Goal: Task Accomplishment & Management: Manage account settings

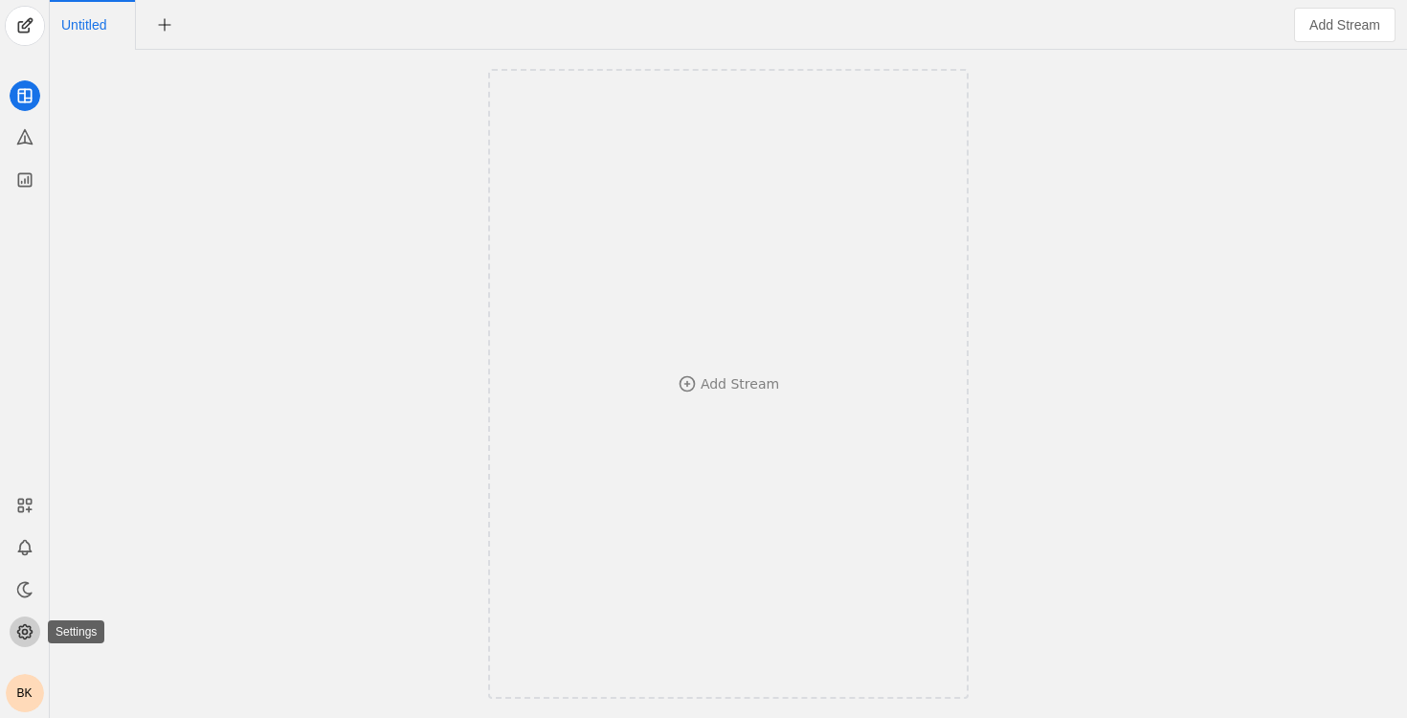
click at [20, 634] on icon at bounding box center [24, 631] width 19 height 19
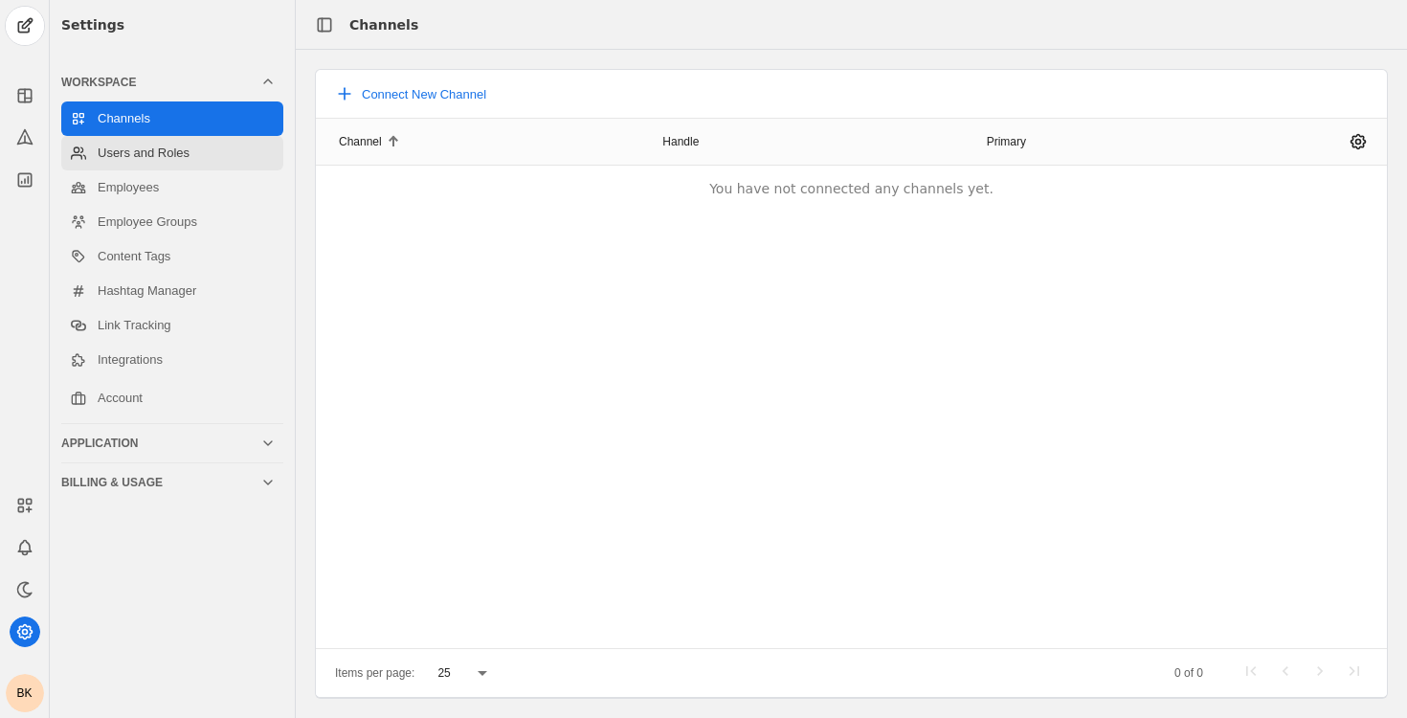
click at [166, 155] on link "Users and Roles" at bounding box center [172, 153] width 222 height 34
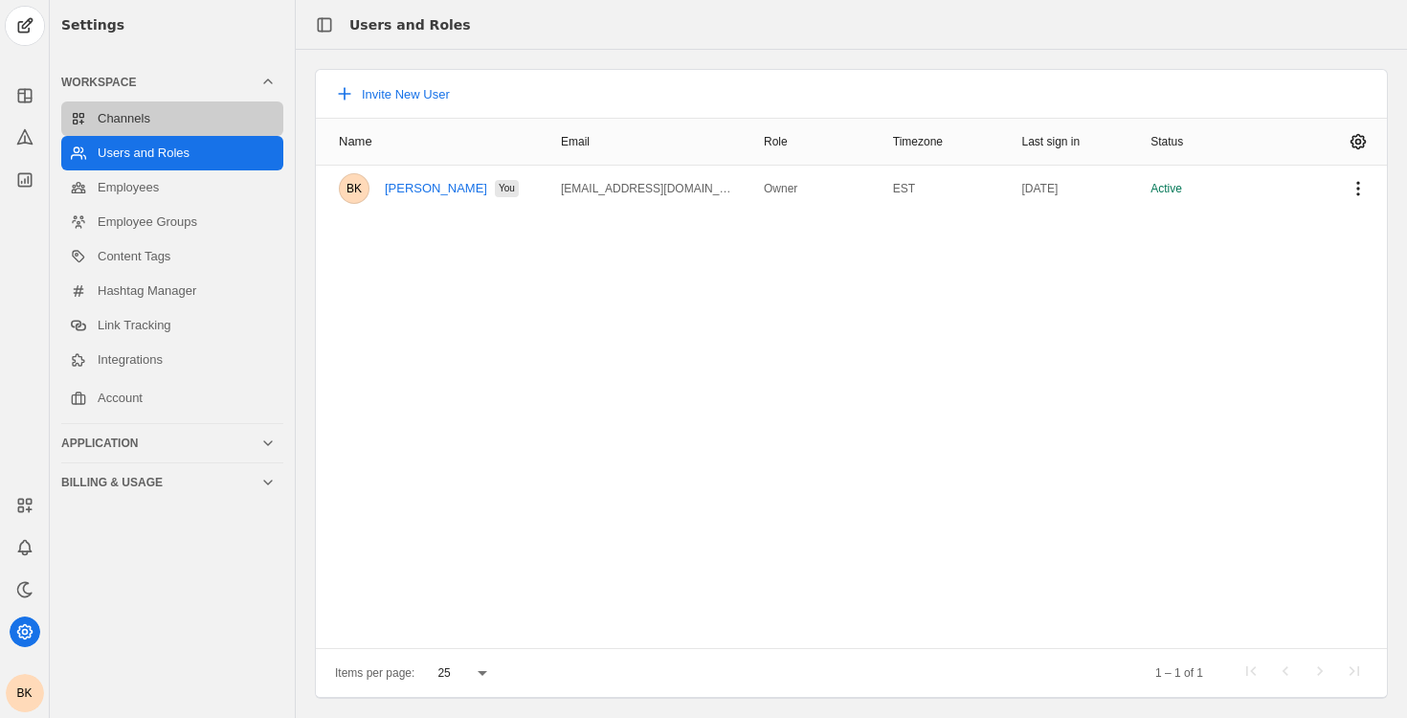
click at [164, 119] on link "Channels" at bounding box center [172, 118] width 222 height 34
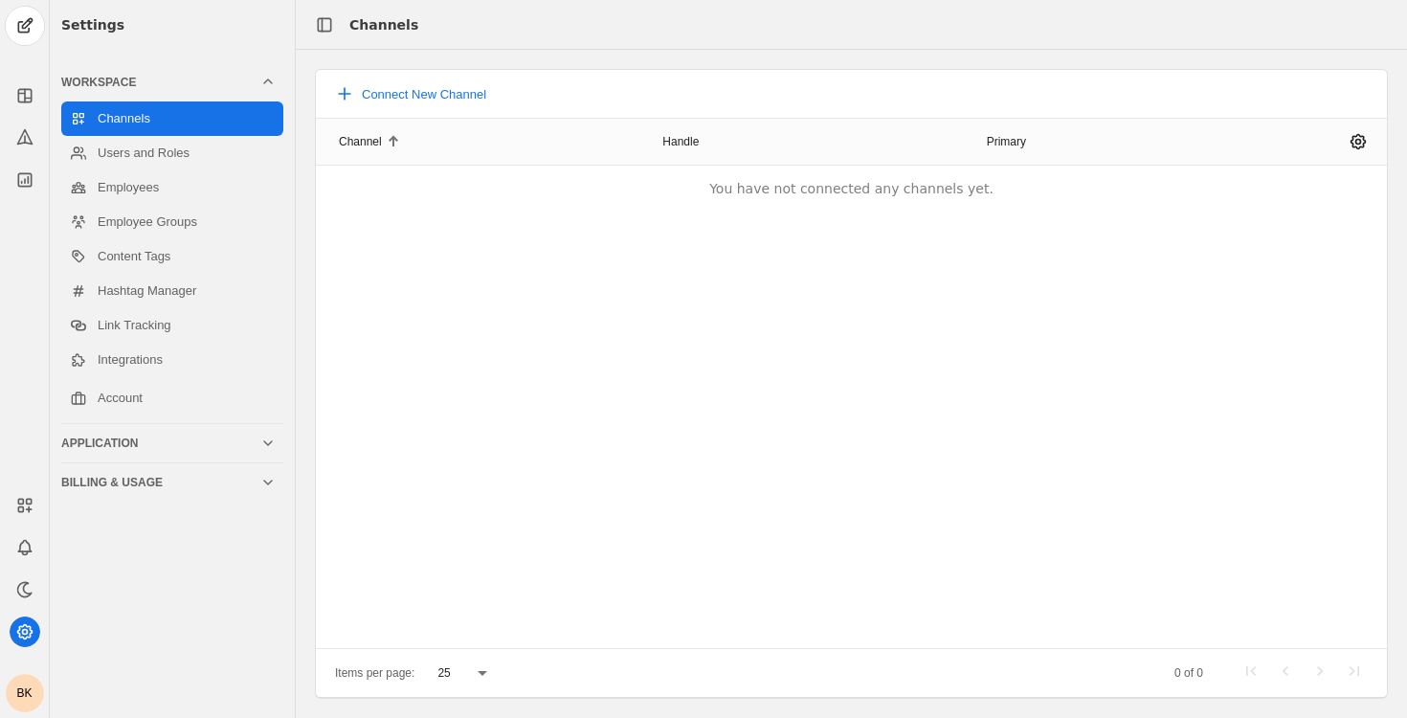
click at [269, 81] on icon at bounding box center [267, 81] width 15 height 15
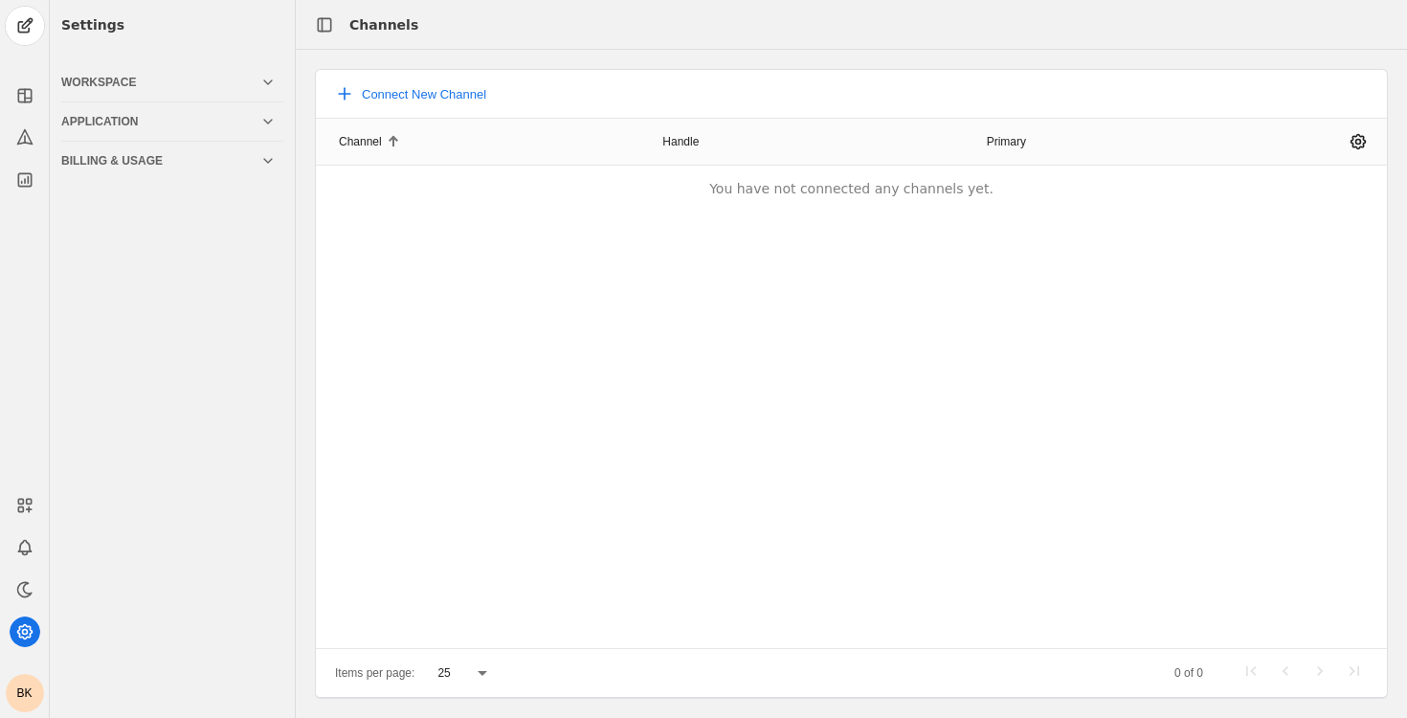
click at [269, 81] on polyline at bounding box center [268, 82] width 8 height 4
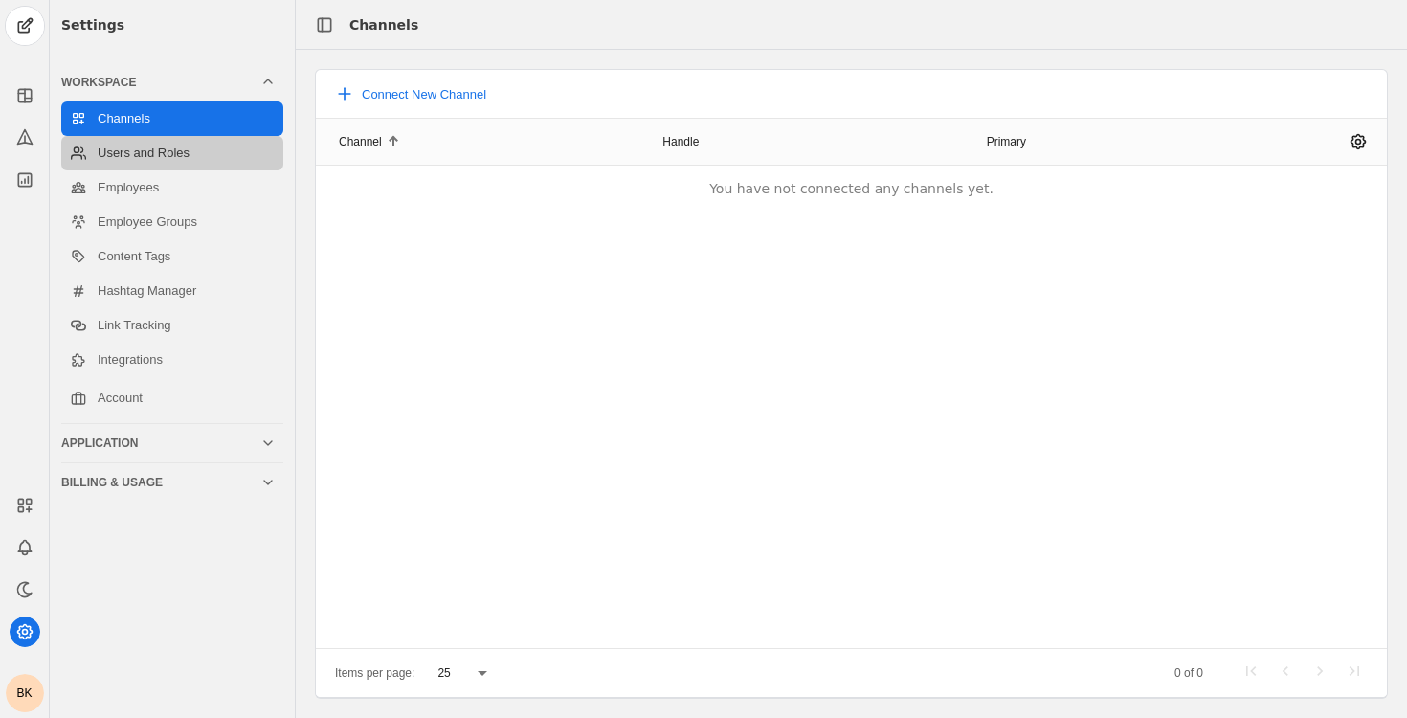
click at [224, 159] on link "Users and Roles" at bounding box center [172, 153] width 222 height 34
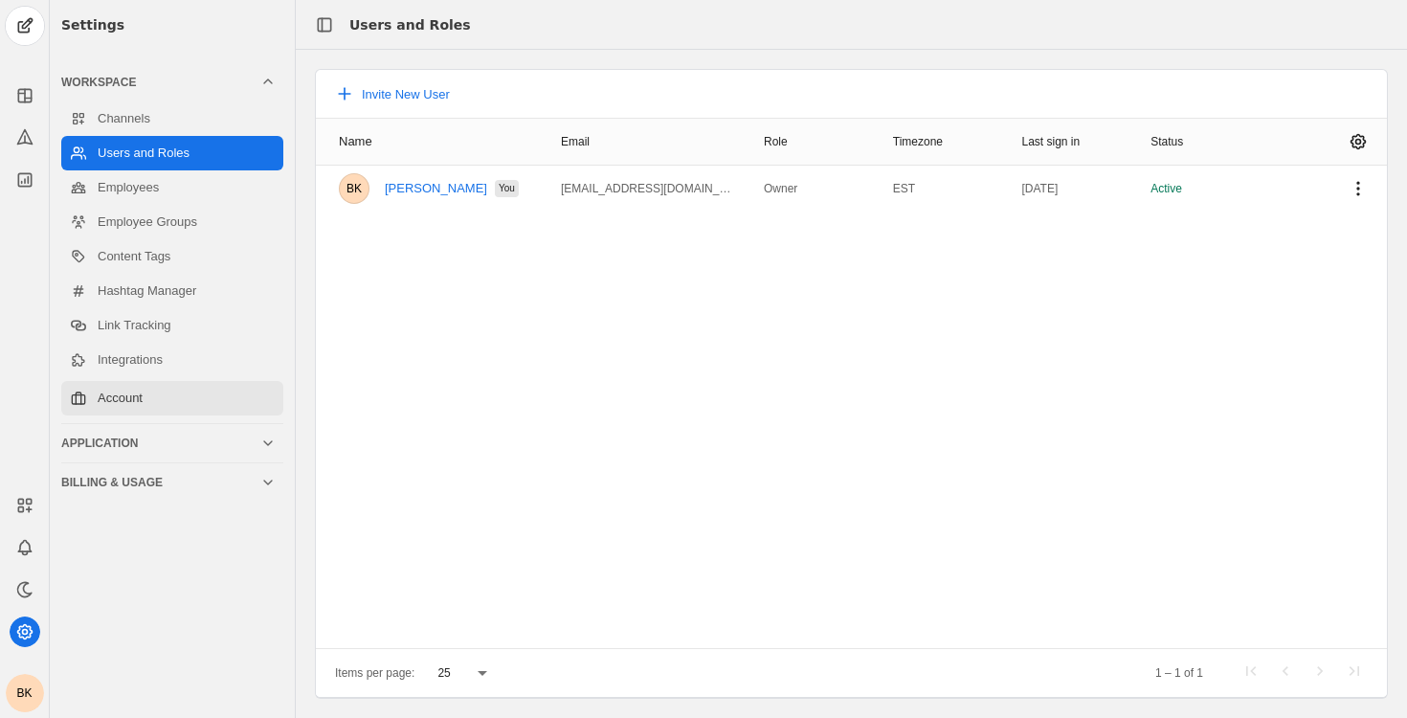
click at [159, 391] on link "Account" at bounding box center [172, 398] width 222 height 34
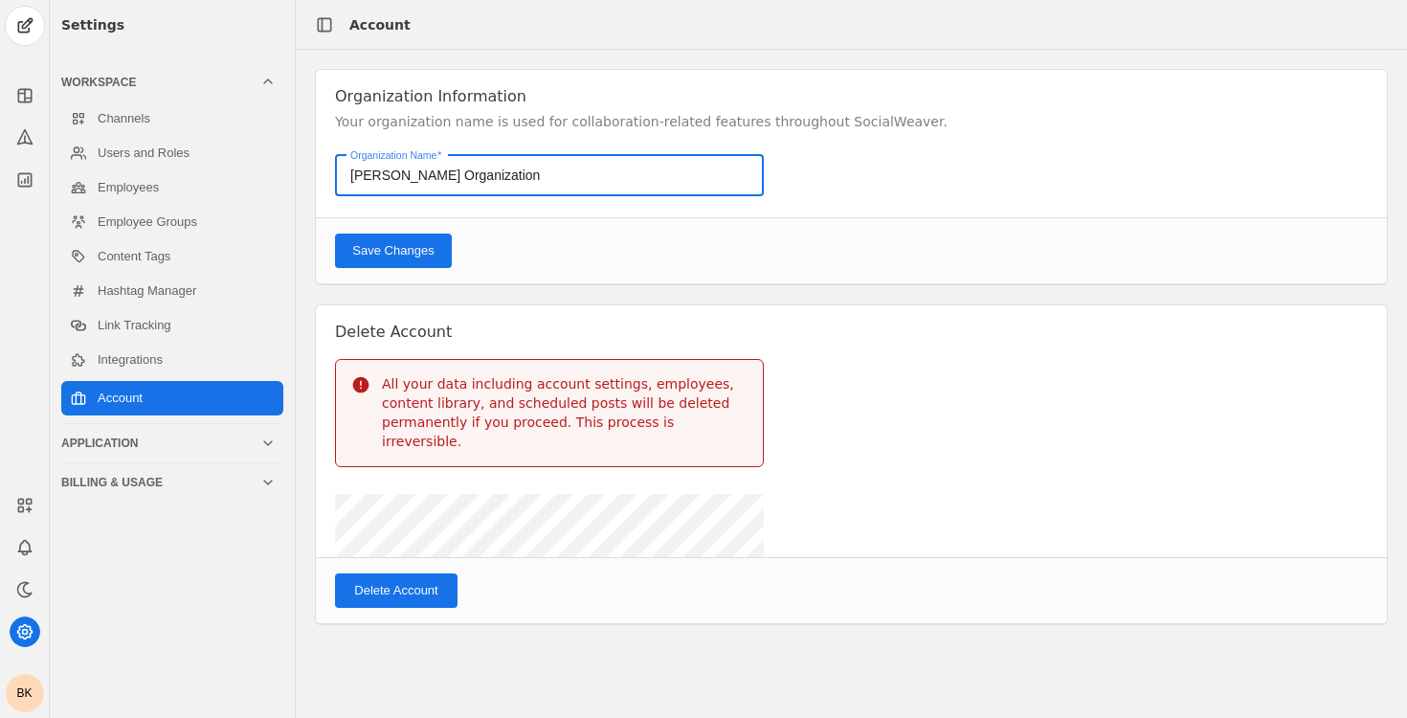
click at [438, 174] on input "Benjamin Krauss's Organization" at bounding box center [551, 175] width 402 height 23
type input "Fenway"
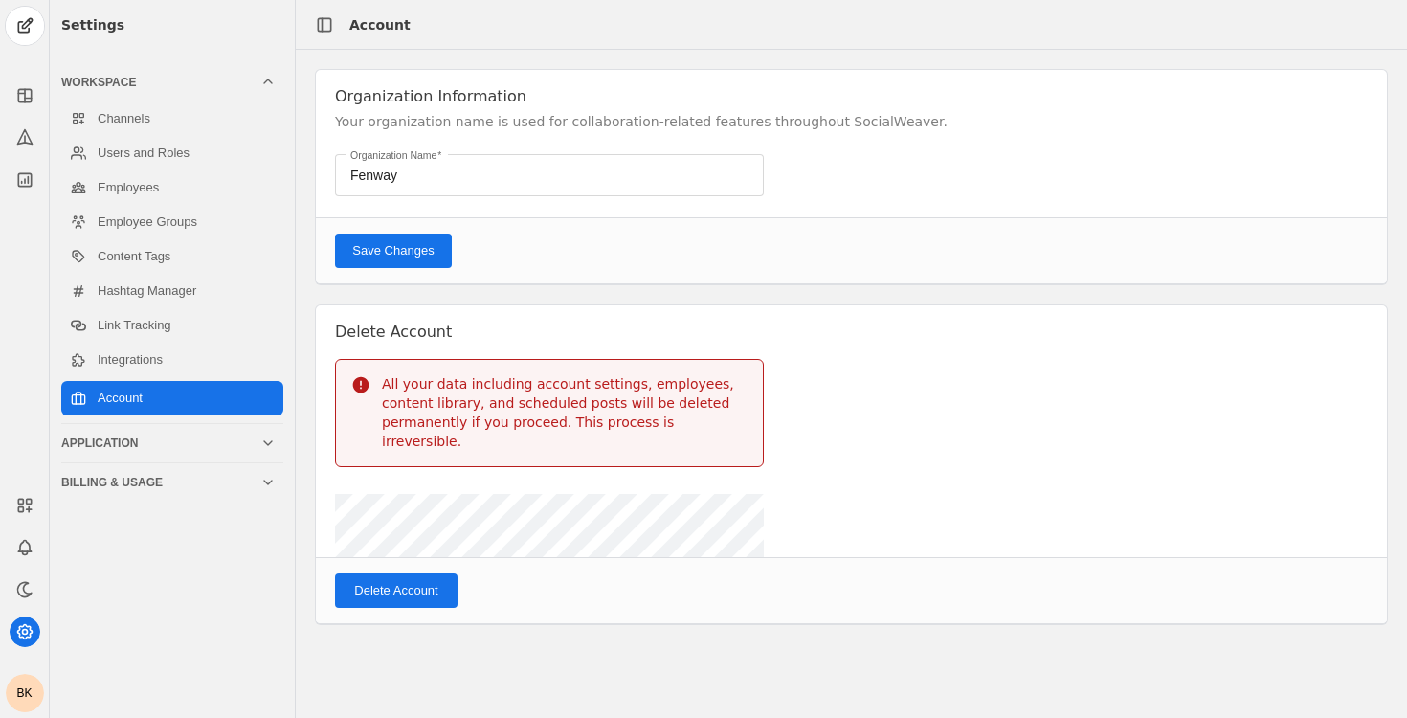
click at [433, 253] on span "Save Changes" at bounding box center [392, 250] width 81 height 19
click at [182, 120] on link "Channels" at bounding box center [172, 118] width 222 height 34
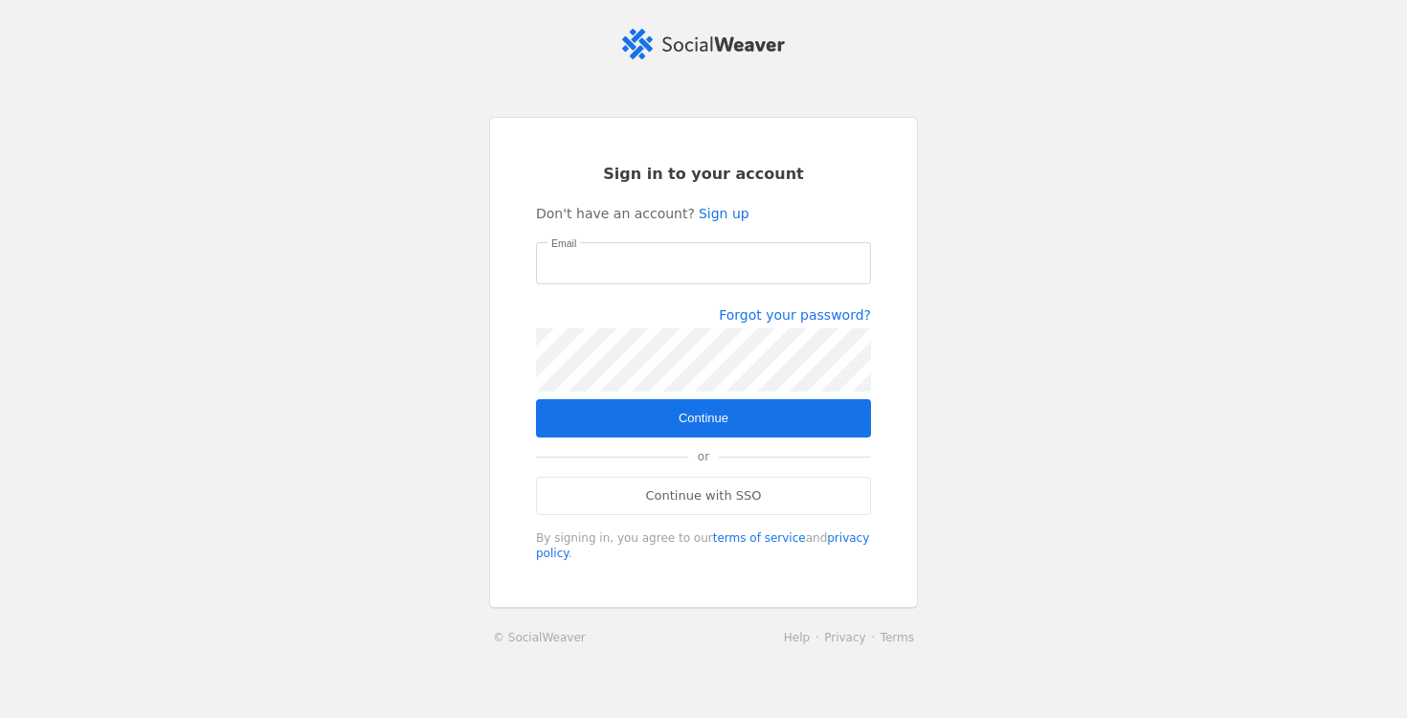
type input "[EMAIL_ADDRESS][DOMAIN_NAME]"
click at [658, 413] on span "submit" at bounding box center [703, 418] width 335 height 38
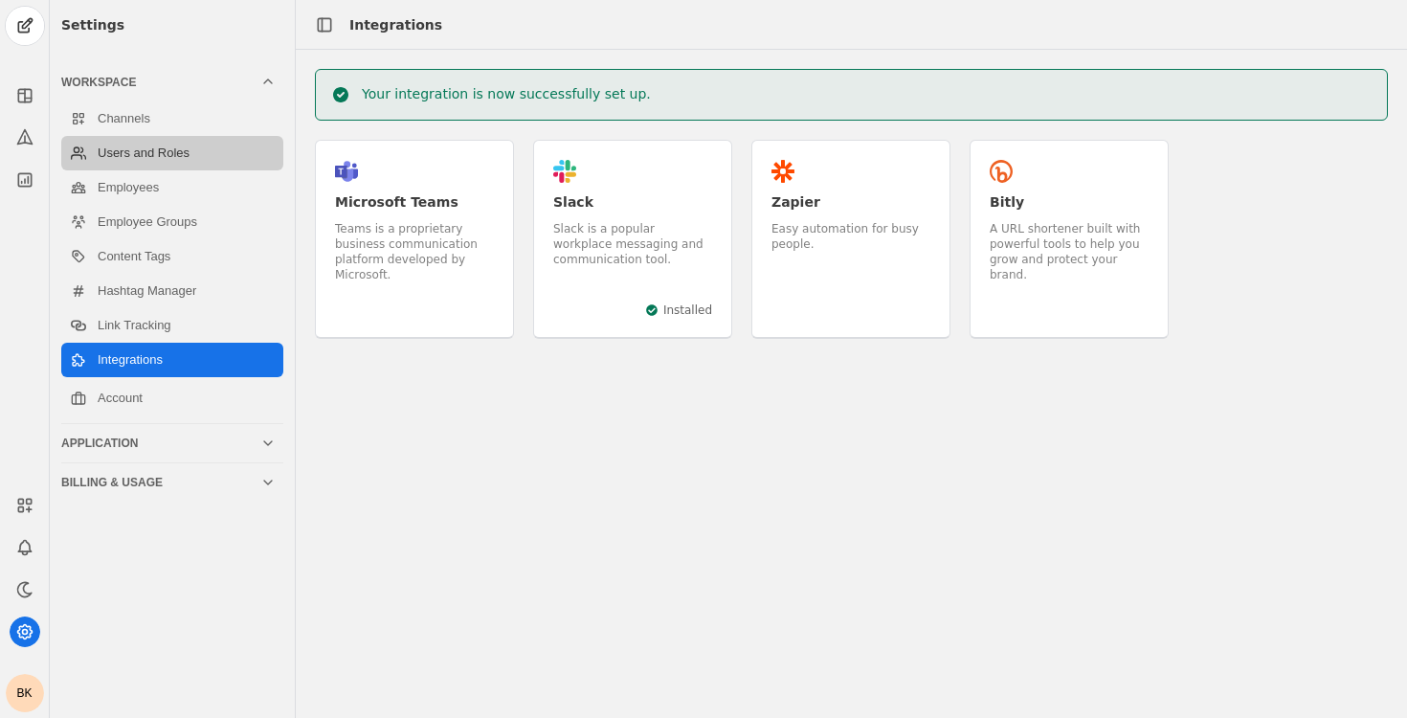
click at [190, 151] on link "Users and Roles" at bounding box center [172, 153] width 222 height 34
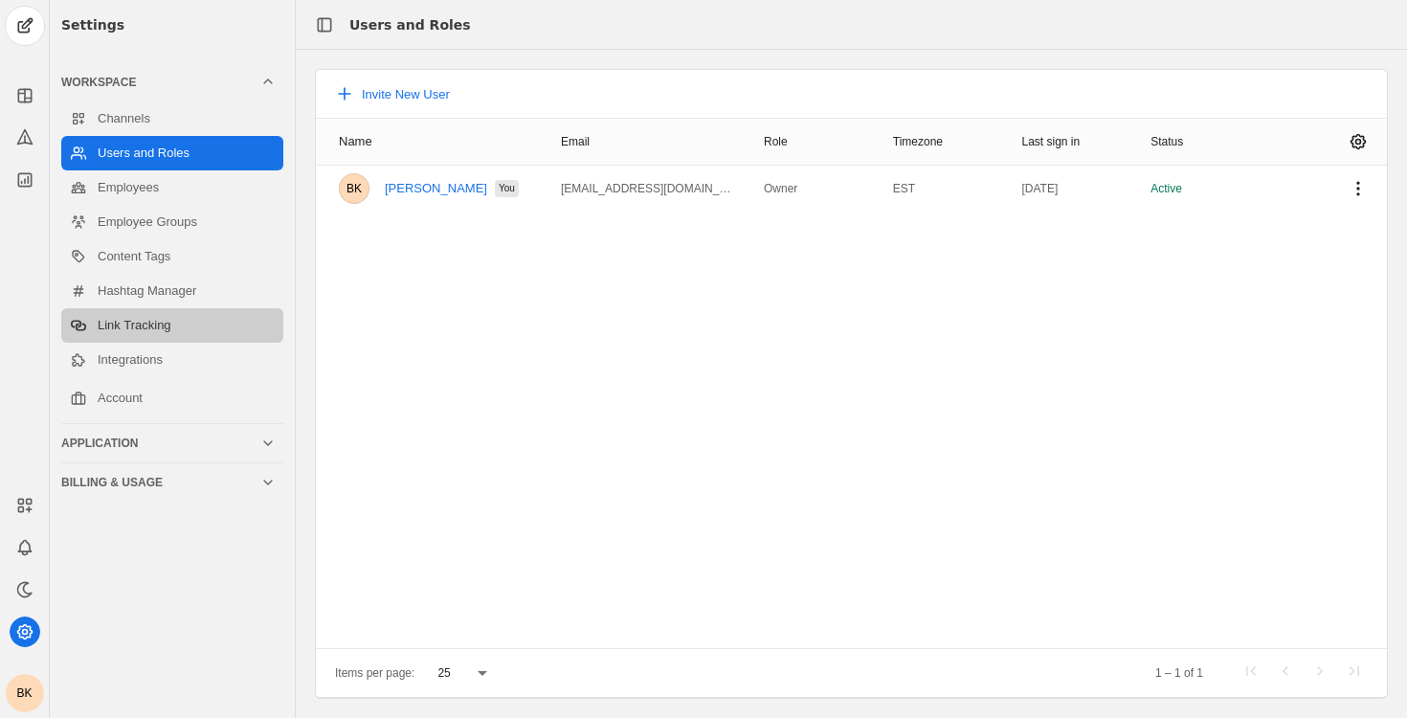
click at [161, 330] on link "Link Tracking" at bounding box center [172, 325] width 222 height 34
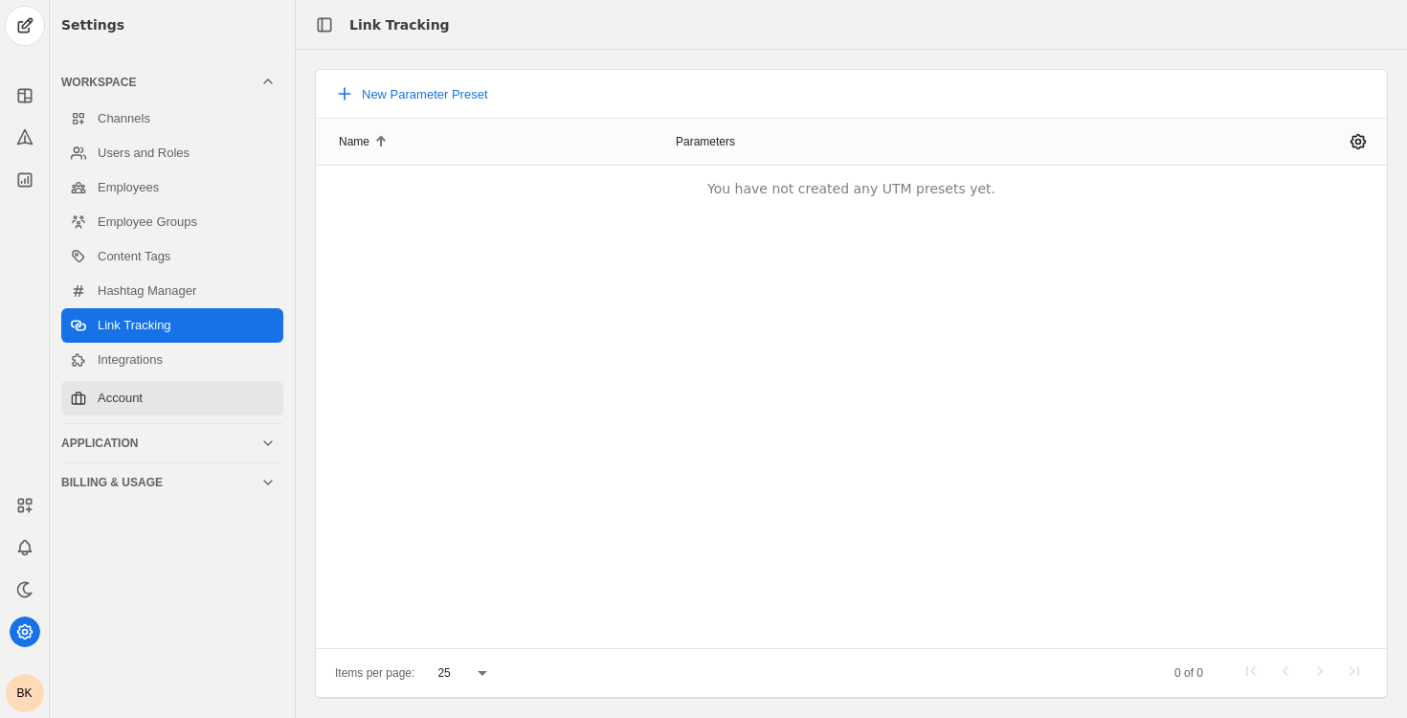
click at [170, 400] on link "Account" at bounding box center [172, 398] width 222 height 34
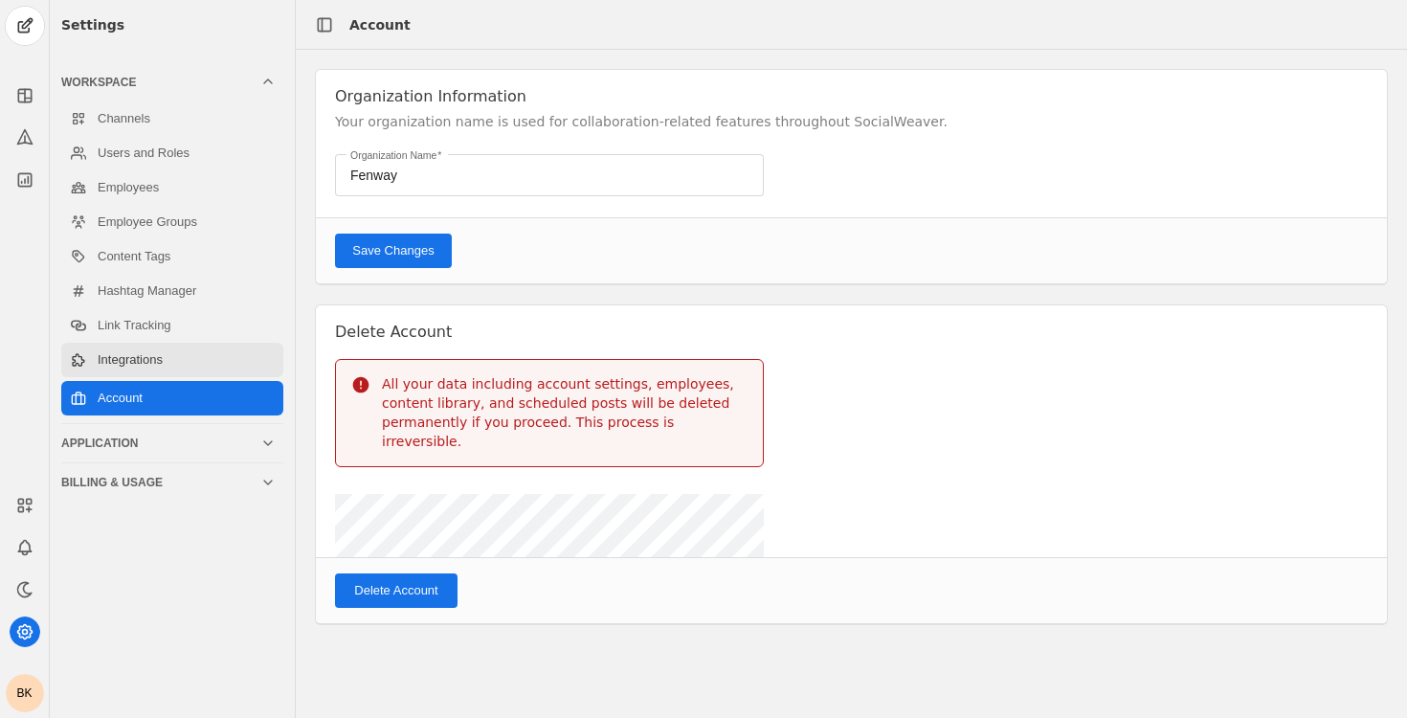
click at [189, 366] on link "Integrations" at bounding box center [172, 360] width 222 height 34
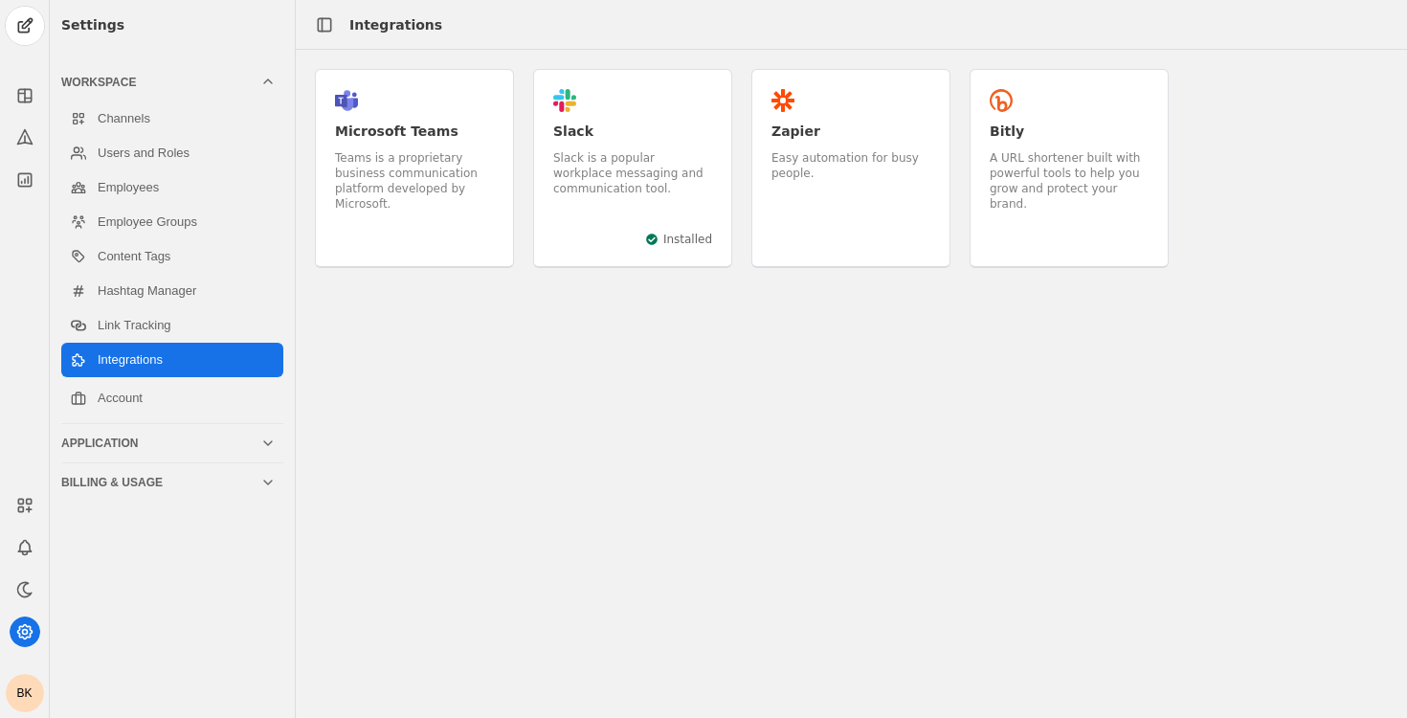
click at [177, 453] on div "Application" at bounding box center [168, 443] width 214 height 38
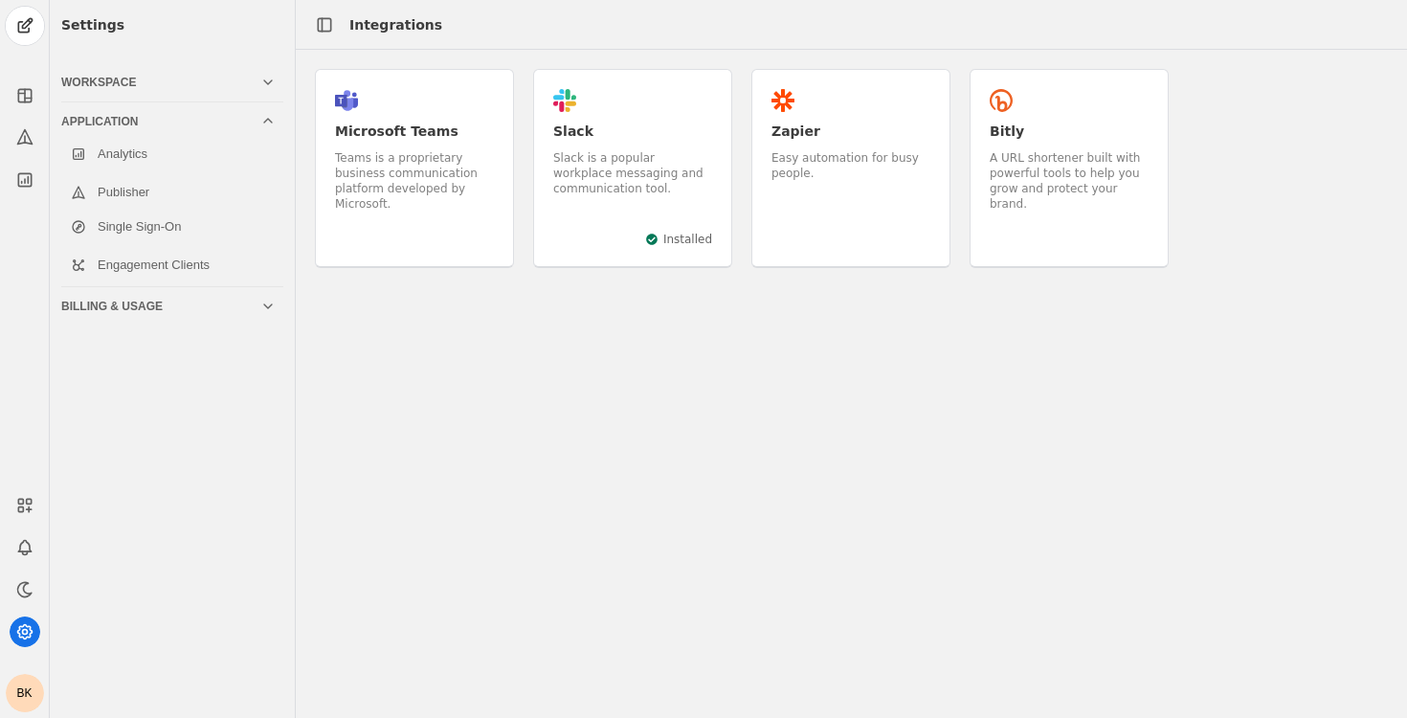
click at [185, 300] on div "Billing & Usage" at bounding box center [160, 306] width 199 height 15
click at [170, 88] on div "Workspace" at bounding box center [160, 82] width 199 height 15
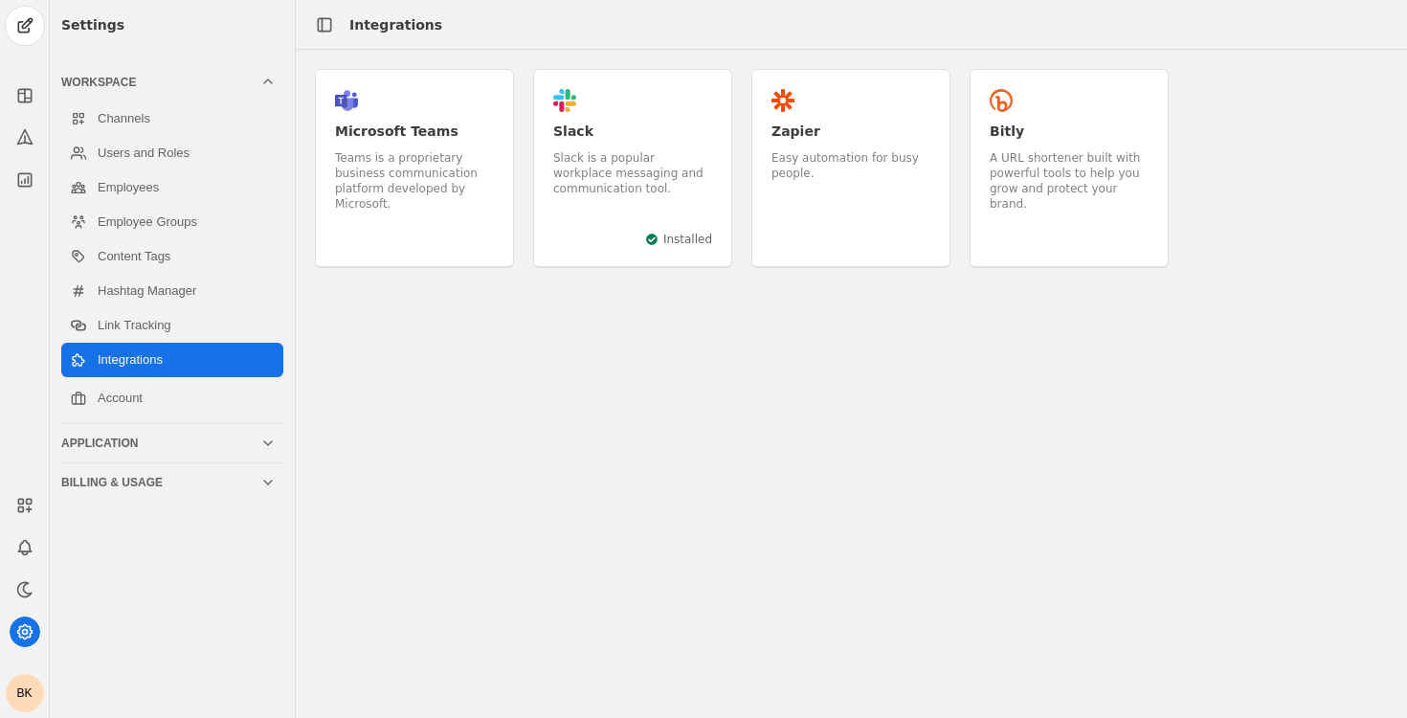
click at [597, 152] on div "Slack is a popular workplace messaging and communication tool." at bounding box center [632, 173] width 159 height 46
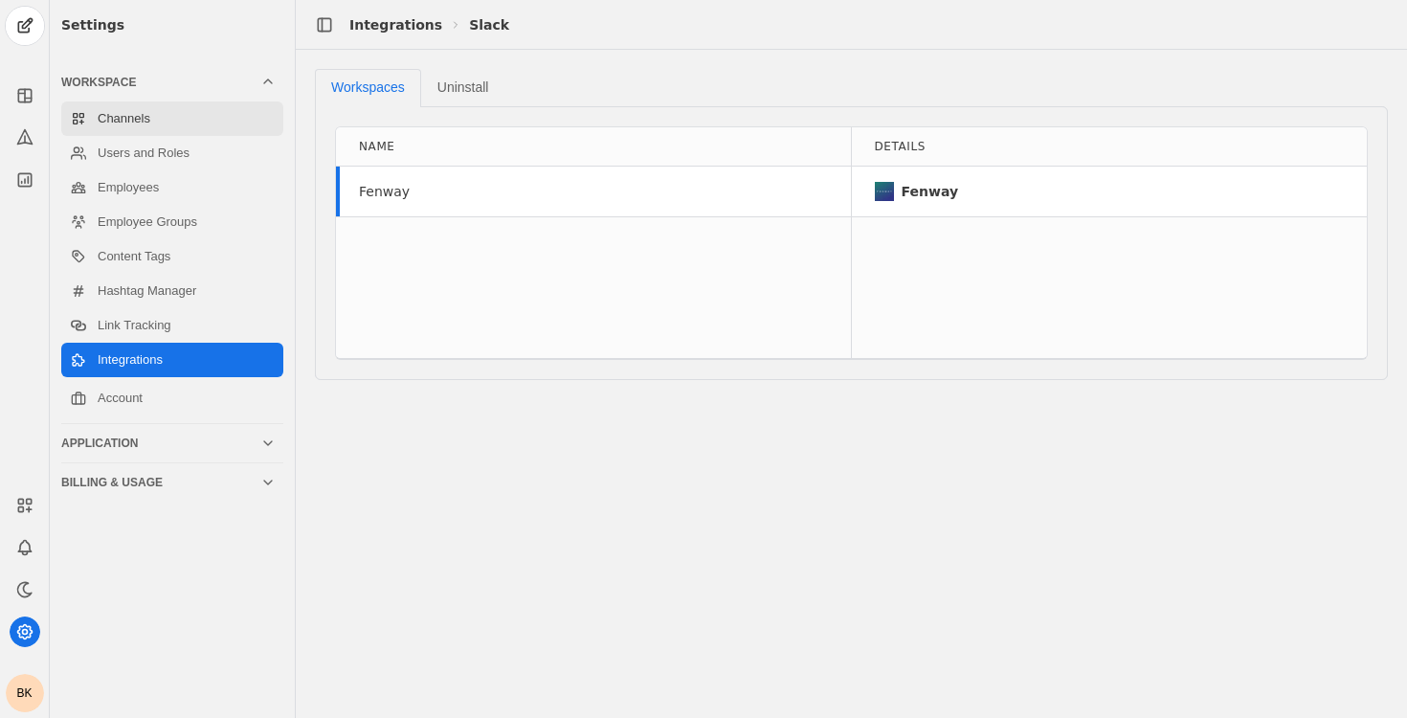
click at [162, 126] on link "Channels" at bounding box center [172, 118] width 222 height 34
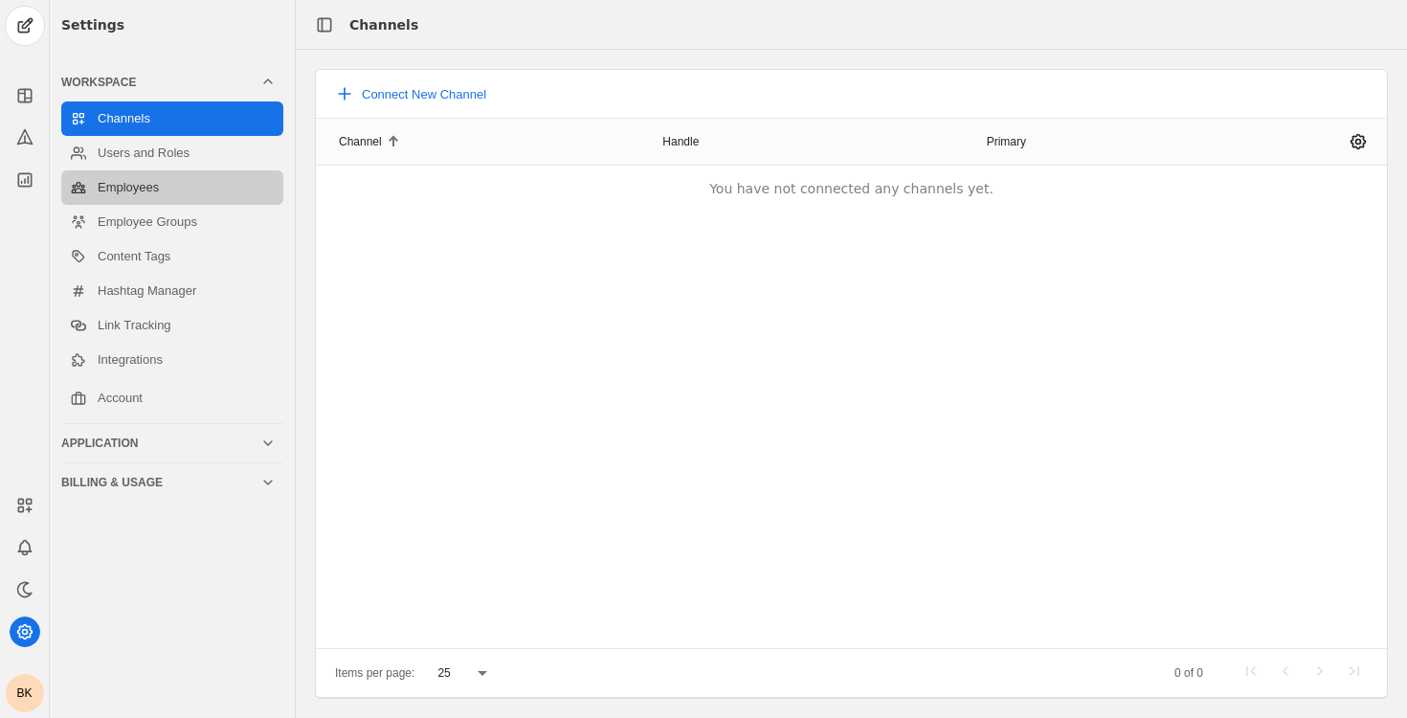
click at [172, 175] on link "Employees" at bounding box center [172, 187] width 222 height 34
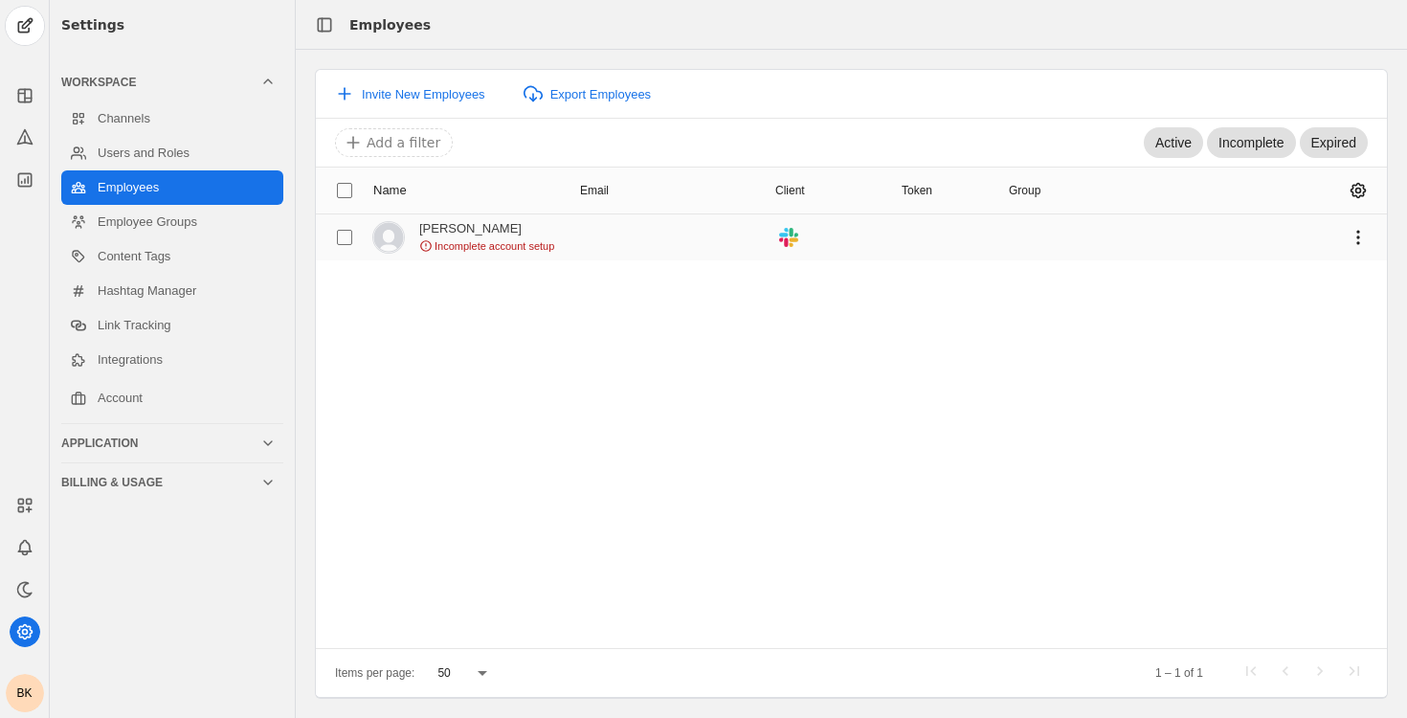
click at [509, 242] on span "Incomplete account setup" at bounding box center [495, 245] width 120 height 15
click at [1376, 225] on mat-cell at bounding box center [1290, 237] width 195 height 46
click at [1359, 231] on span "undefined" at bounding box center [1358, 237] width 34 height 34
click at [1059, 289] on div at bounding box center [703, 359] width 1407 height 718
click at [346, 232] on input "checkbox" at bounding box center [344, 237] width 34 height 34
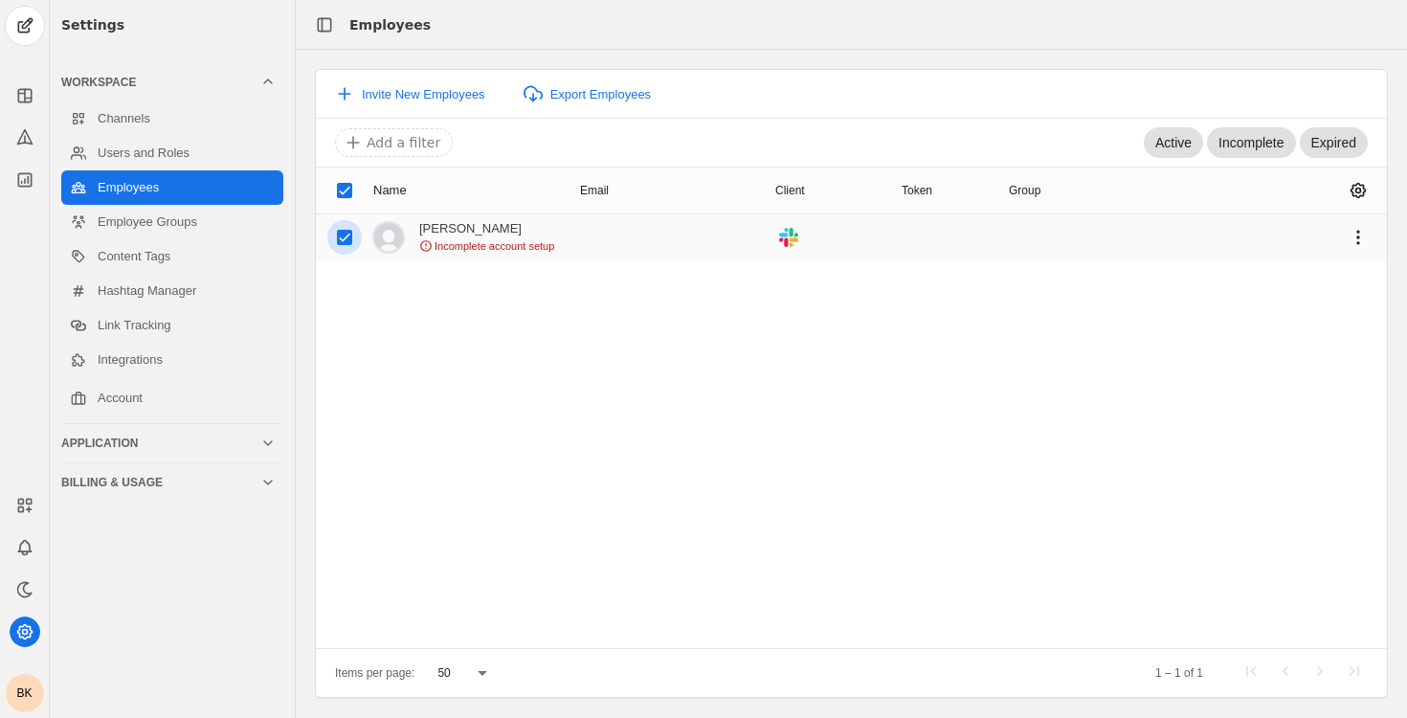
checkbox input "true"
click at [499, 229] on div "[PERSON_NAME]" at bounding box center [486, 228] width 135 height 15
click at [597, 241] on mat-cell at bounding box center [666, 237] width 188 height 46
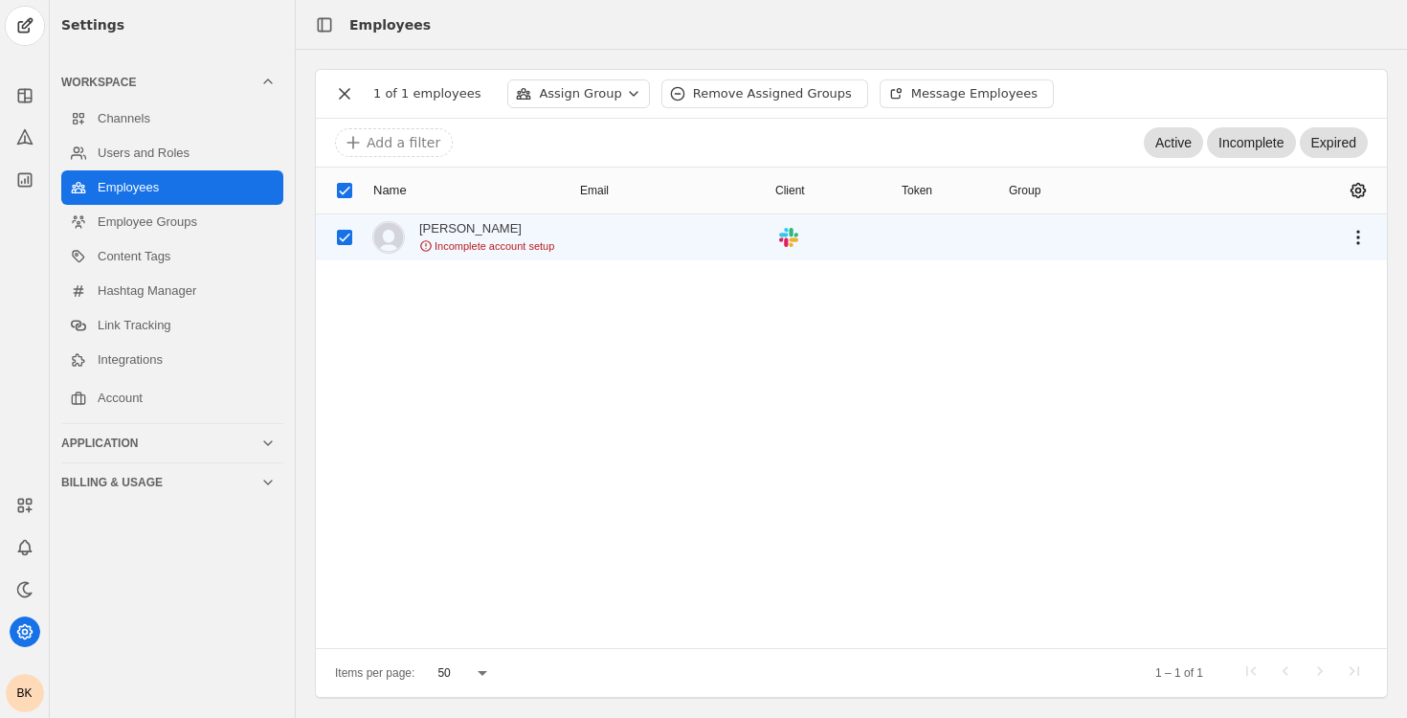
click at [803, 234] on div ".cls-1{fill:#e01e5a;}.cls-2{fill:#36c5f0;}.cls-3{fill:#2eb67d;}.cls-4{fill:#ecb…" at bounding box center [792, 237] width 34 height 27
click at [1351, 187] on span "undefined" at bounding box center [1358, 190] width 34 height 34
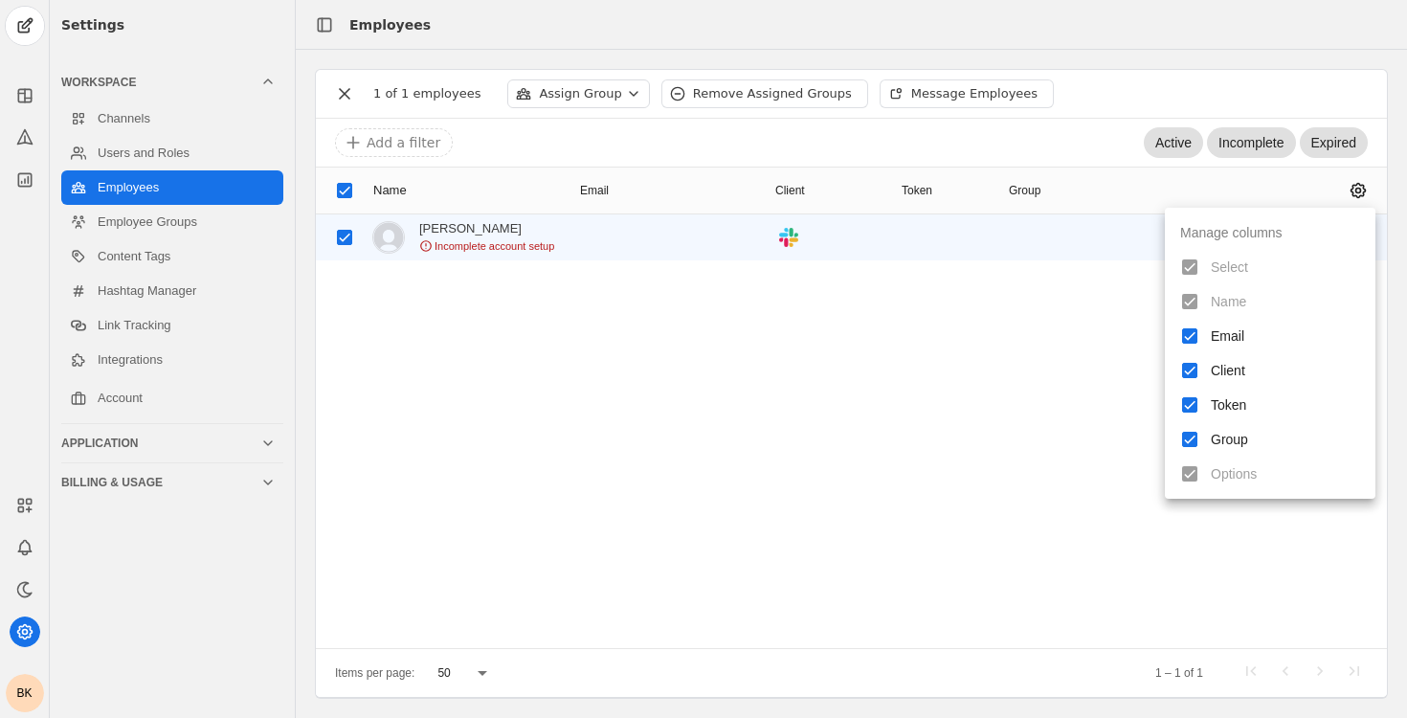
click at [950, 326] on div at bounding box center [703, 359] width 1407 height 718
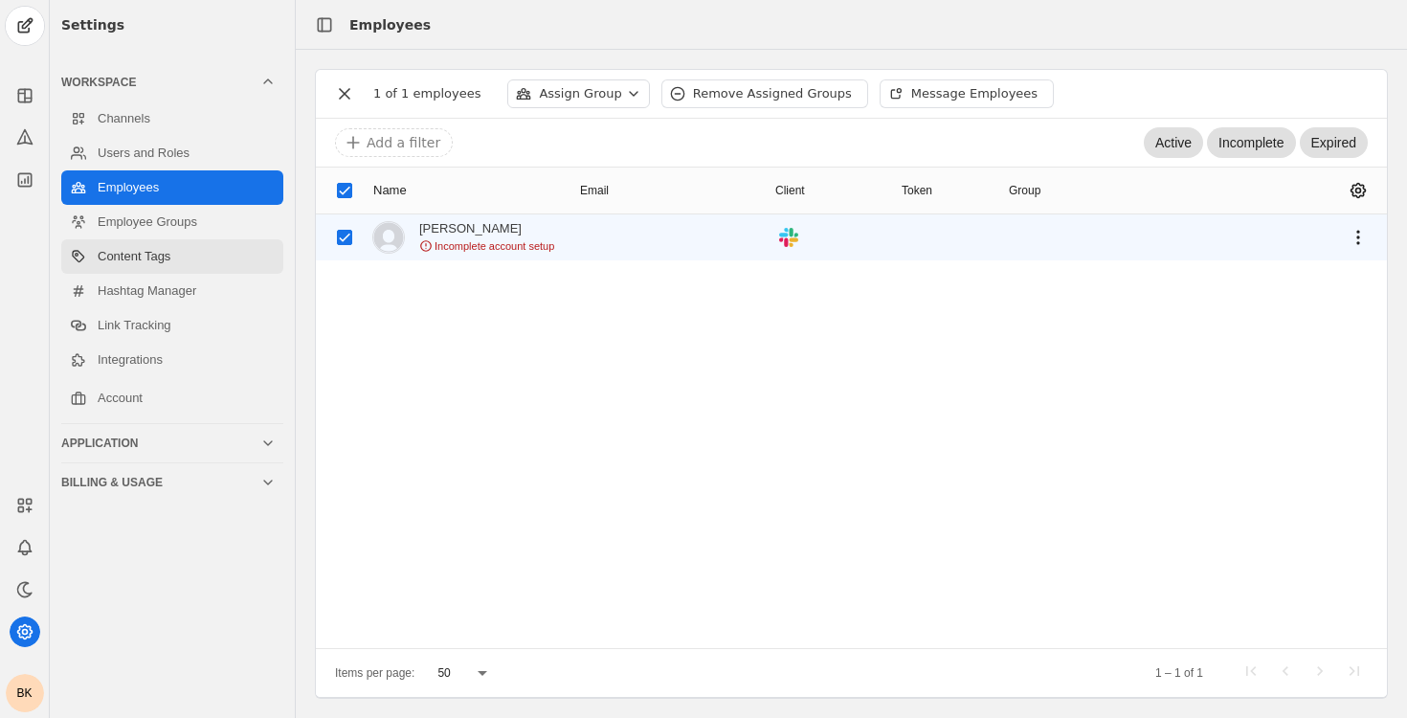
click at [222, 266] on link "Content Tags" at bounding box center [172, 256] width 222 height 34
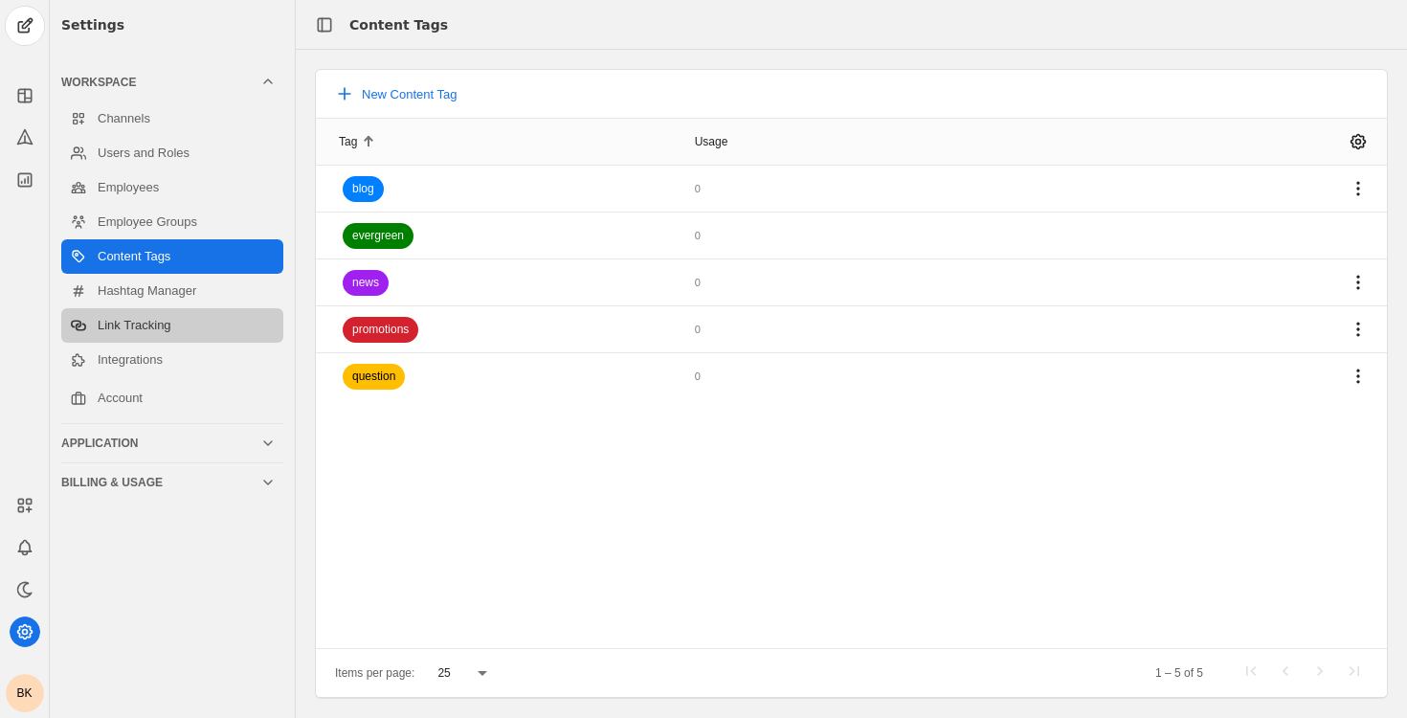
click at [226, 308] on link "Link Tracking" at bounding box center [172, 325] width 222 height 34
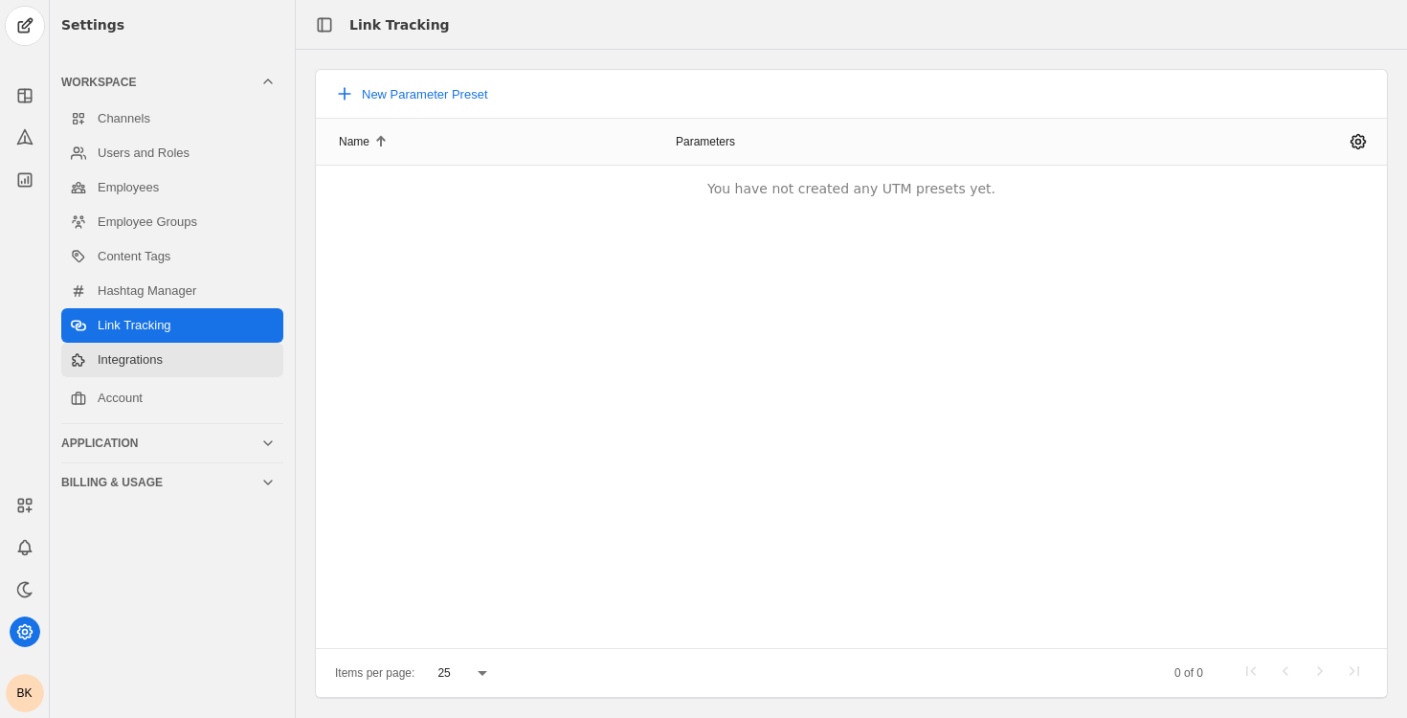
click at [213, 357] on link "Integrations" at bounding box center [172, 360] width 222 height 34
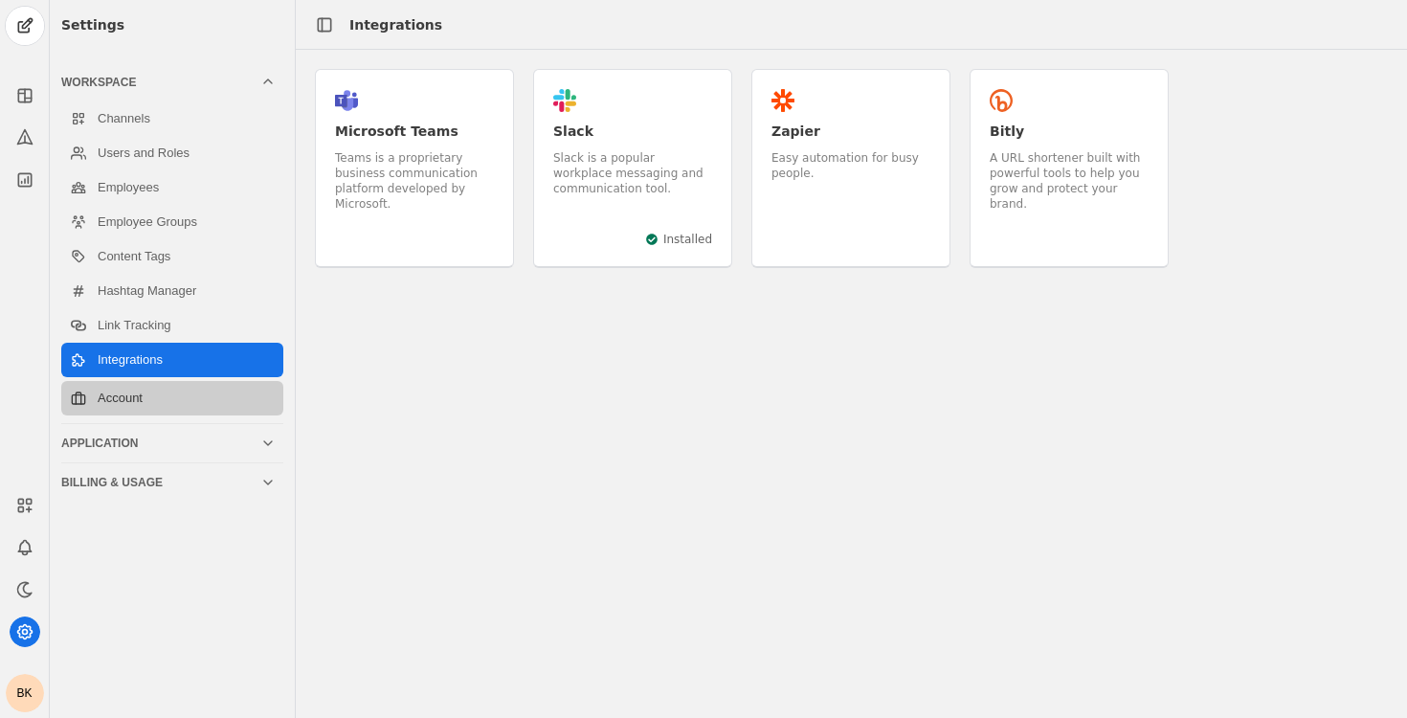
click at [193, 401] on link "Account" at bounding box center [172, 398] width 222 height 34
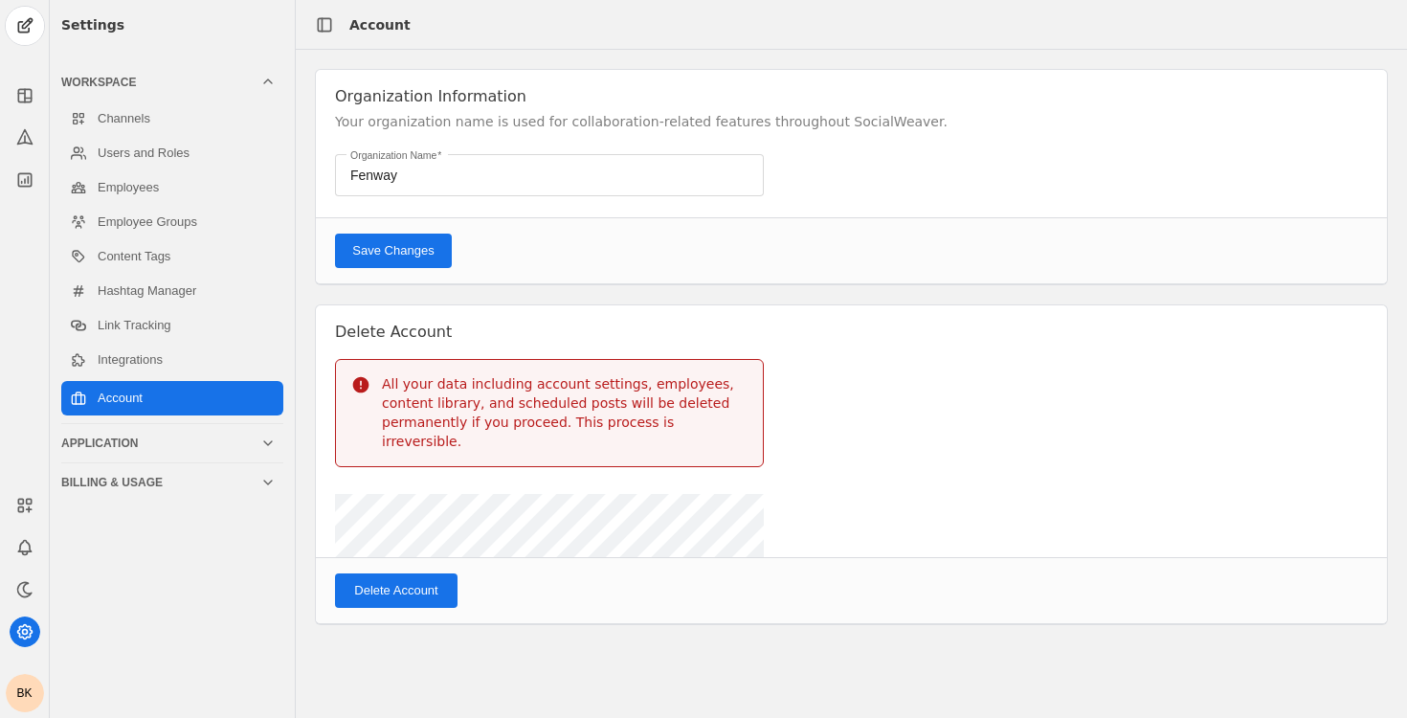
click at [26, 686] on div "BK" at bounding box center [25, 693] width 38 height 38
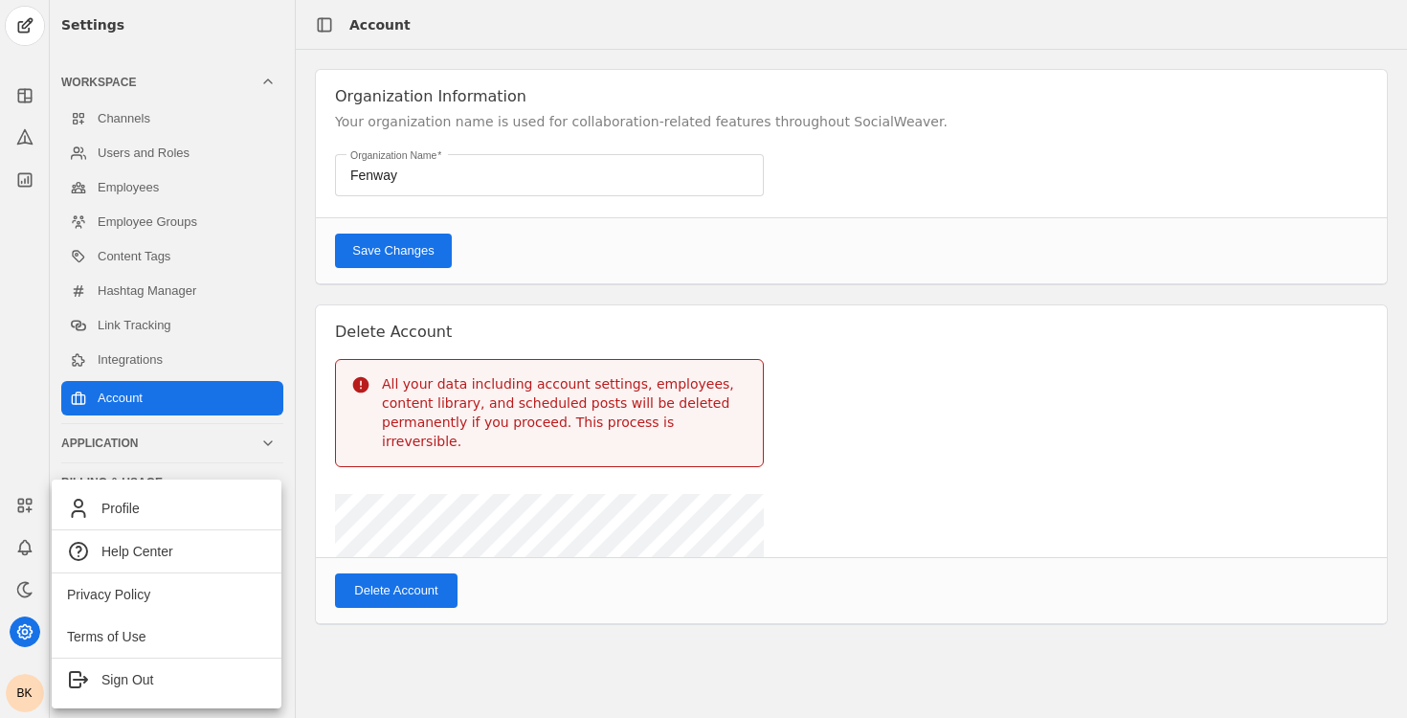
click at [16, 657] on div at bounding box center [703, 359] width 1407 height 718
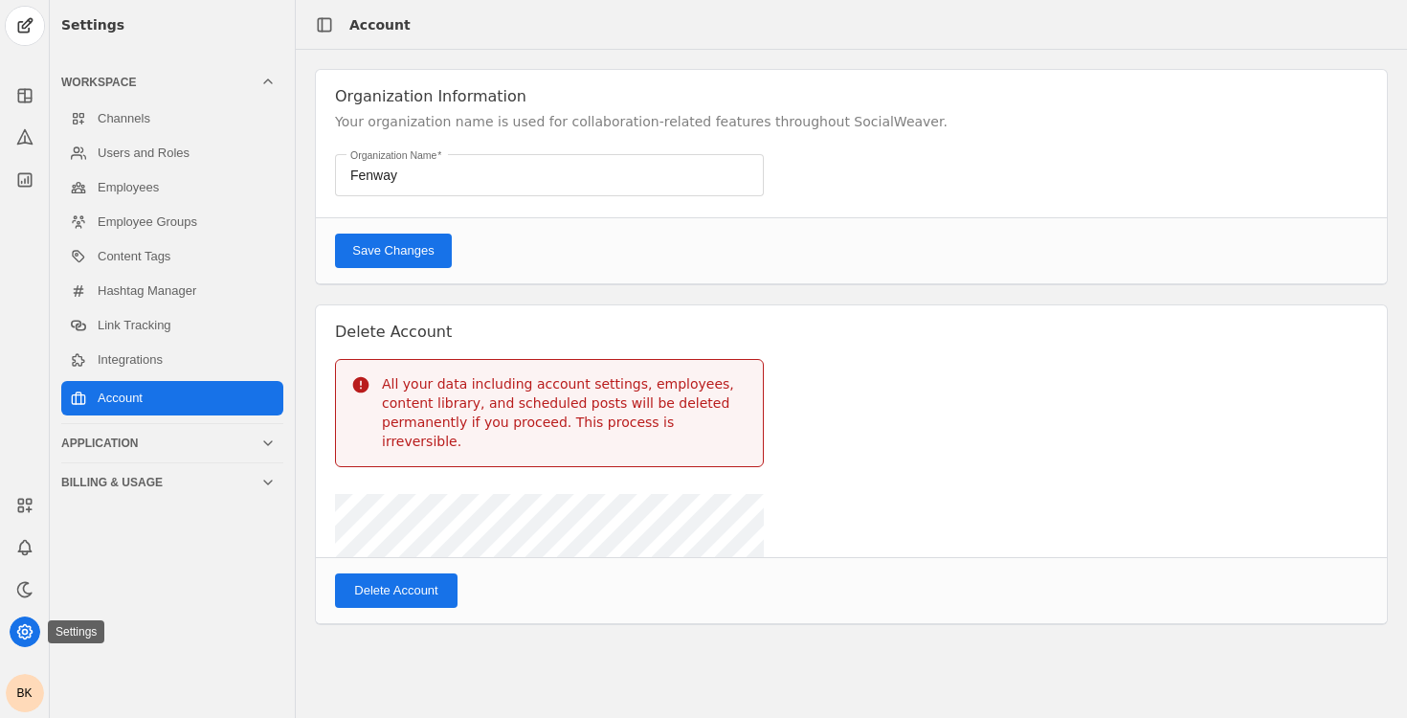
click at [31, 633] on icon at bounding box center [24, 632] width 14 height 14
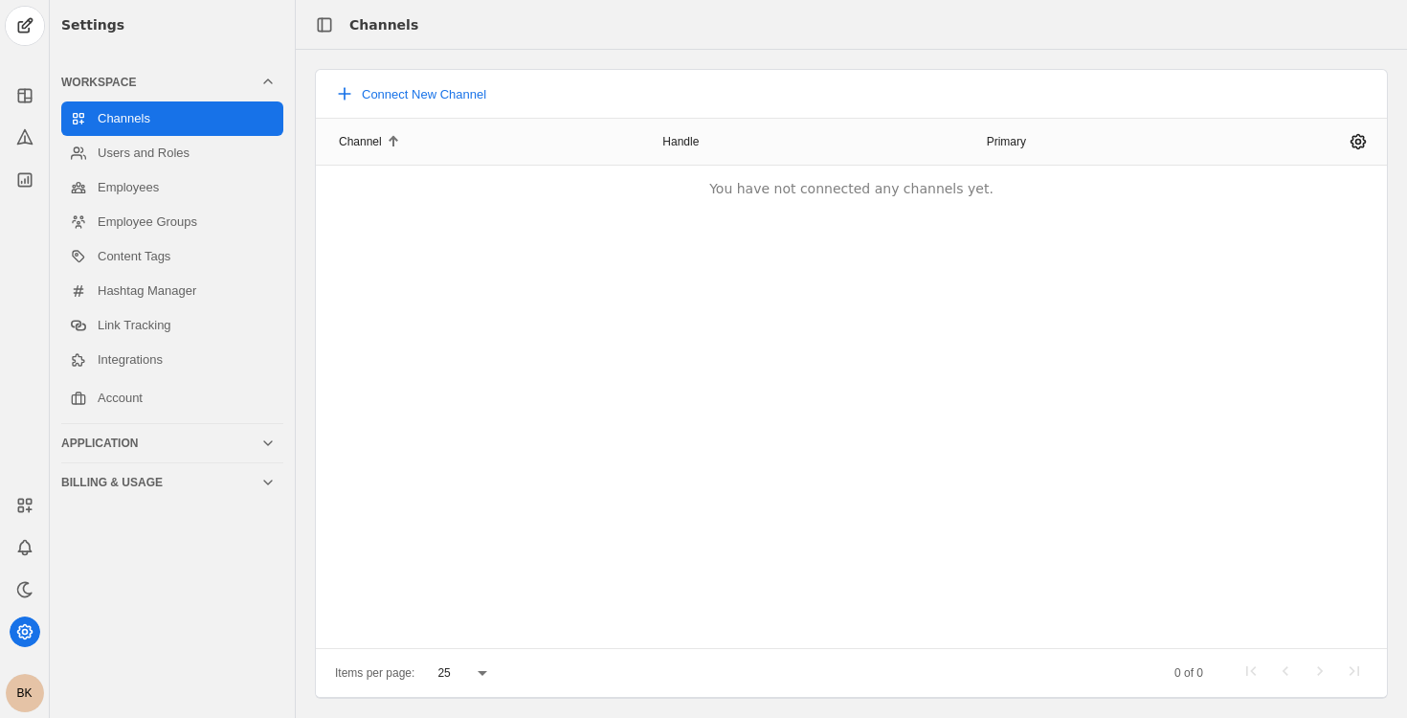
click at [25, 689] on div "BK" at bounding box center [25, 693] width 38 height 38
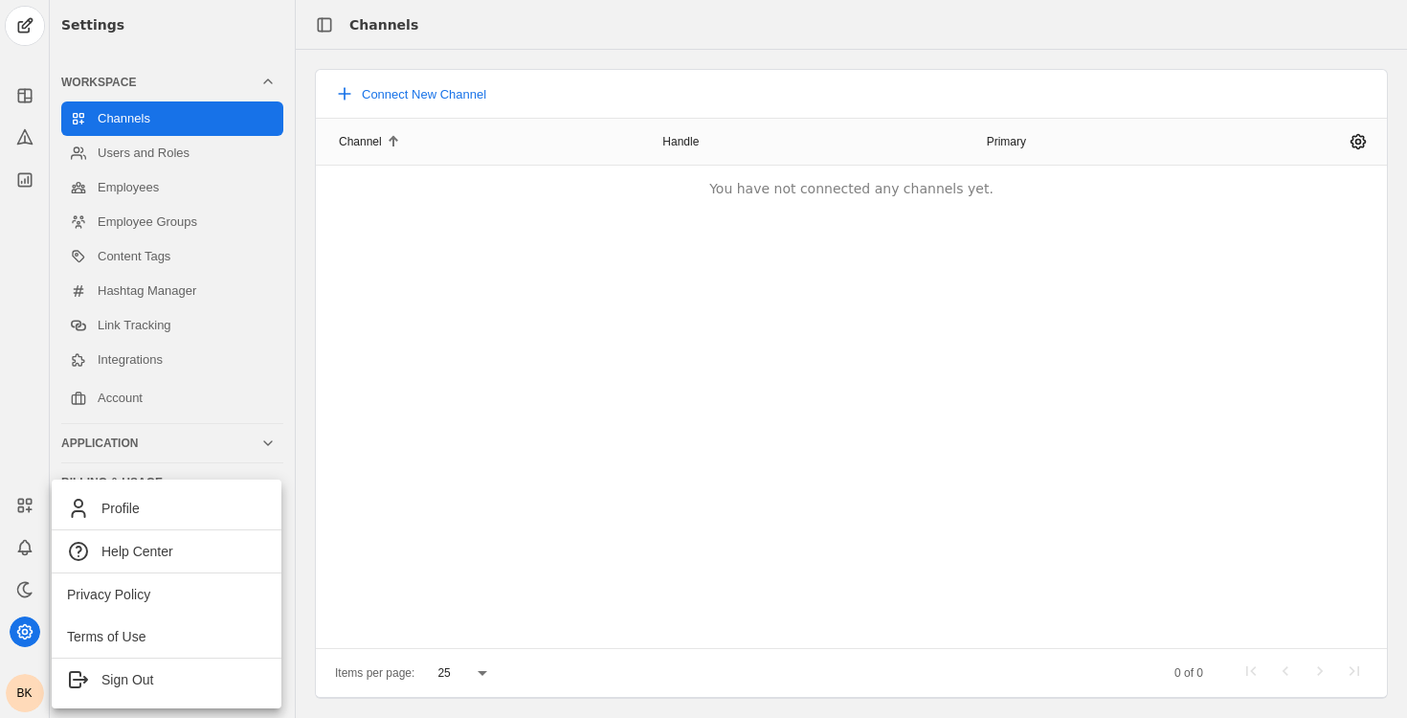
click at [25, 689] on div at bounding box center [703, 359] width 1407 height 718
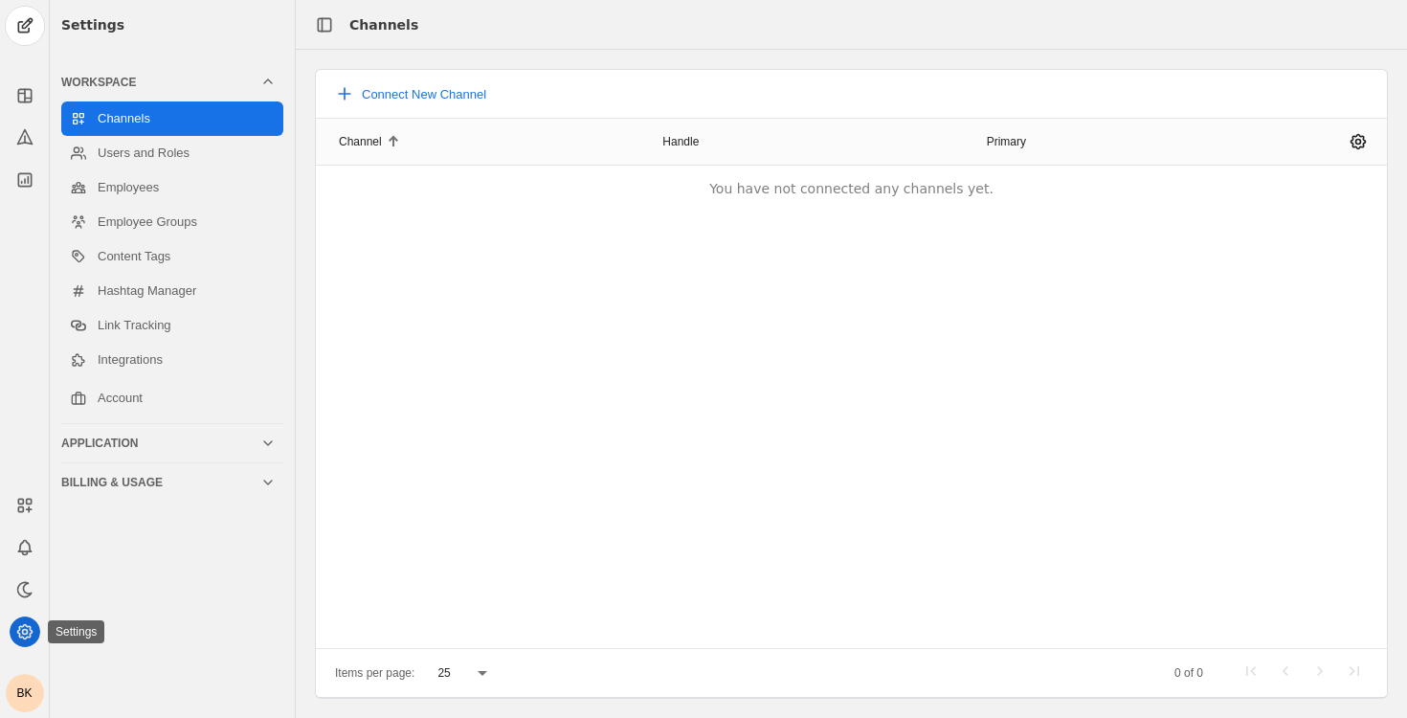
click at [34, 636] on app-icon at bounding box center [25, 631] width 31 height 31
click at [24, 636] on icon at bounding box center [24, 631] width 19 height 19
click at [169, 183] on link "Employees" at bounding box center [172, 187] width 222 height 34
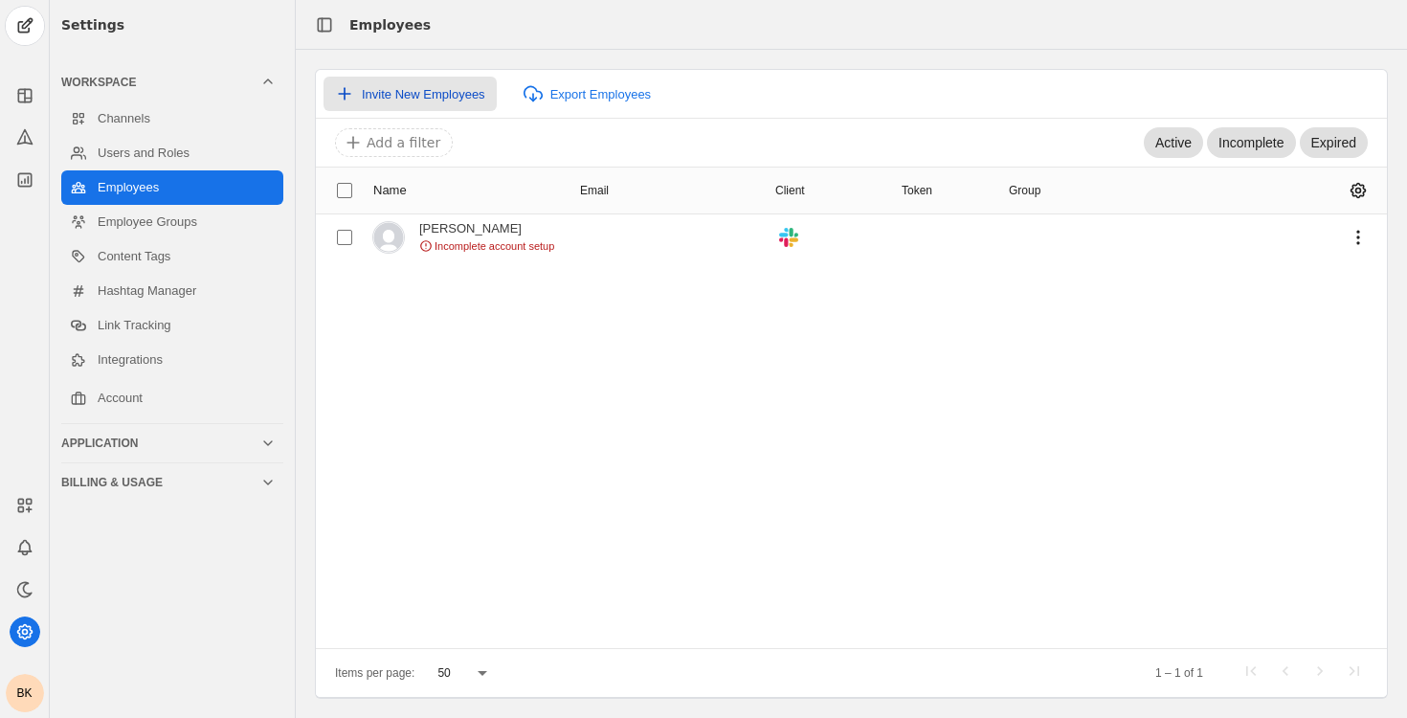
click at [409, 89] on span "Invite New Employees" at bounding box center [423, 94] width 123 height 14
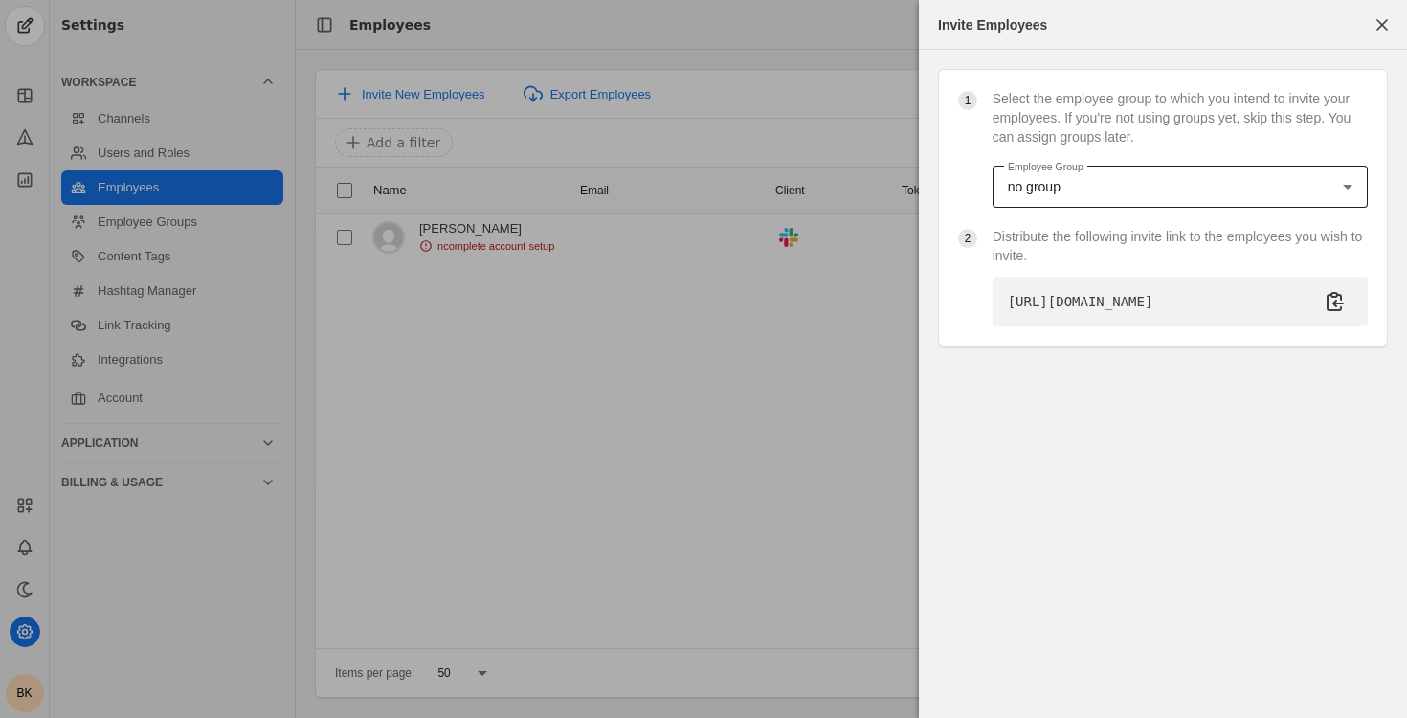
click at [1040, 193] on div "no group" at bounding box center [1175, 186] width 335 height 19
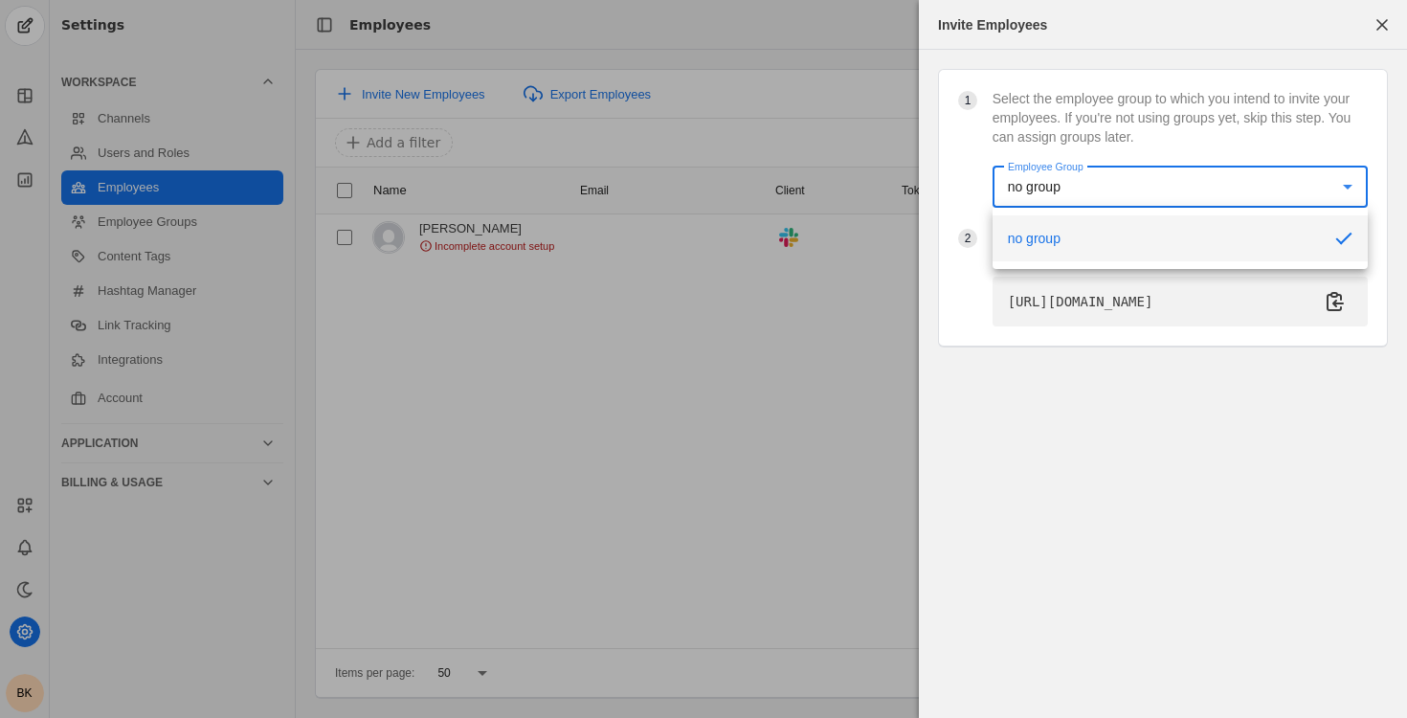
click at [942, 199] on div at bounding box center [703, 359] width 1407 height 718
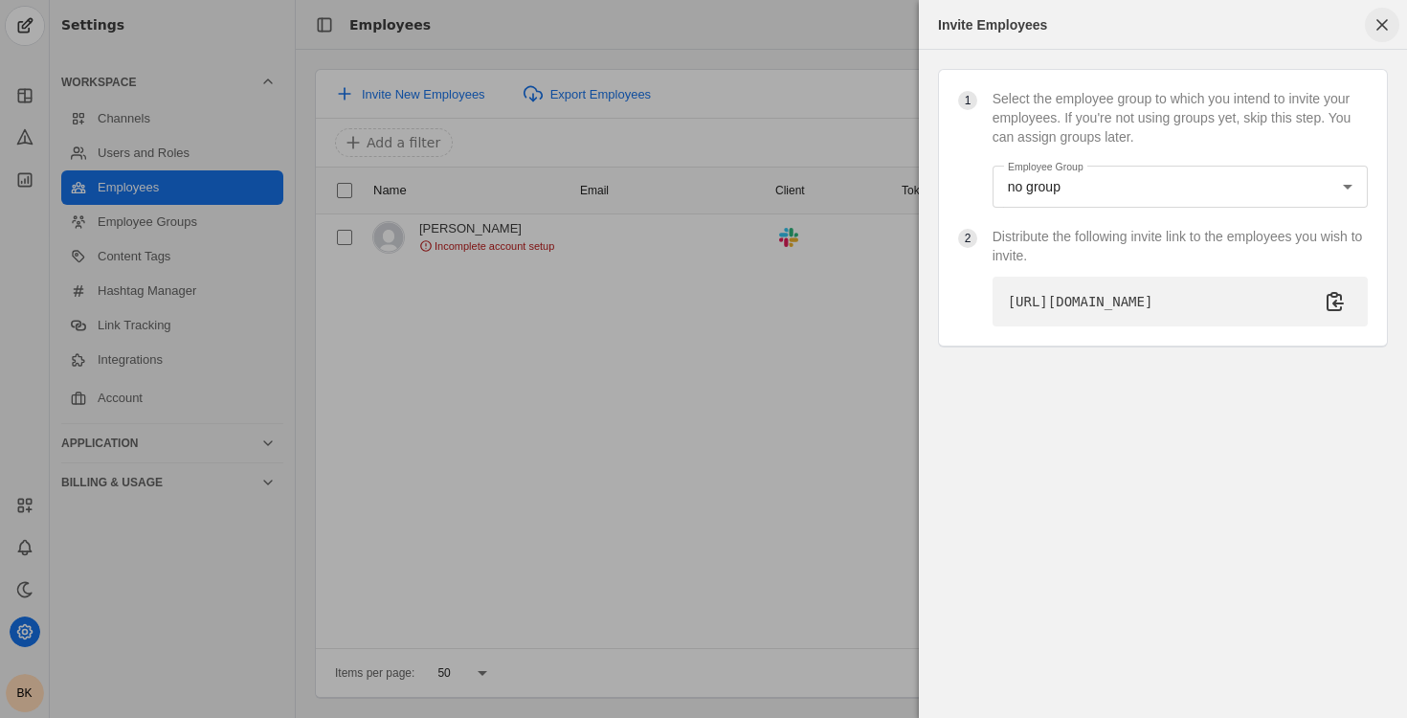
click at [1377, 33] on span "button" at bounding box center [1382, 25] width 34 height 34
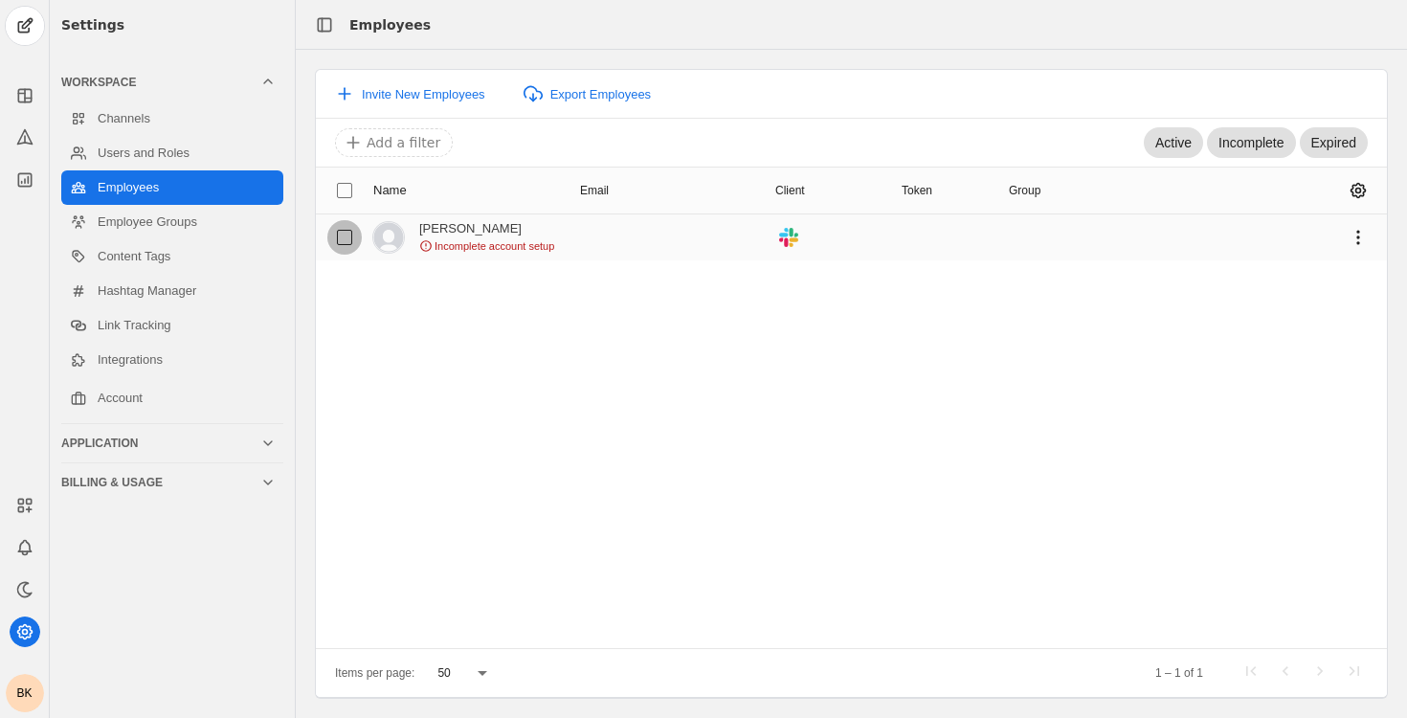
click at [347, 237] on input "checkbox" at bounding box center [344, 237] width 34 height 34
checkbox input "true"
click at [470, 234] on div "[PERSON_NAME]" at bounding box center [486, 228] width 135 height 15
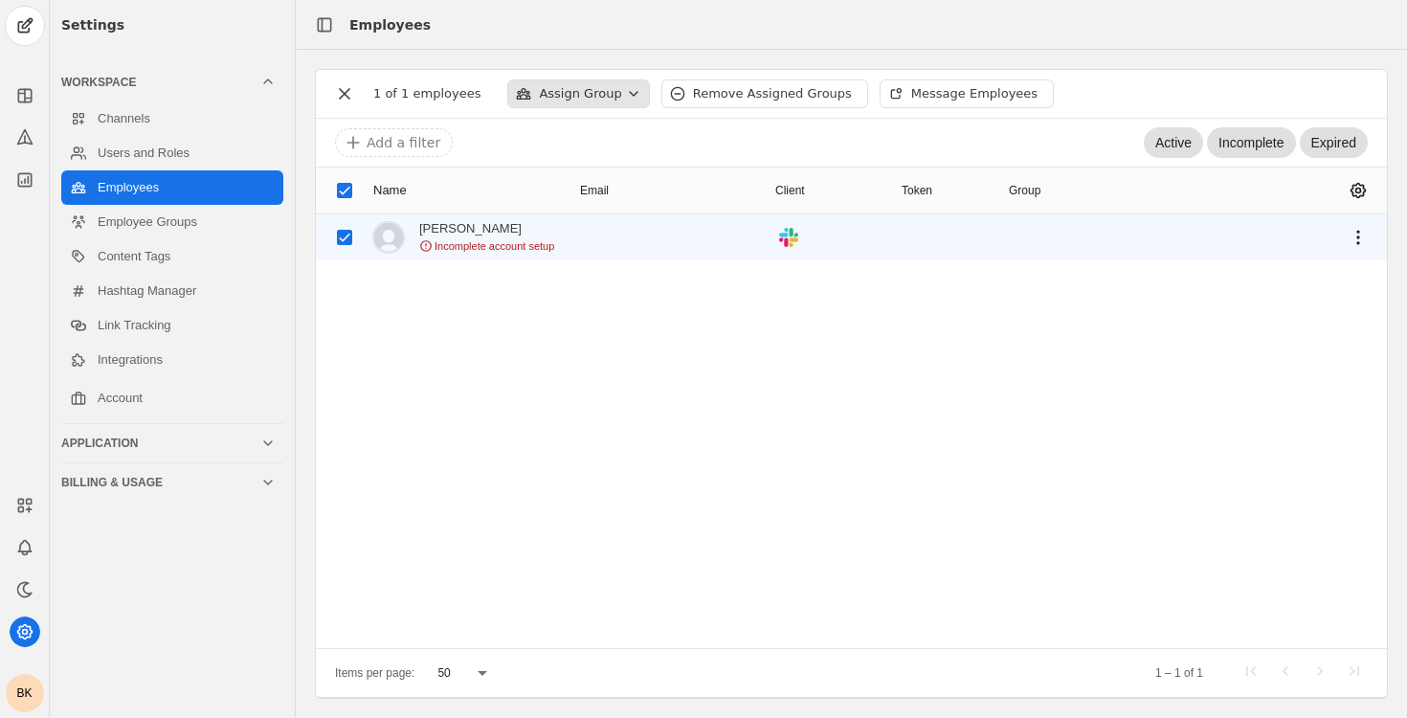
click at [562, 104] on div "Assign Group" at bounding box center [578, 93] width 142 height 29
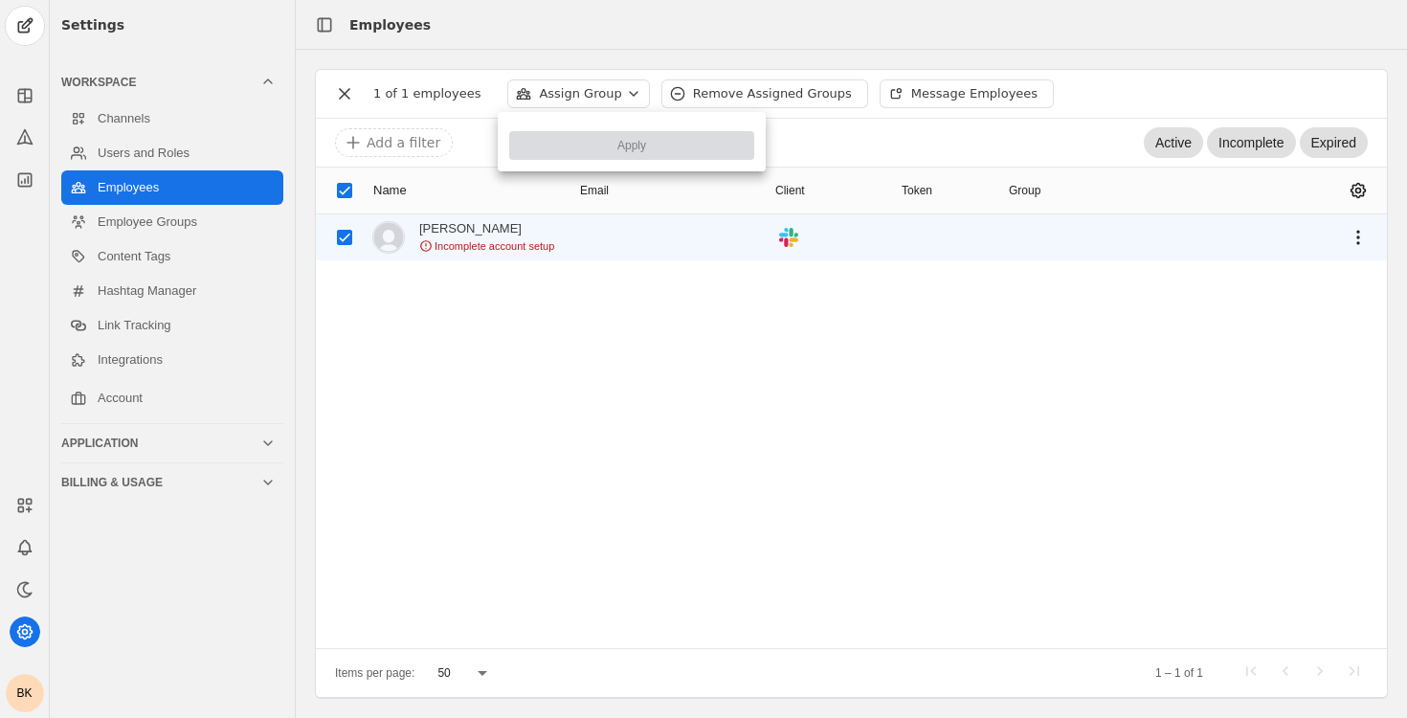
click at [529, 311] on div at bounding box center [703, 359] width 1407 height 718
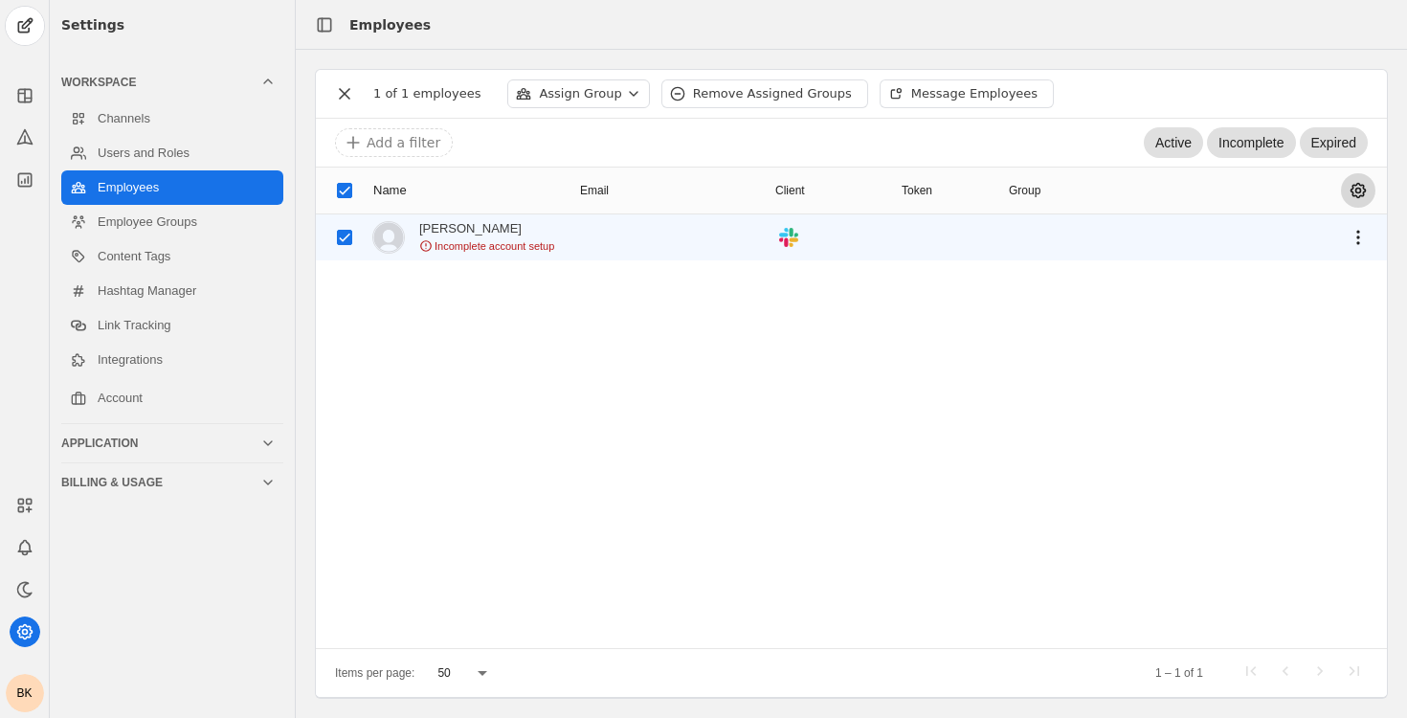
click at [1365, 190] on span "undefined" at bounding box center [1358, 190] width 34 height 34
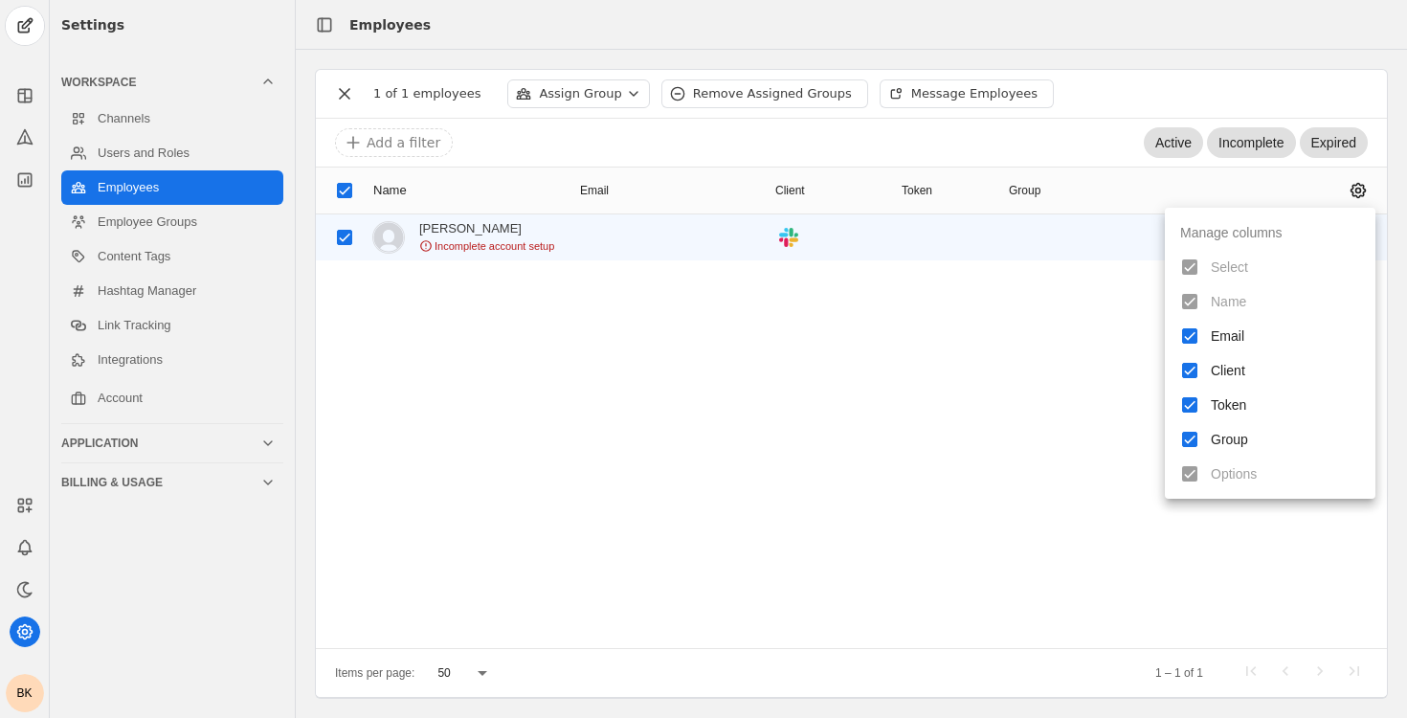
click at [1014, 303] on div at bounding box center [703, 359] width 1407 height 718
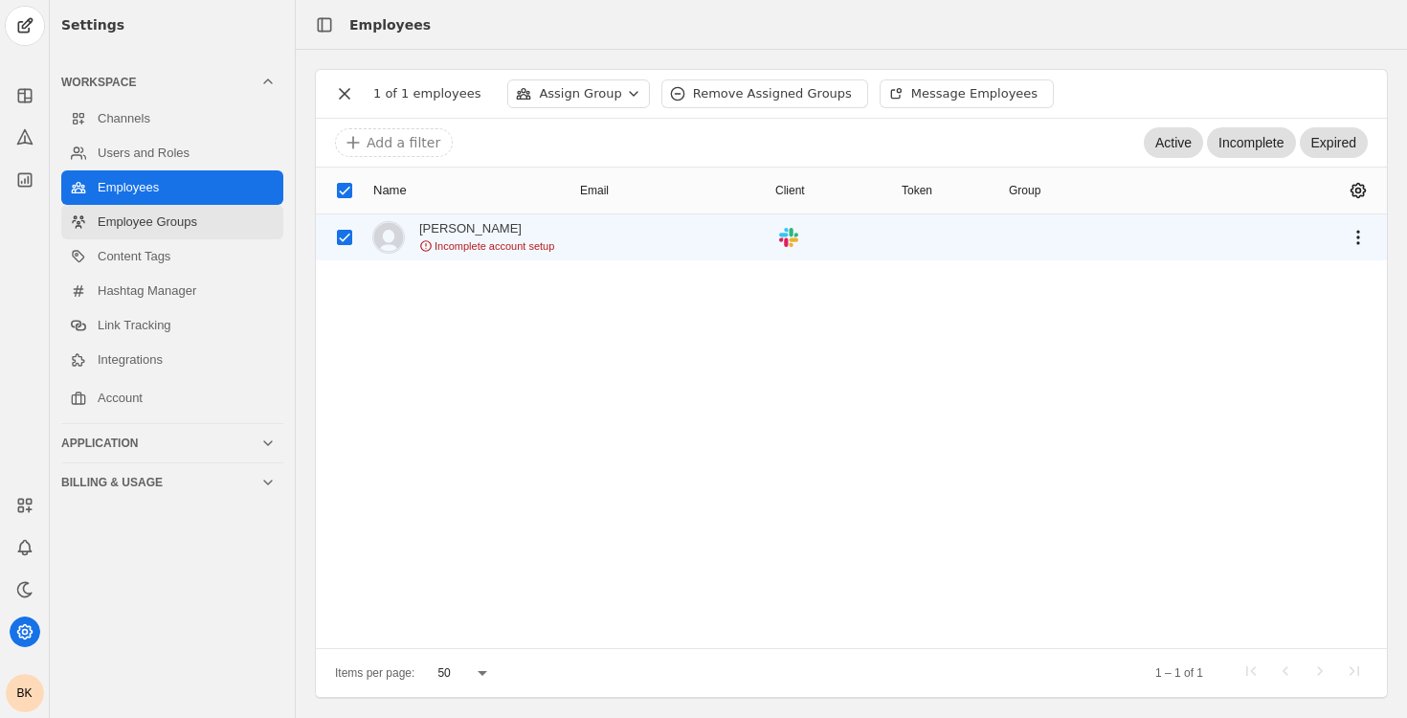
click at [196, 228] on link "Employee Groups" at bounding box center [172, 222] width 222 height 34
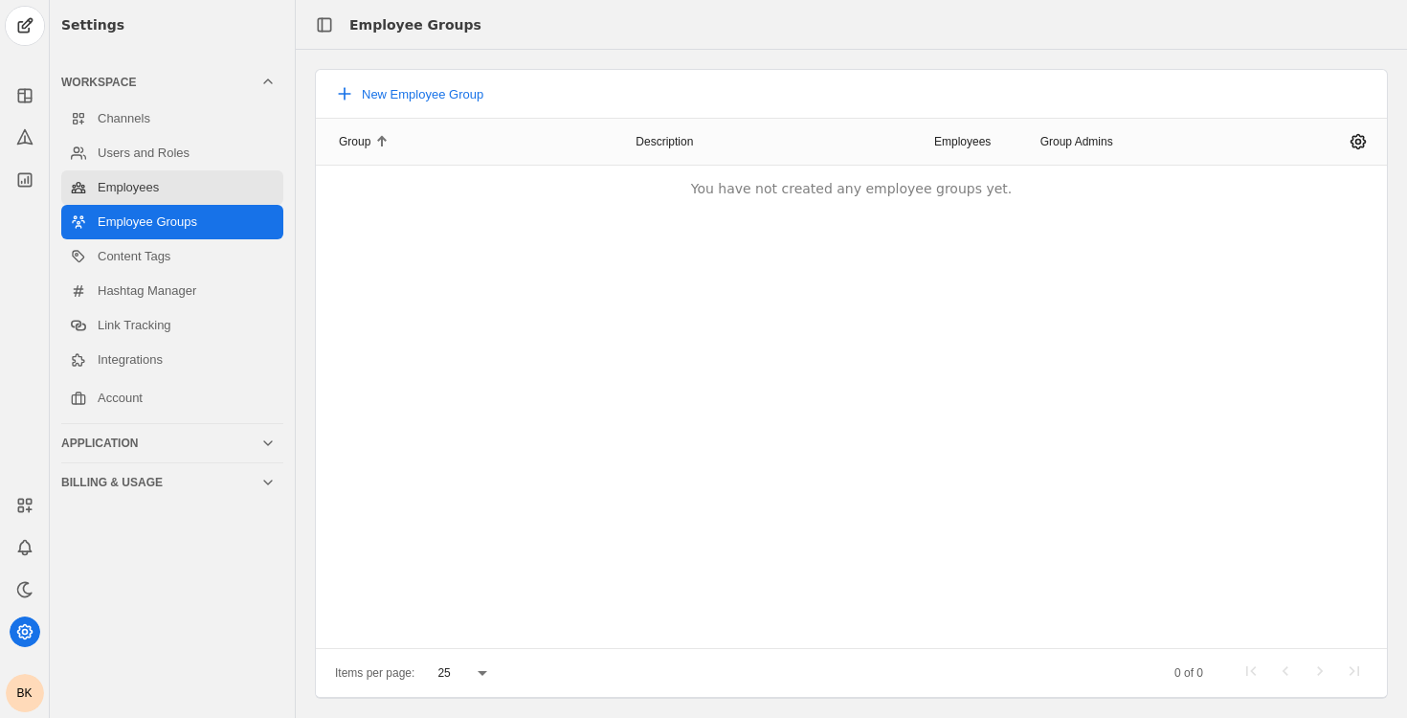
click at [129, 185] on link "Employees" at bounding box center [172, 187] width 222 height 34
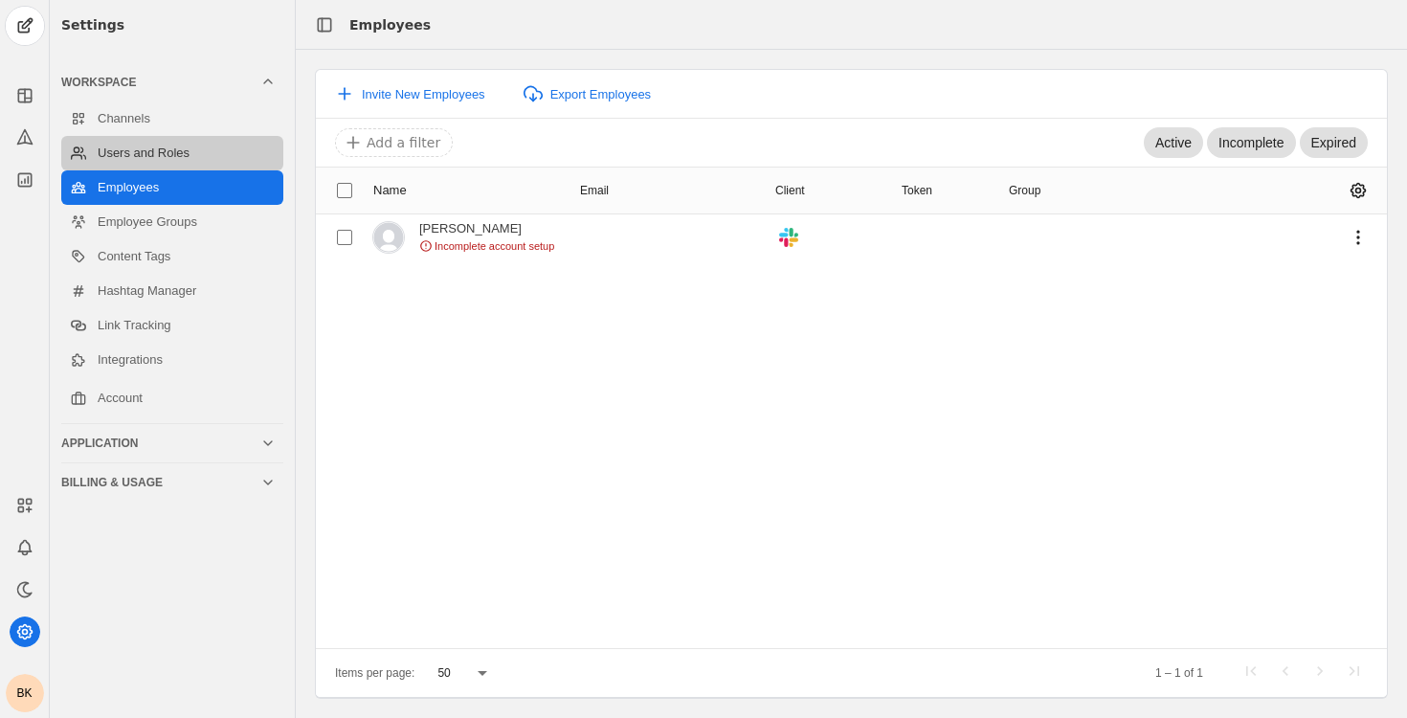
click at [160, 151] on link "Users and Roles" at bounding box center [172, 153] width 222 height 34
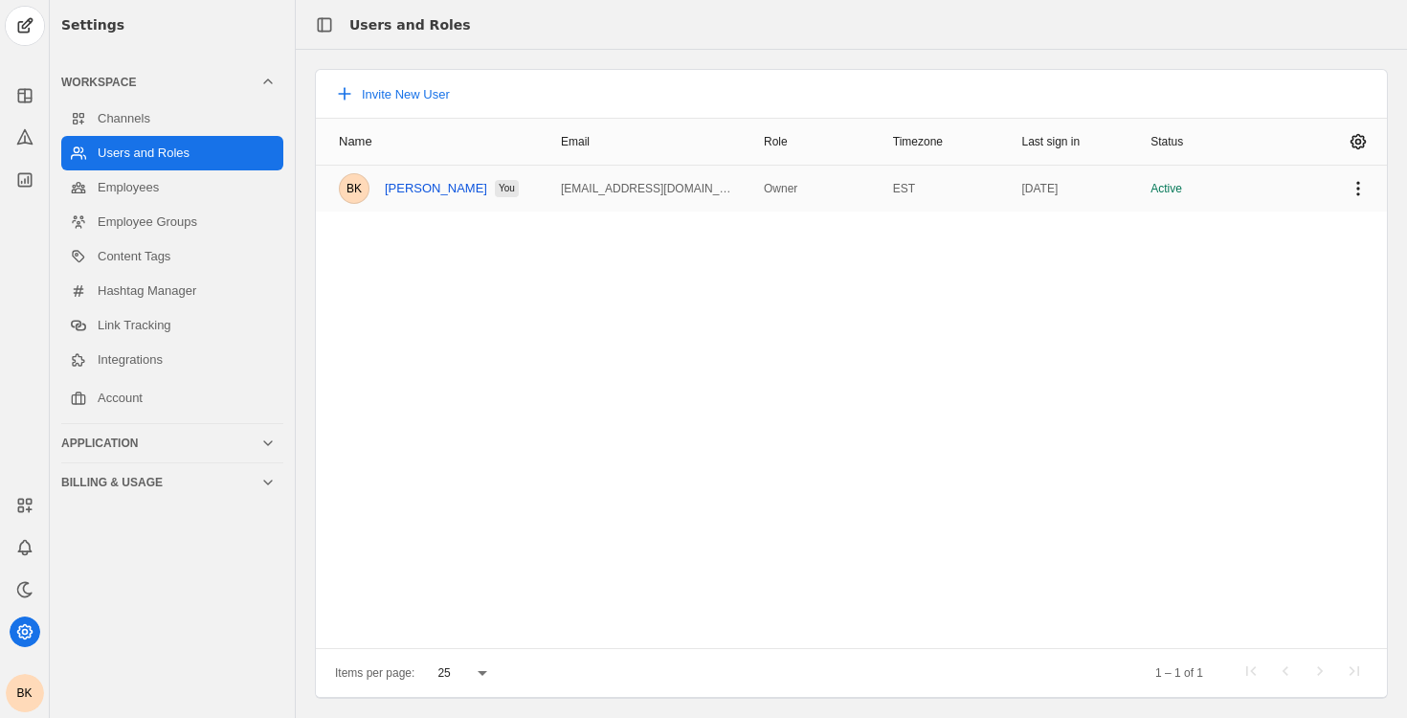
click at [401, 186] on link "Benjamin Krauss" at bounding box center [436, 188] width 102 height 15
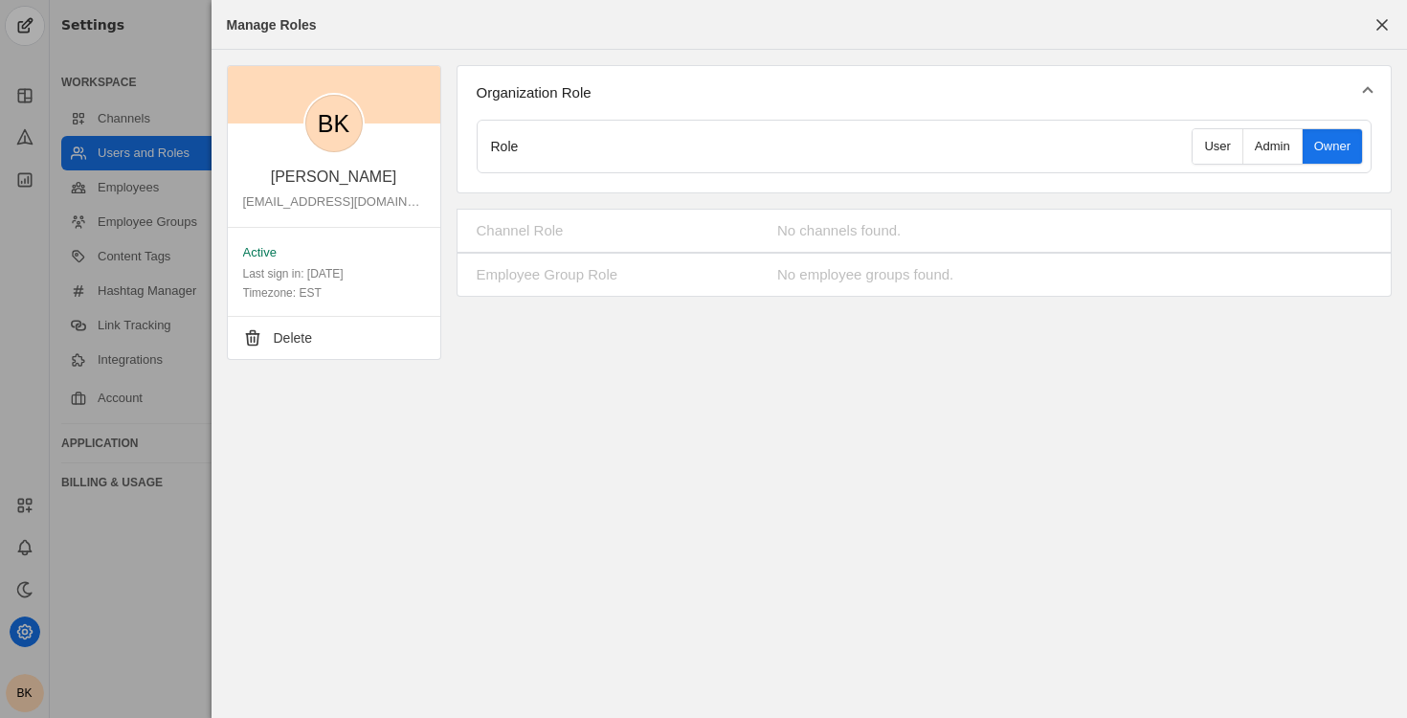
click at [872, 225] on mat-panel-description "No channels found." at bounding box center [1062, 230] width 571 height 19
click at [197, 116] on div at bounding box center [703, 359] width 1407 height 718
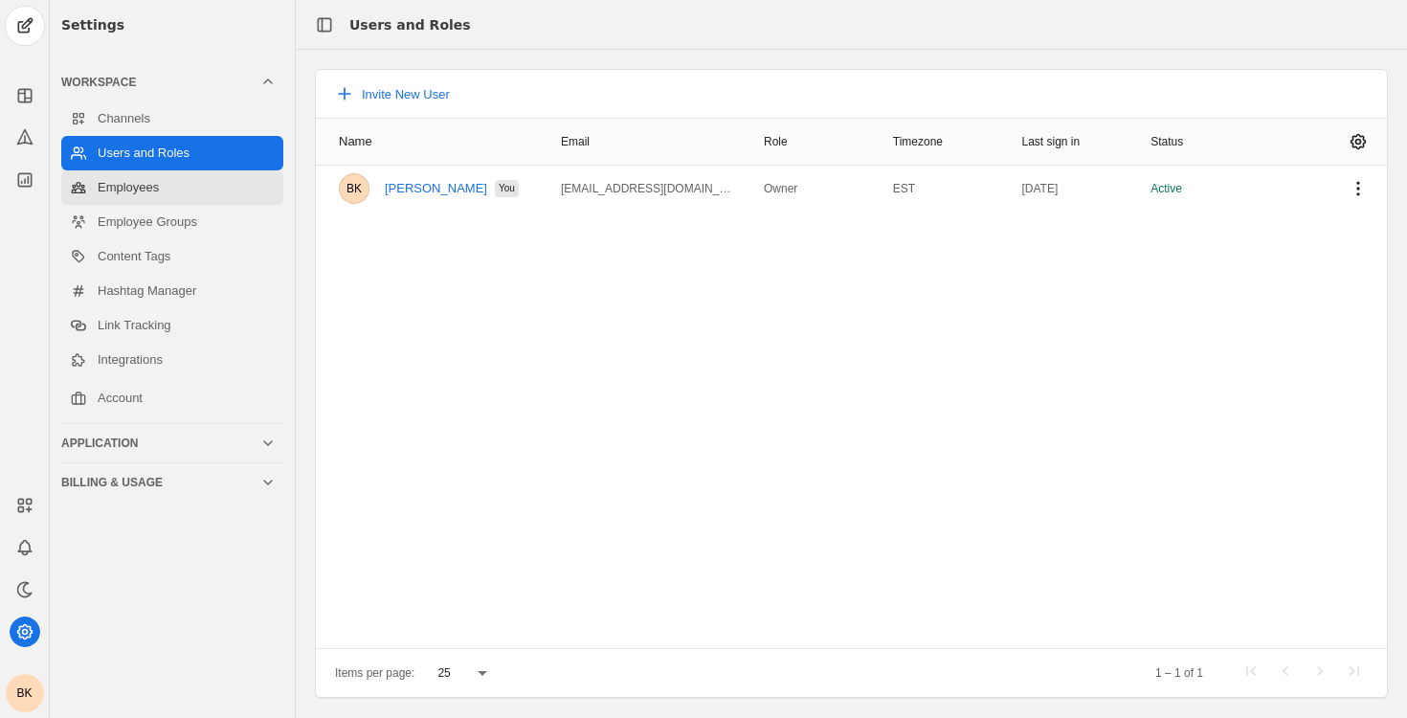
click at [196, 192] on link "Employees" at bounding box center [172, 187] width 222 height 34
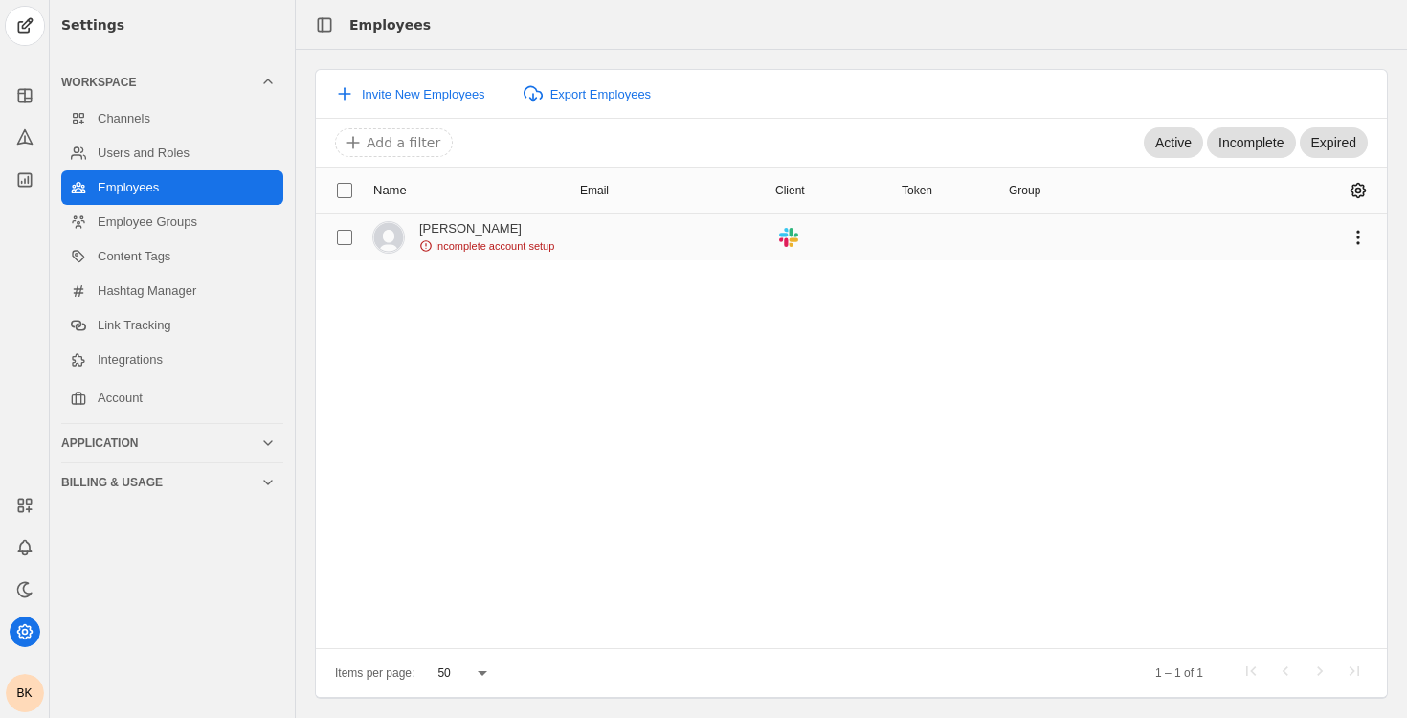
click at [434, 230] on div "[PERSON_NAME]" at bounding box center [486, 228] width 135 height 15
click at [346, 233] on input "checkbox" at bounding box center [344, 237] width 34 height 34
checkbox input "true"
click at [472, 230] on div "[PERSON_NAME]" at bounding box center [486, 228] width 135 height 15
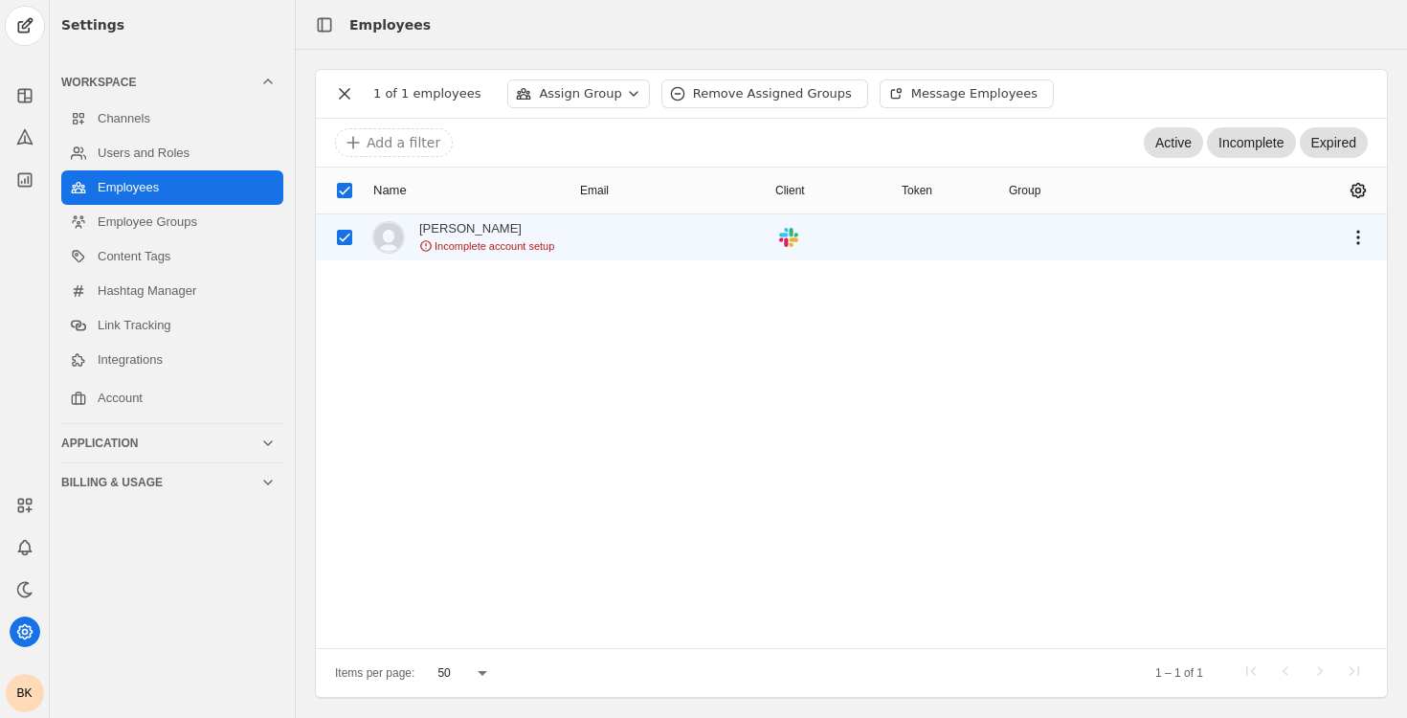
click at [472, 230] on div "[PERSON_NAME]" at bounding box center [486, 228] width 135 height 15
click at [471, 240] on span "Incomplete account setup" at bounding box center [495, 245] width 120 height 15
click at [1360, 234] on span "undefined" at bounding box center [1358, 237] width 34 height 34
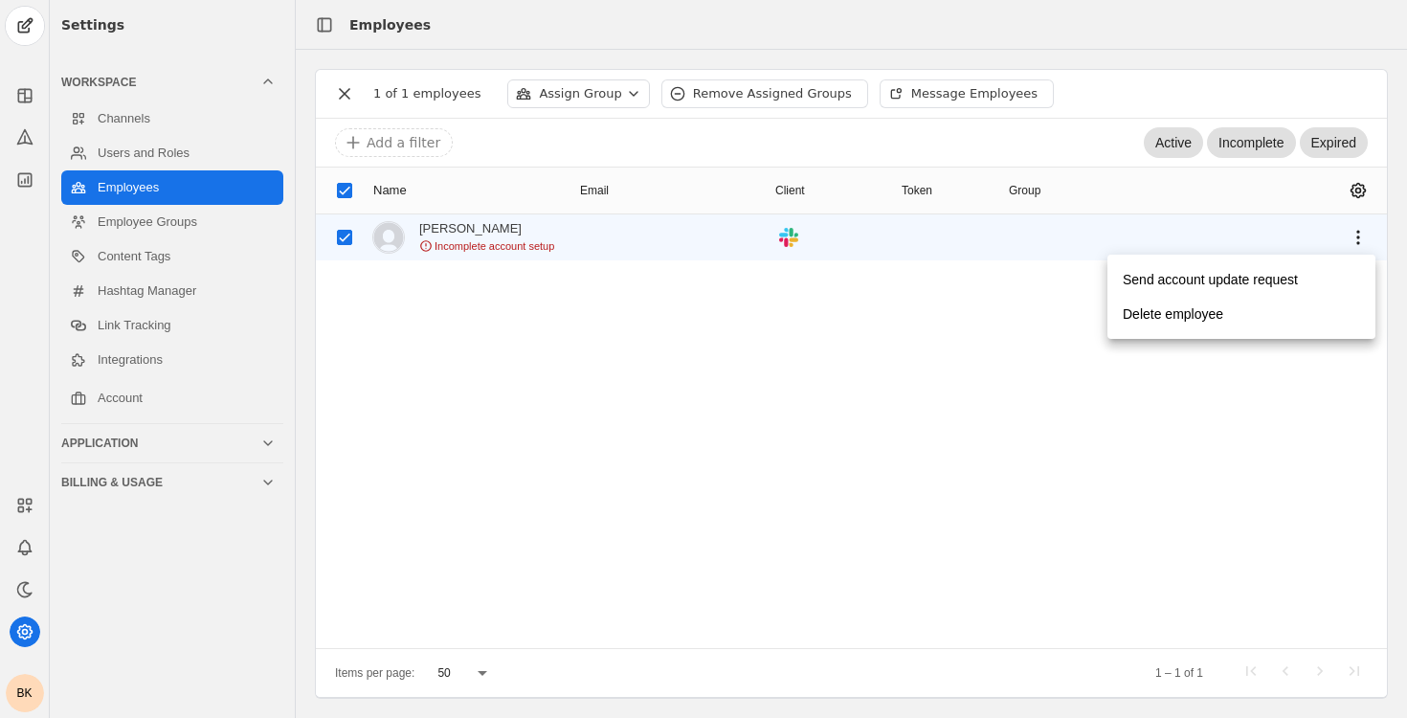
click at [903, 324] on div at bounding box center [703, 359] width 1407 height 718
click at [519, 251] on span "Incomplete account setup" at bounding box center [495, 245] width 120 height 15
click at [485, 131] on input at bounding box center [745, 142] width 805 height 23
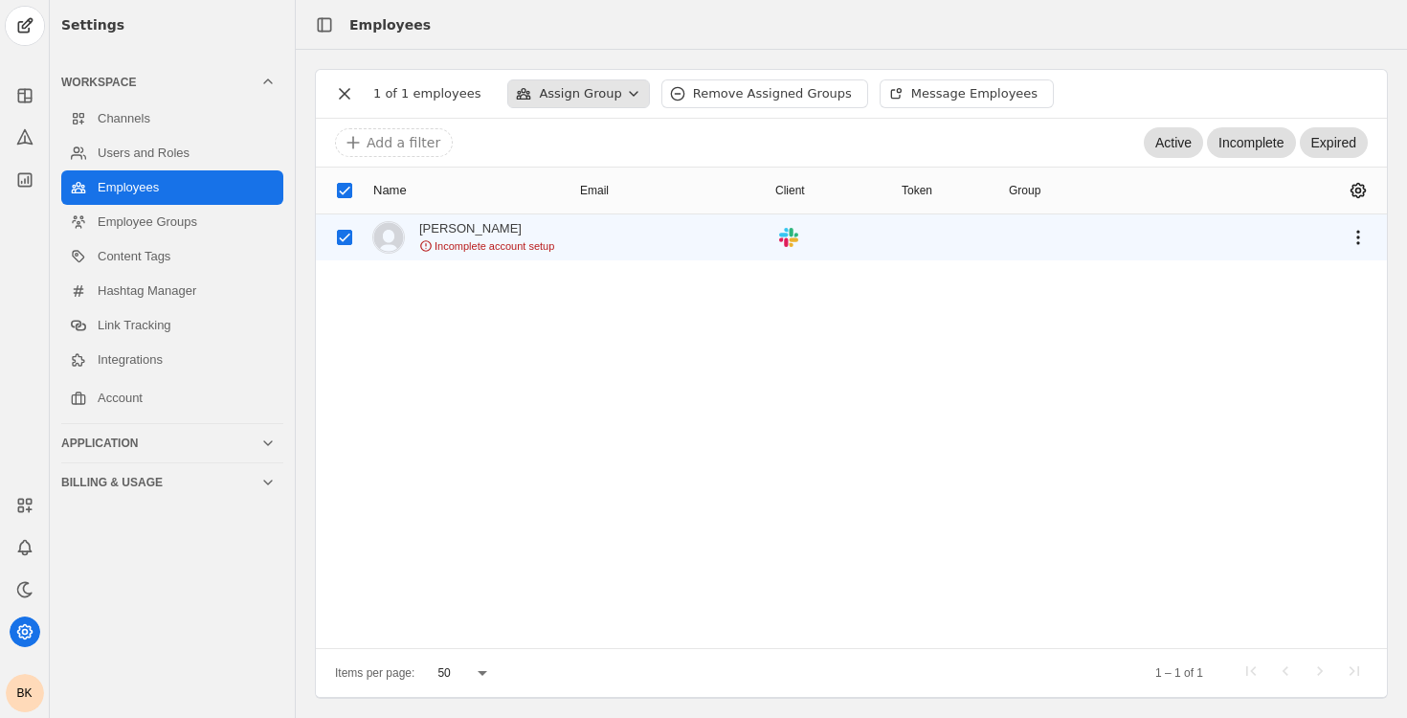
click at [570, 100] on div "Assign Group" at bounding box center [580, 93] width 82 height 19
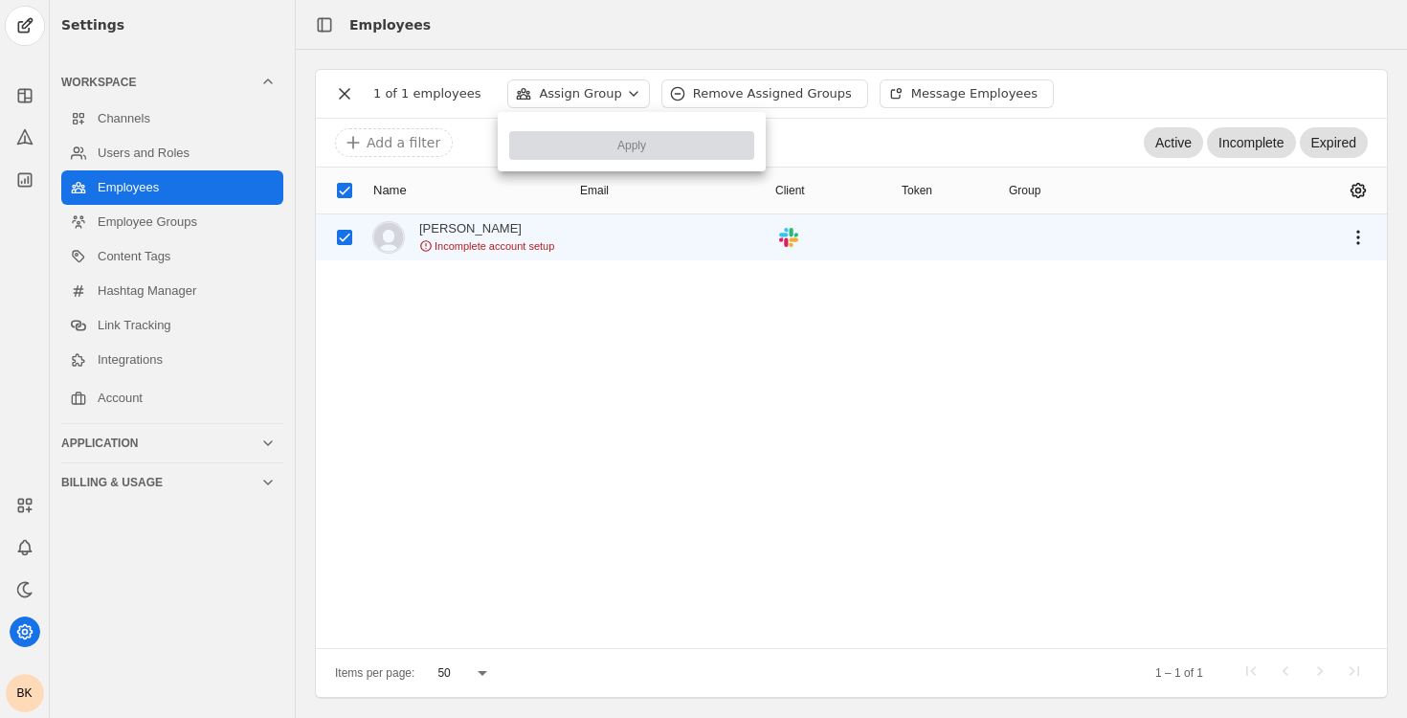
click at [570, 100] on div at bounding box center [703, 359] width 1407 height 718
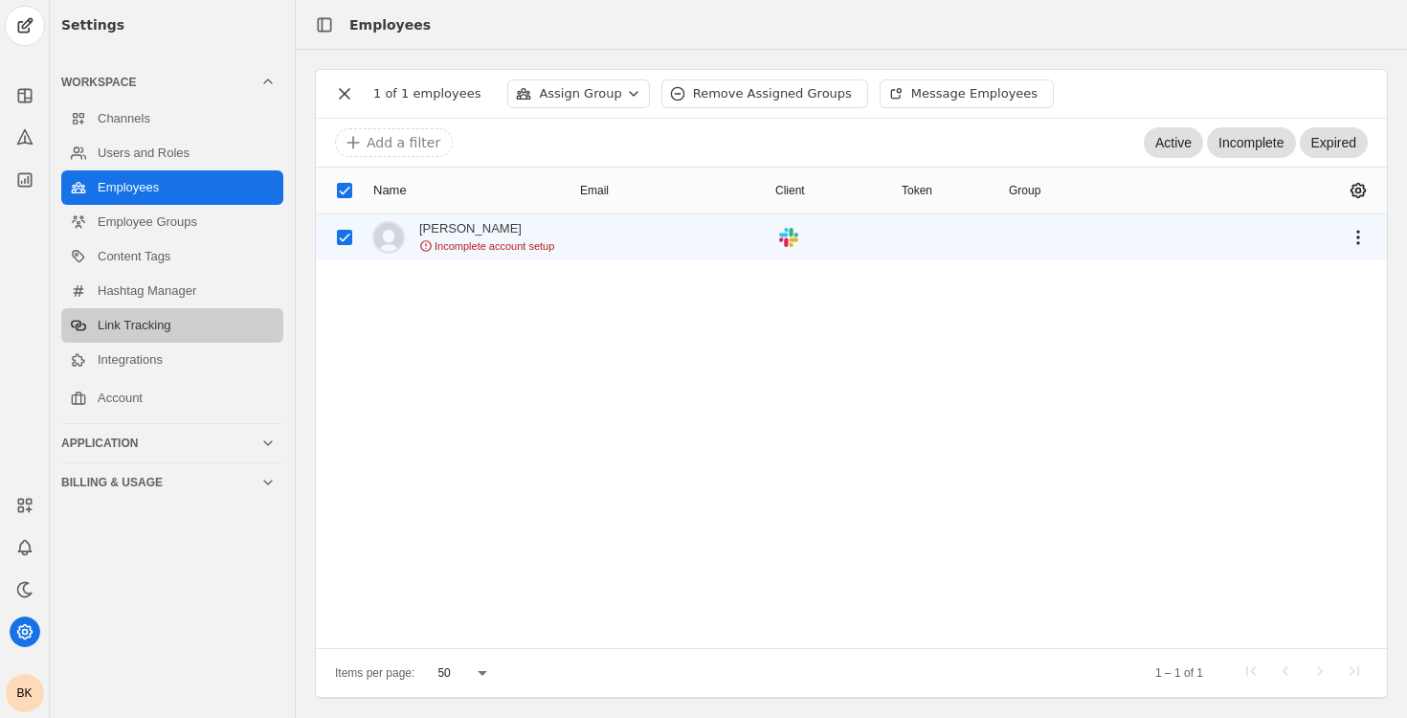
click at [204, 329] on link "Link Tracking" at bounding box center [172, 325] width 222 height 34
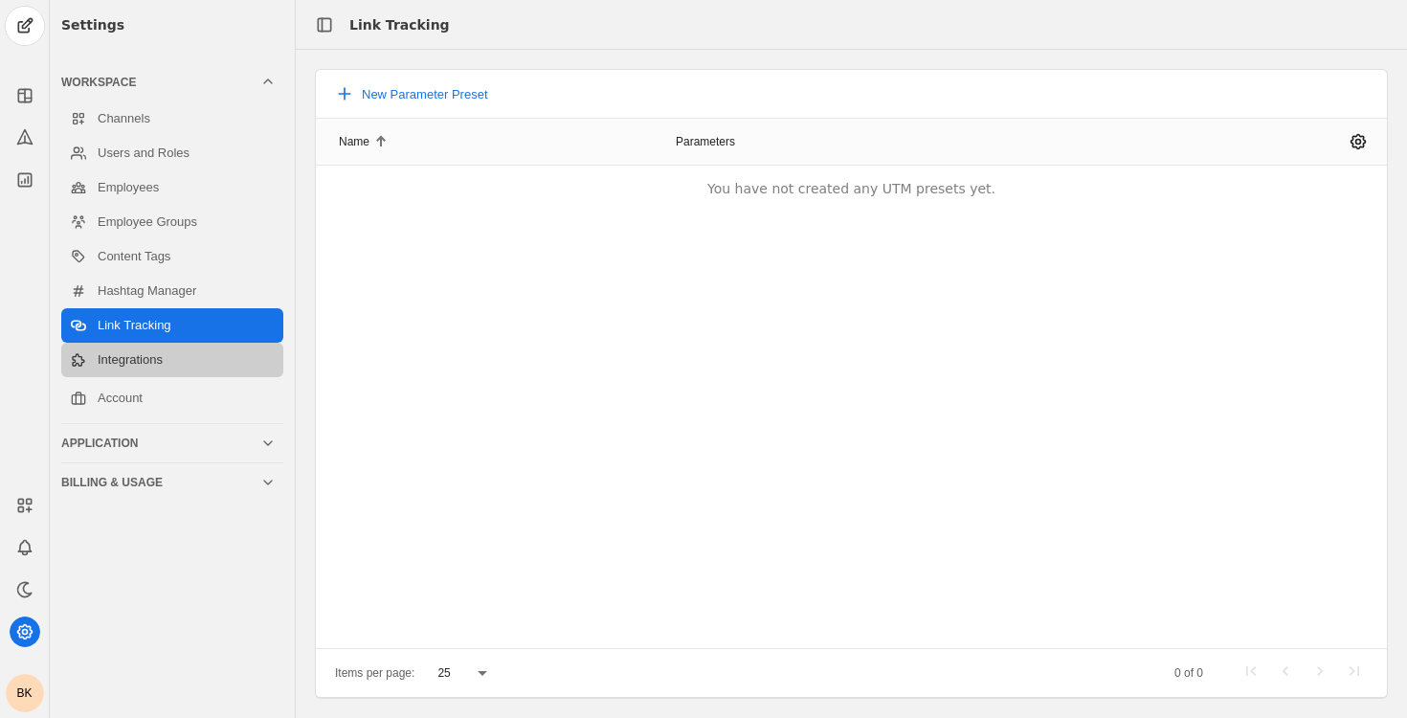
click at [197, 361] on link "Integrations" at bounding box center [172, 360] width 222 height 34
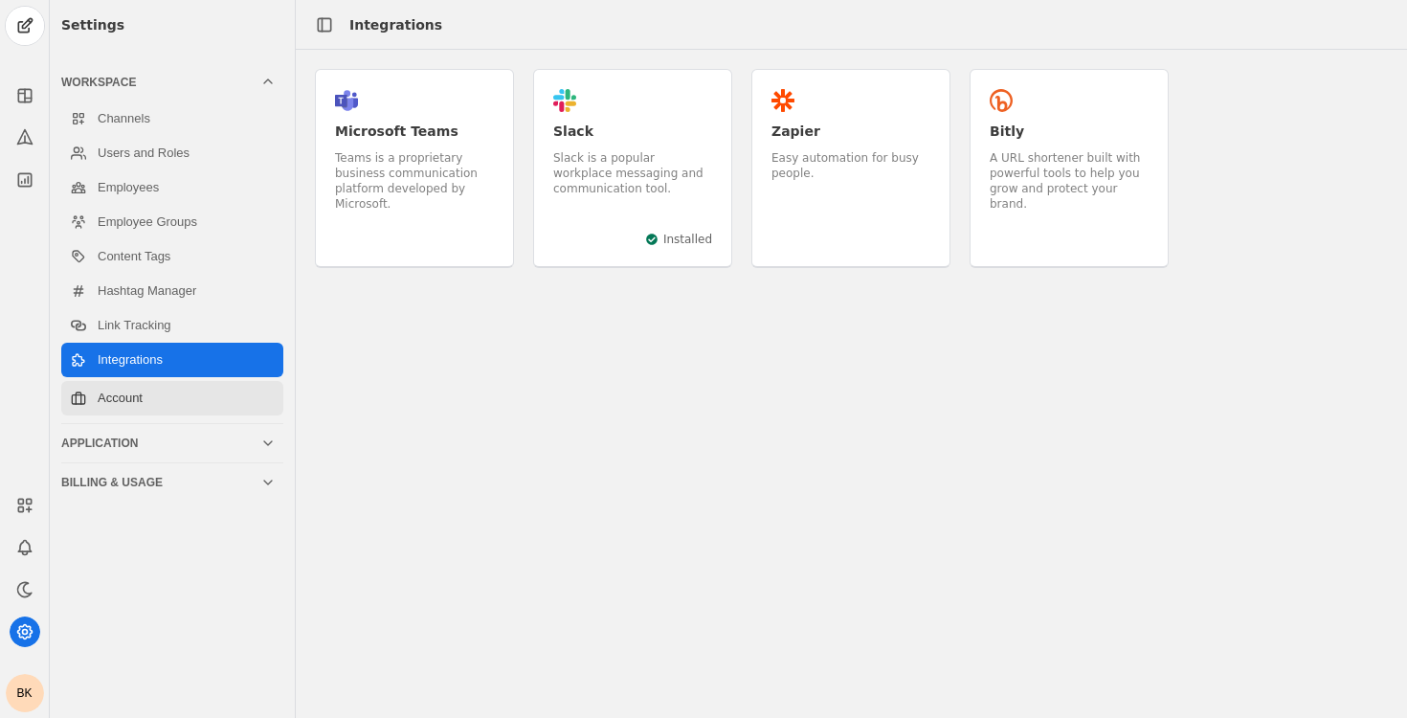
click at [190, 390] on link "Account" at bounding box center [172, 398] width 222 height 34
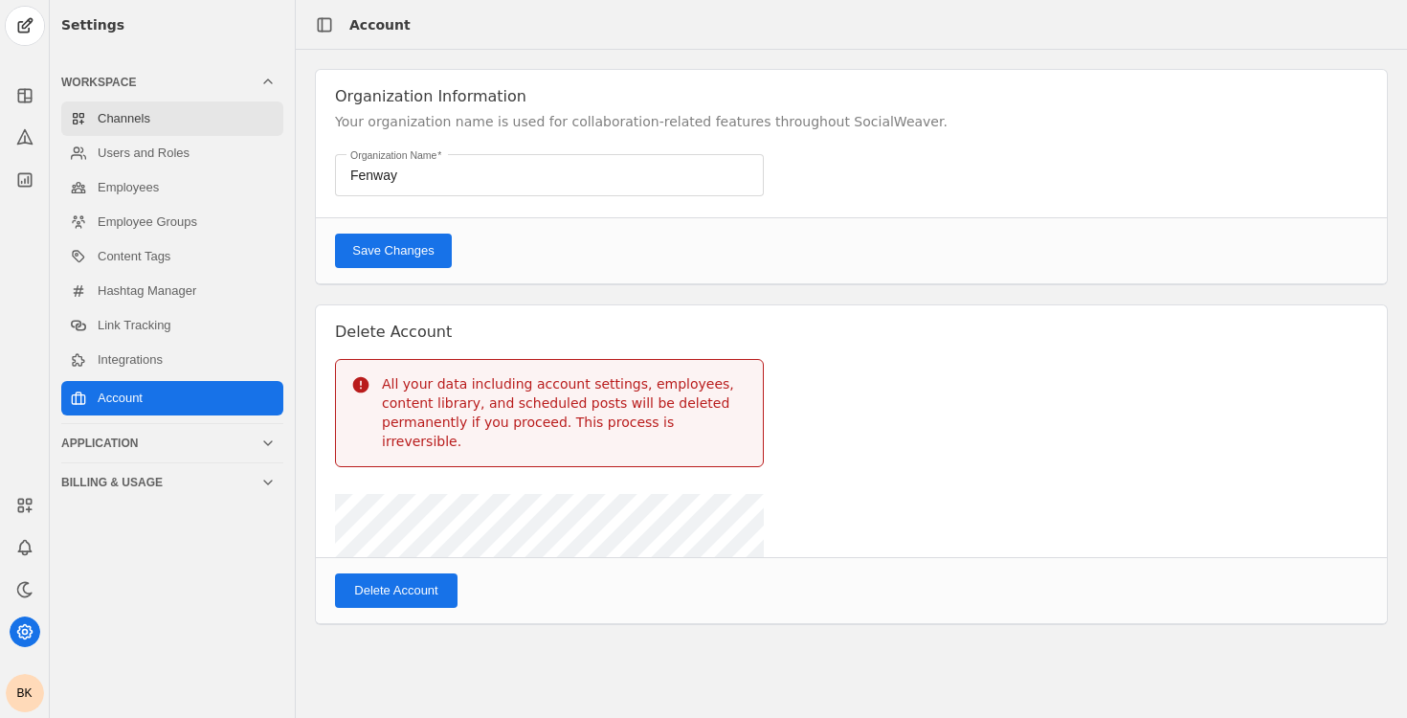
click at [189, 133] on link "Channels" at bounding box center [172, 118] width 222 height 34
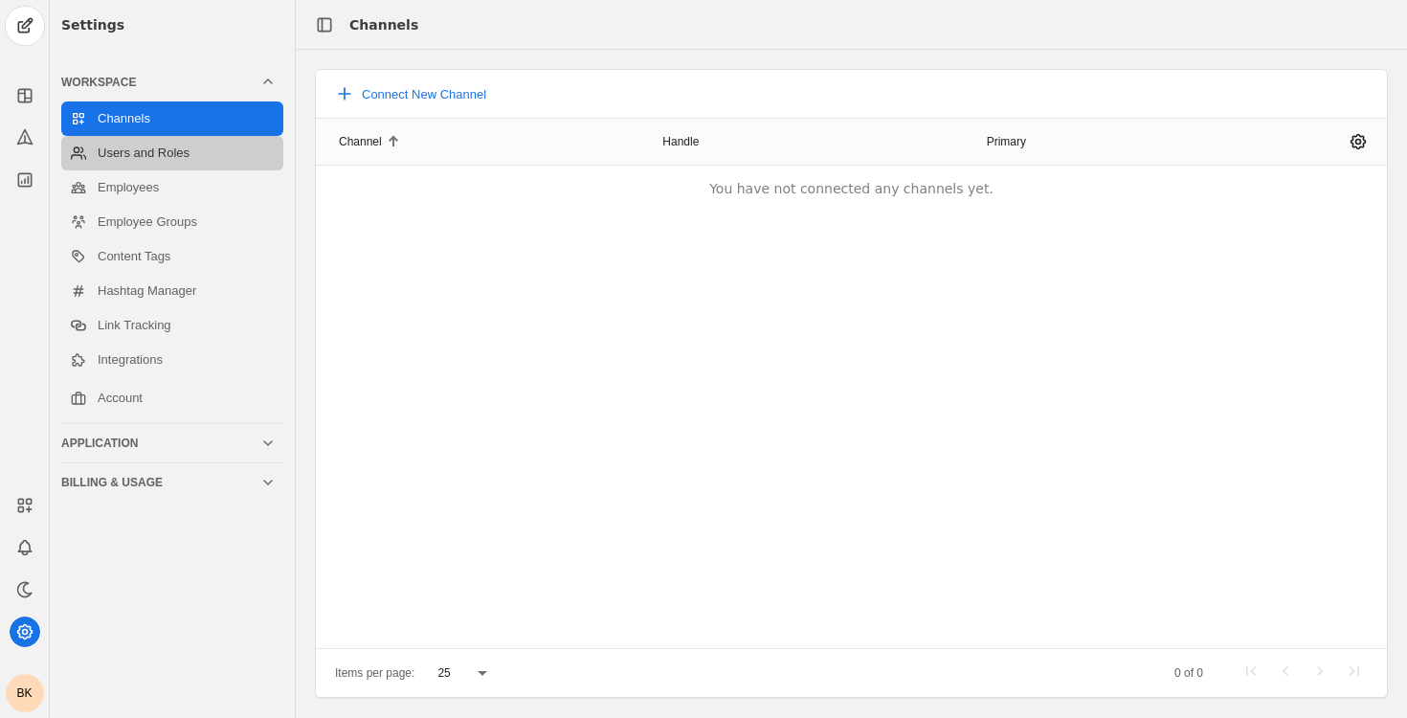
click at [187, 151] on link "Users and Roles" at bounding box center [172, 153] width 222 height 34
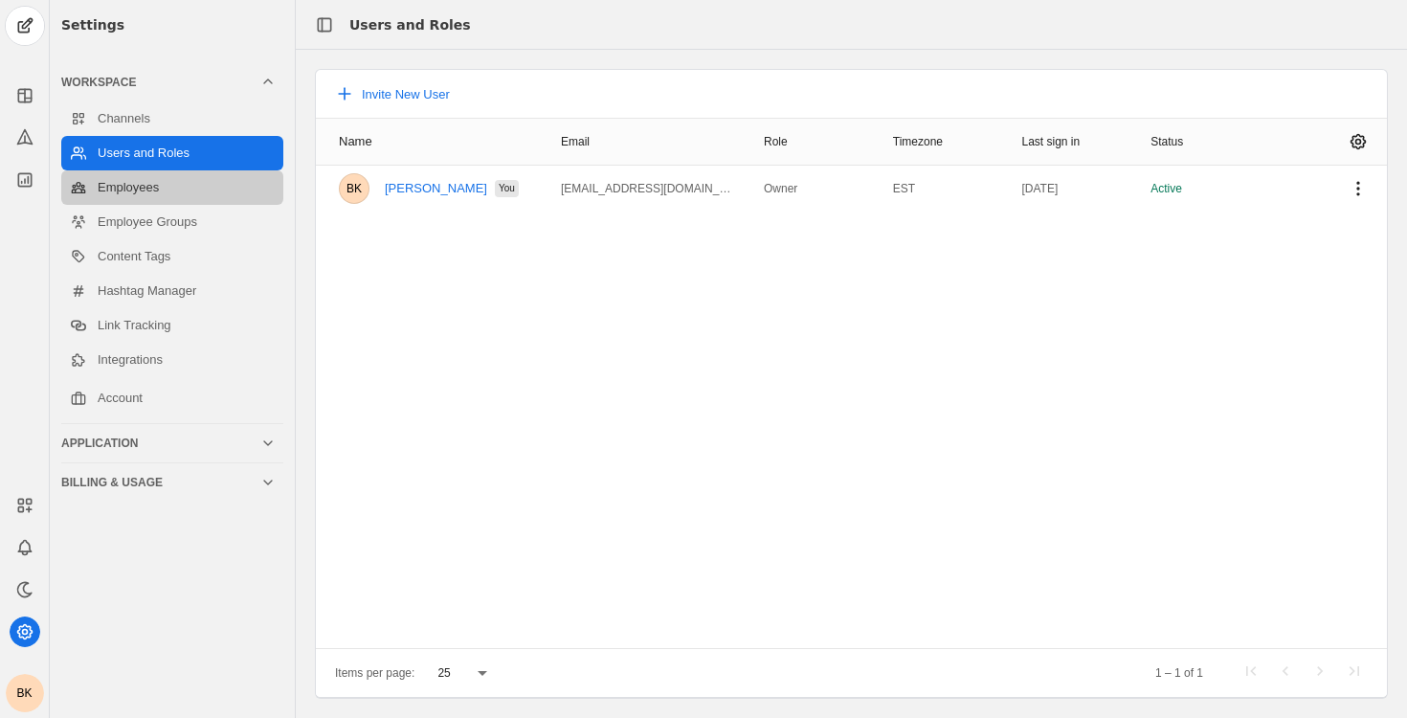
click at [208, 203] on link "Employees" at bounding box center [172, 187] width 222 height 34
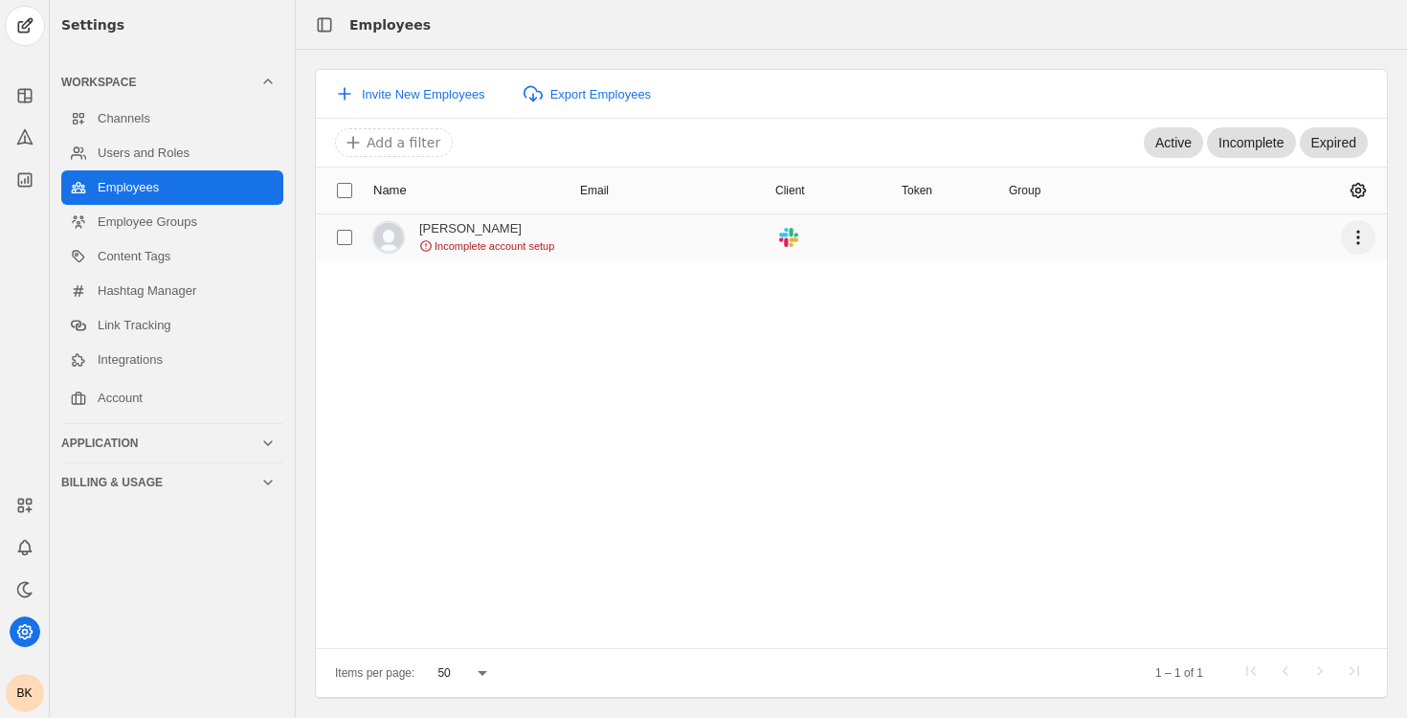
click at [1360, 234] on span "undefined" at bounding box center [1358, 237] width 34 height 34
click at [1358, 217] on div at bounding box center [703, 359] width 1407 height 718
click at [1359, 193] on span "undefined" at bounding box center [1358, 190] width 34 height 34
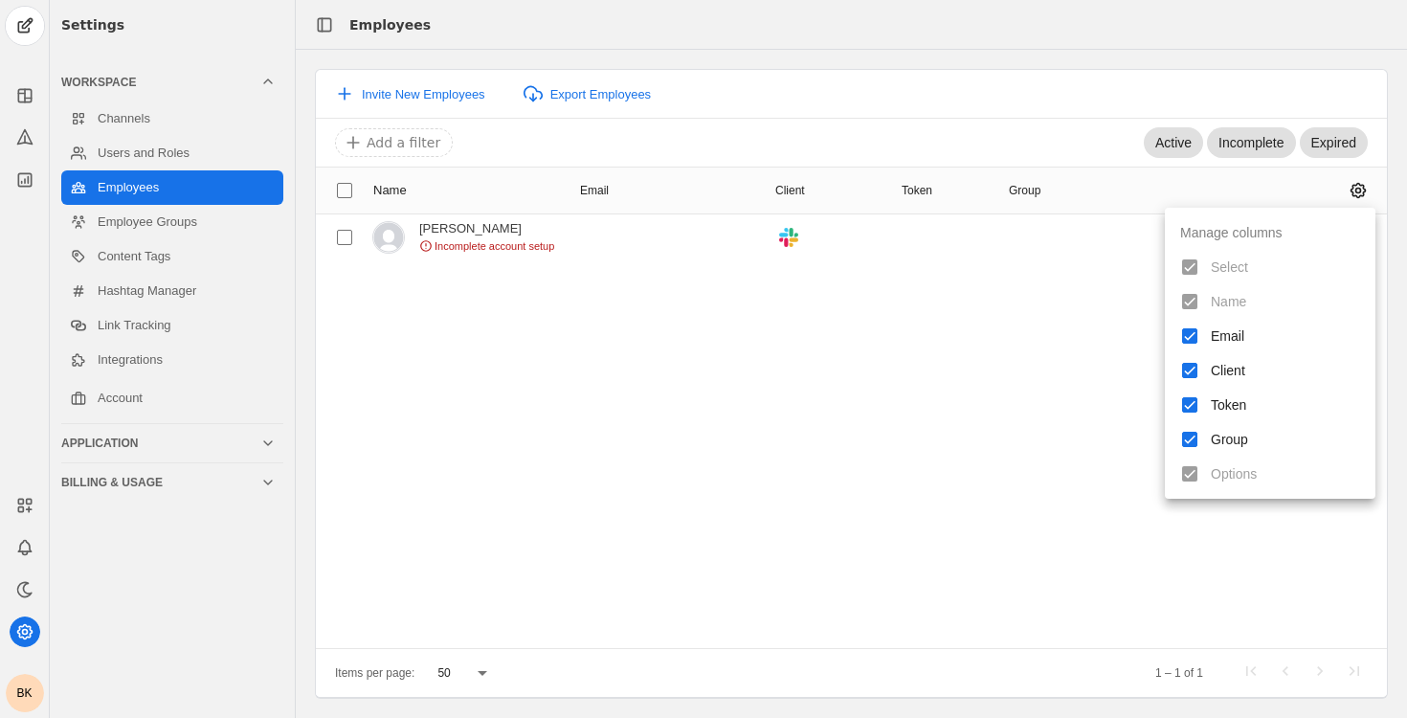
click at [1354, 191] on div at bounding box center [703, 359] width 1407 height 718
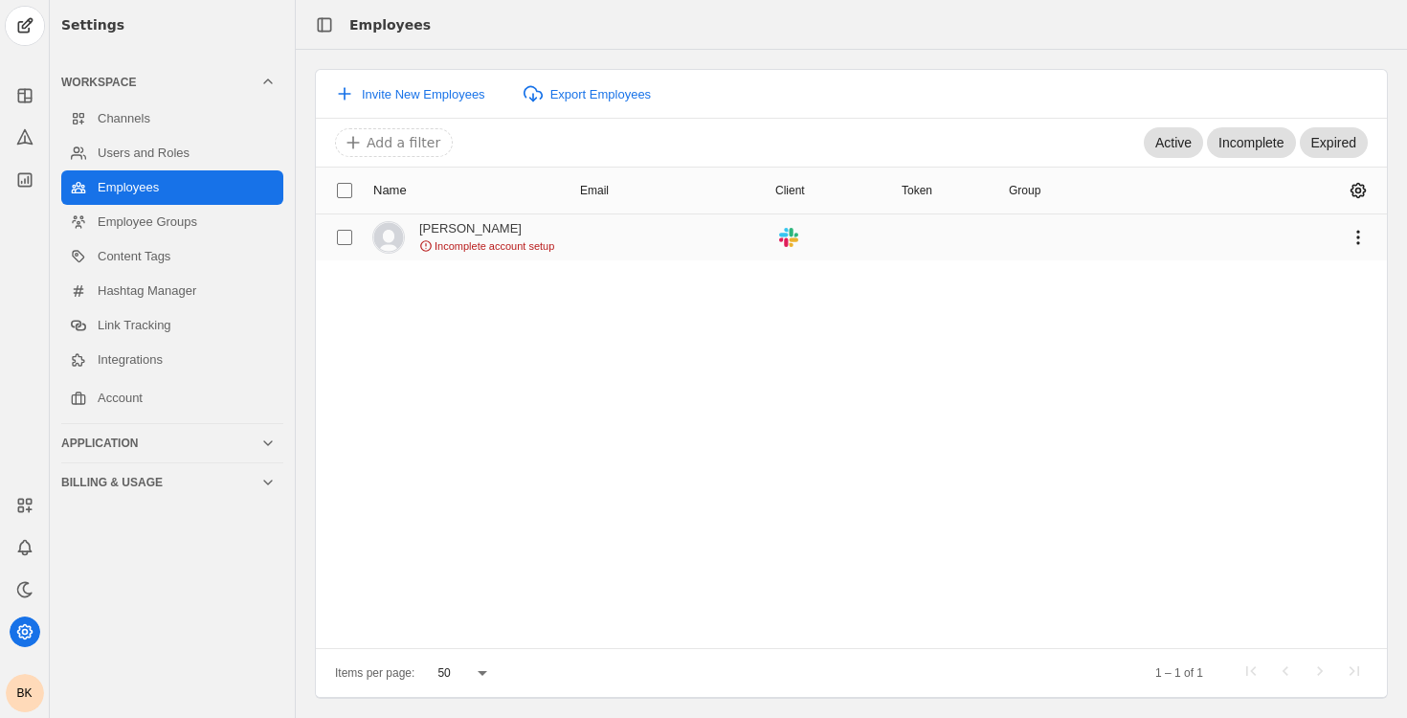
click at [1265, 243] on mat-cell at bounding box center [1290, 237] width 195 height 46
click at [370, 230] on mat-cell "Ben Krauss Incomplete account setup" at bounding box center [469, 237] width 207 height 46
click at [358, 234] on input "checkbox" at bounding box center [344, 237] width 34 height 34
checkbox input "true"
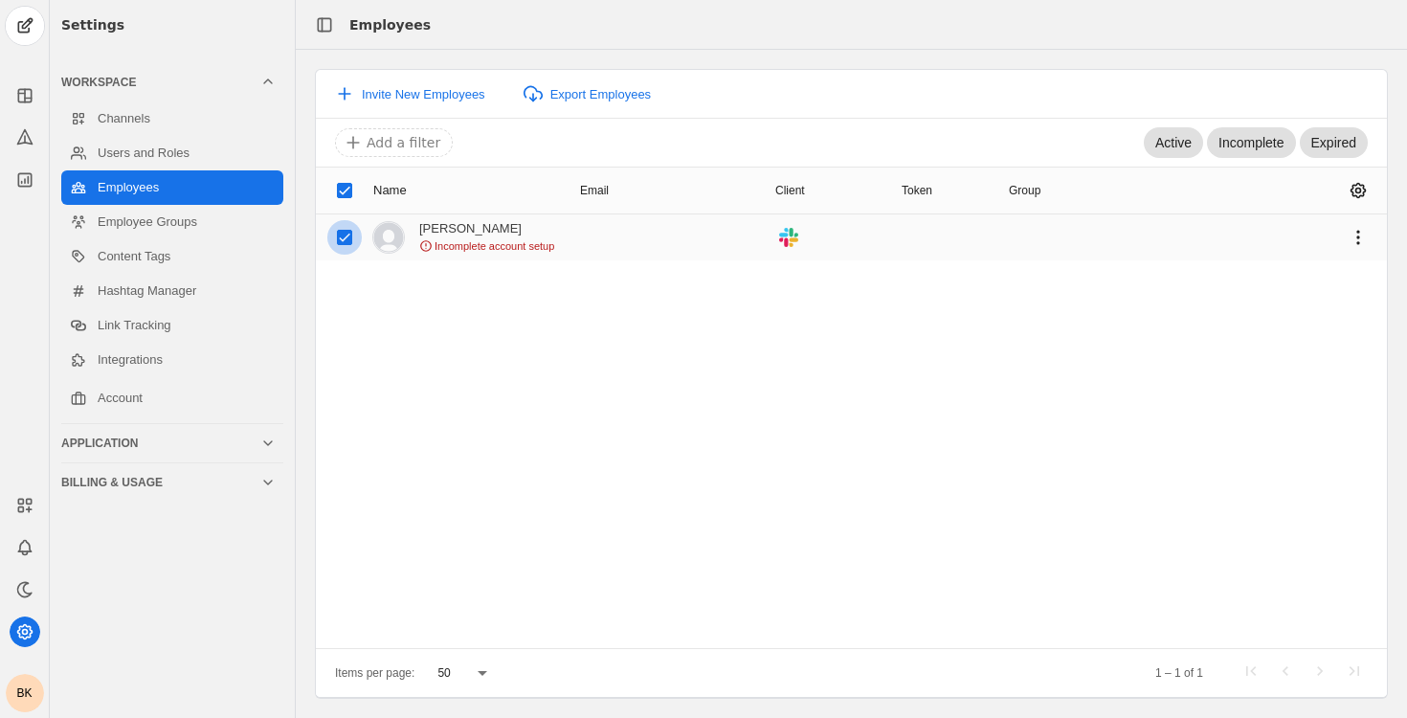
checkbox input "true"
click at [517, 229] on div "[PERSON_NAME]" at bounding box center [486, 228] width 135 height 15
click at [1368, 237] on span "undefined" at bounding box center [1358, 237] width 34 height 34
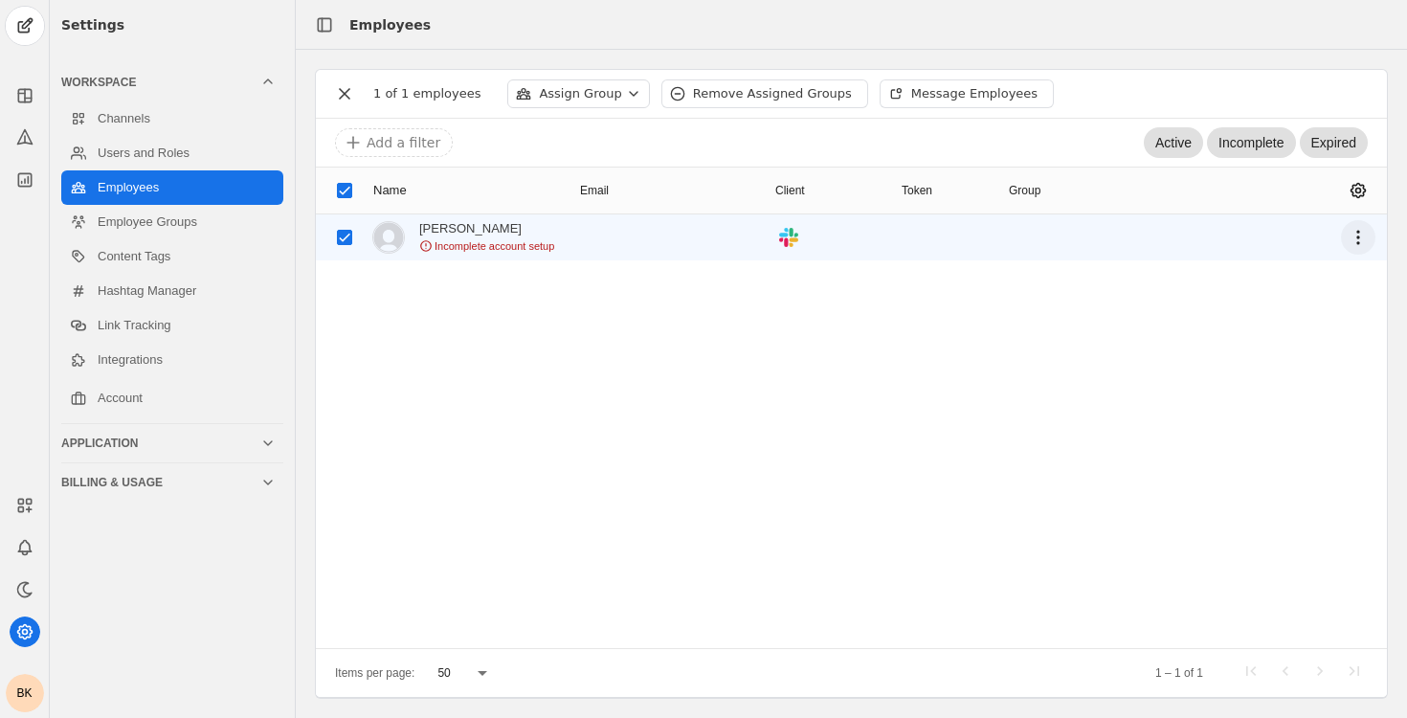
click at [1368, 237] on span "undefined" at bounding box center [1358, 237] width 34 height 34
click at [1368, 237] on div at bounding box center [703, 359] width 1407 height 718
click at [1350, 173] on span "undefined" at bounding box center [1358, 190] width 34 height 34
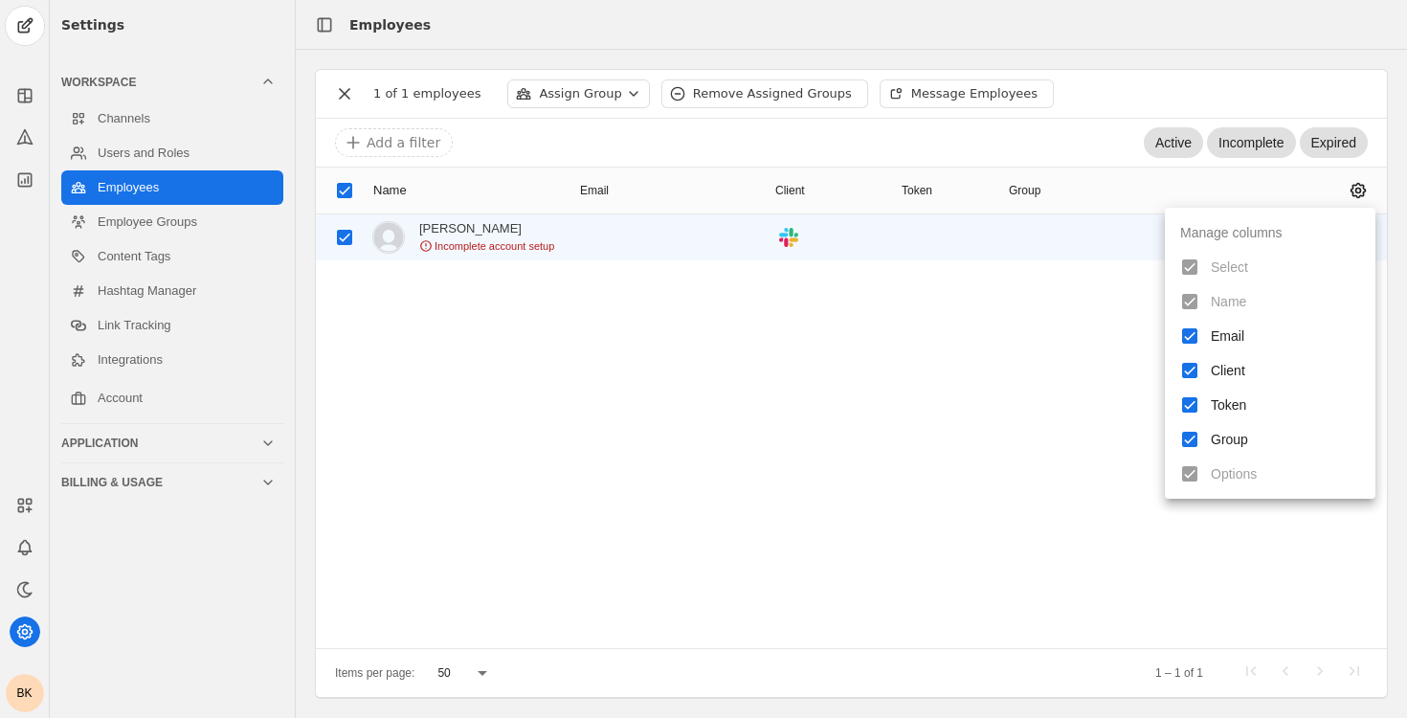
click at [936, 317] on div at bounding box center [703, 359] width 1407 height 718
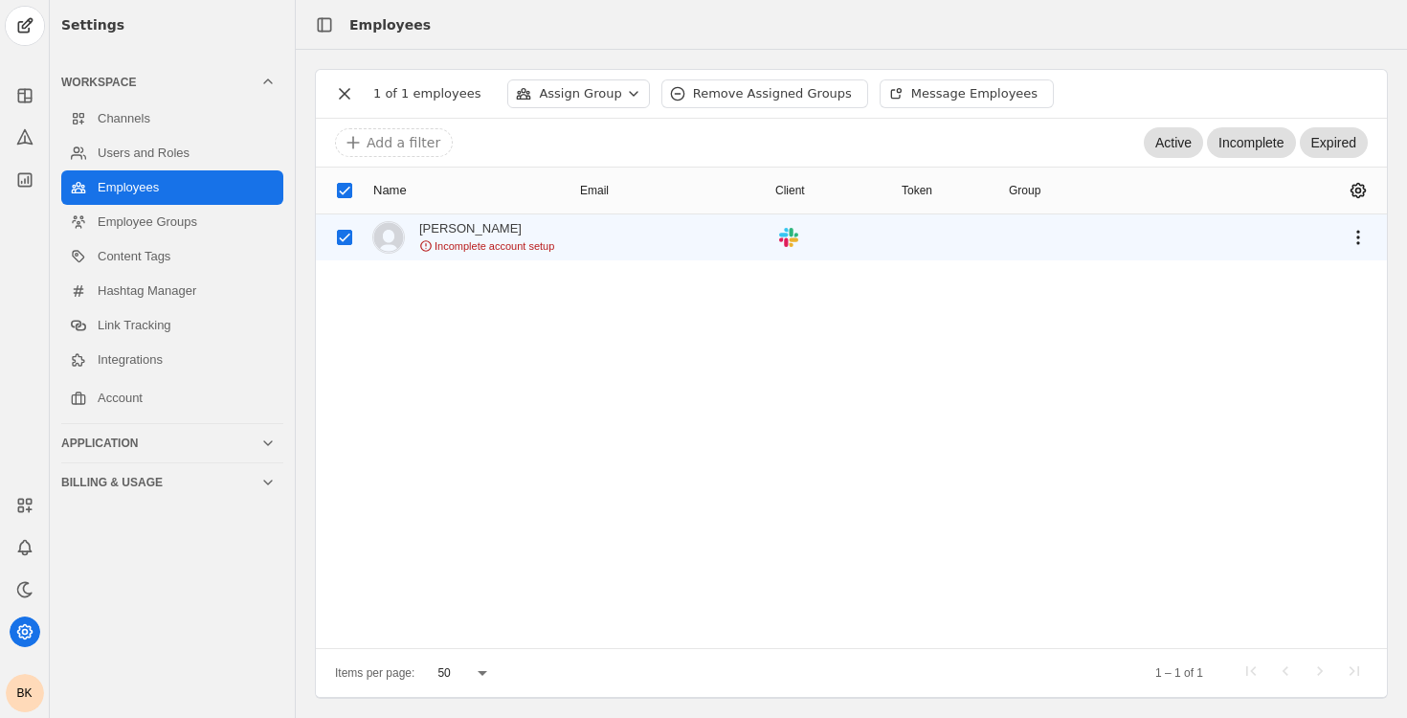
click at [533, 244] on span "Incomplete account setup" at bounding box center [495, 245] width 120 height 15
click at [793, 245] on icon ".cls-1{fill:#e01e5a;}.cls-2{fill:#36c5f0;}.cls-3{fill:#2eb67d;}.cls-4{fill:#ecb…" at bounding box center [788, 237] width 19 height 19
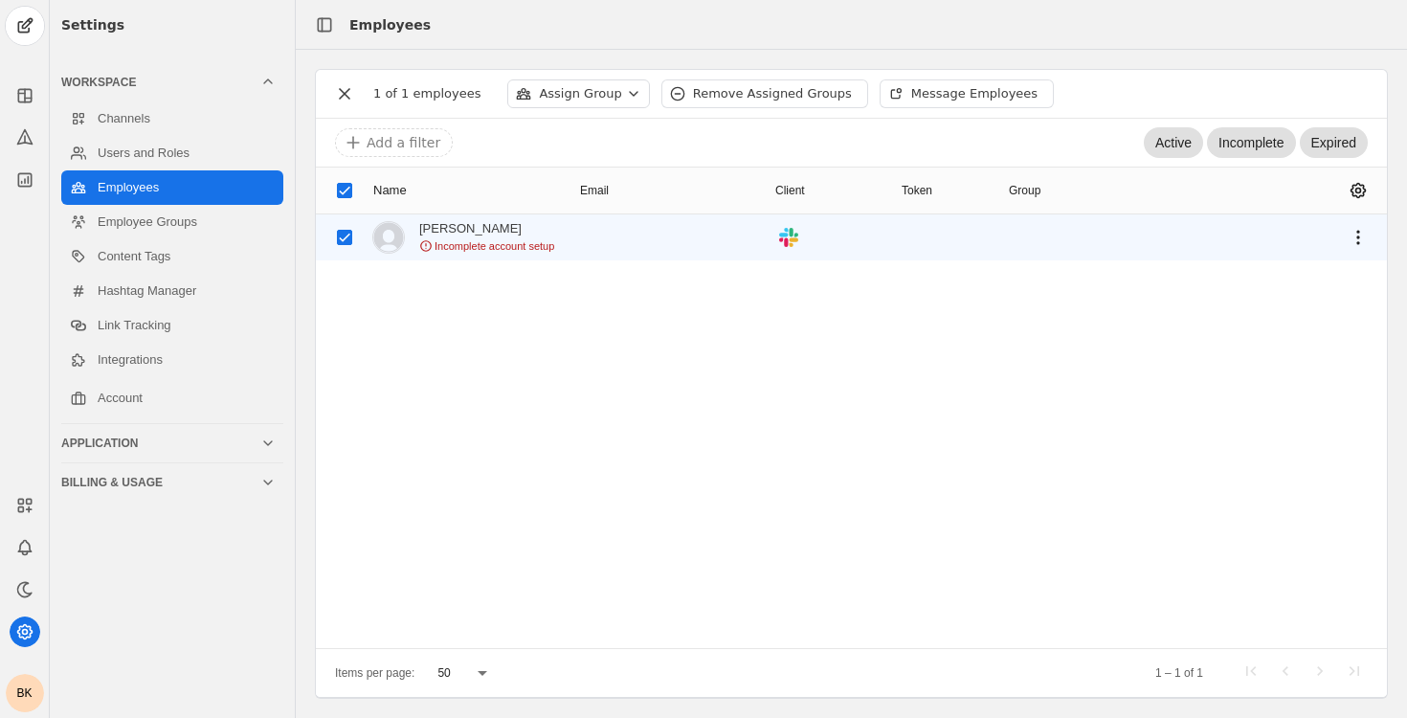
click at [793, 245] on icon ".cls-1{fill:#e01e5a;}.cls-2{fill:#36c5f0;}.cls-3{fill:#2eb67d;}.cls-4{fill:#ecb…" at bounding box center [788, 237] width 19 height 19
click at [1372, 232] on span "undefined" at bounding box center [1358, 237] width 34 height 34
click at [796, 384] on div at bounding box center [703, 359] width 1407 height 718
click at [236, 161] on link "Users and Roles" at bounding box center [172, 153] width 222 height 34
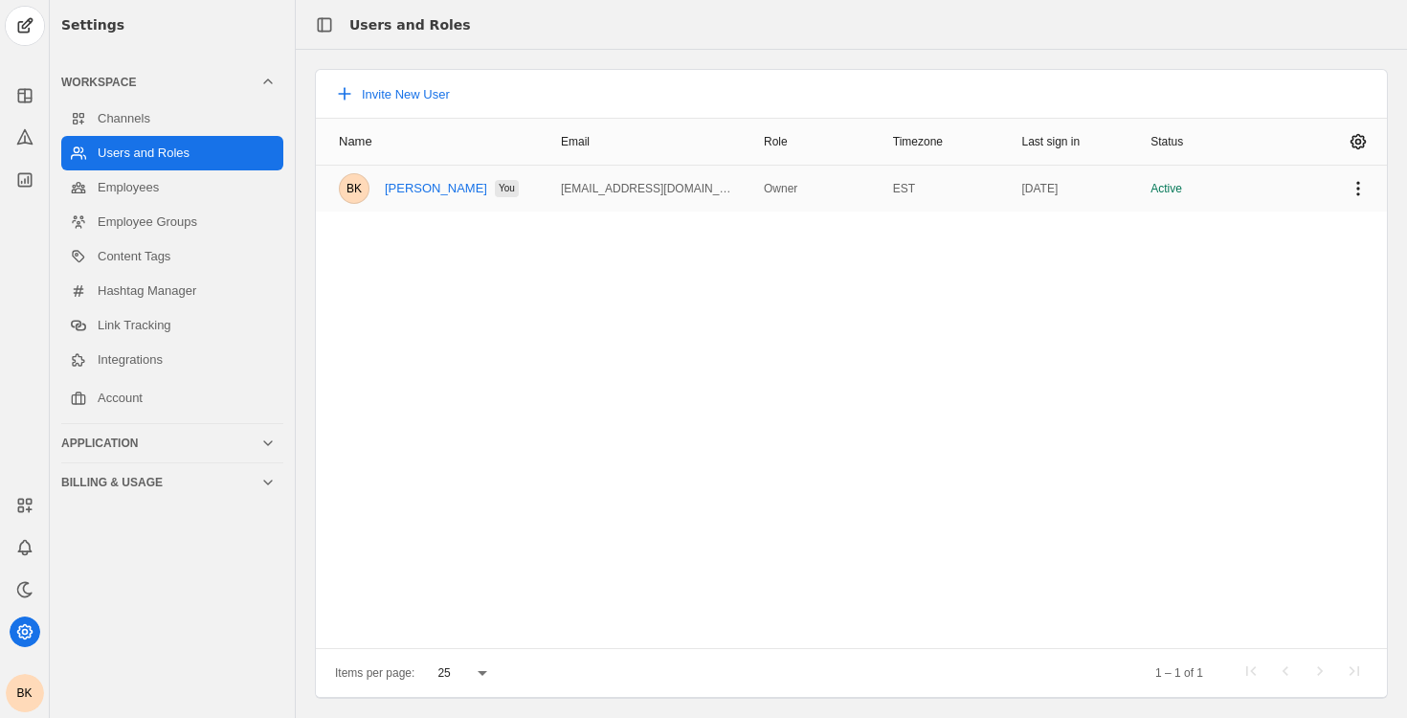
click at [553, 182] on mat-cell "ben@fenwaystrategies.com" at bounding box center [647, 189] width 203 height 46
click at [1367, 178] on span "undefined" at bounding box center [1358, 188] width 34 height 34
click at [972, 274] on div at bounding box center [703, 359] width 1407 height 718
click at [197, 188] on link "Employees" at bounding box center [172, 187] width 222 height 34
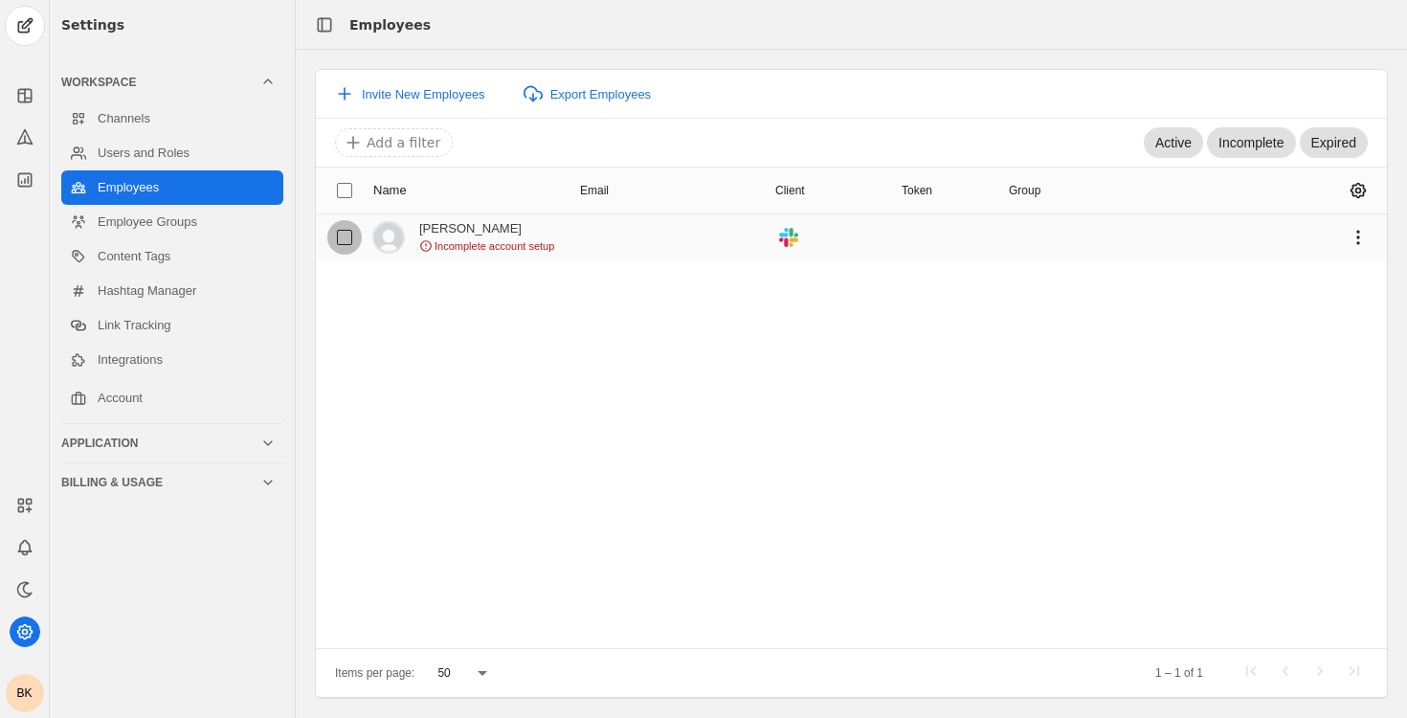
click at [349, 234] on input "checkbox" at bounding box center [344, 237] width 34 height 34
checkbox input "true"
click at [1353, 186] on span "undefined" at bounding box center [1358, 190] width 34 height 34
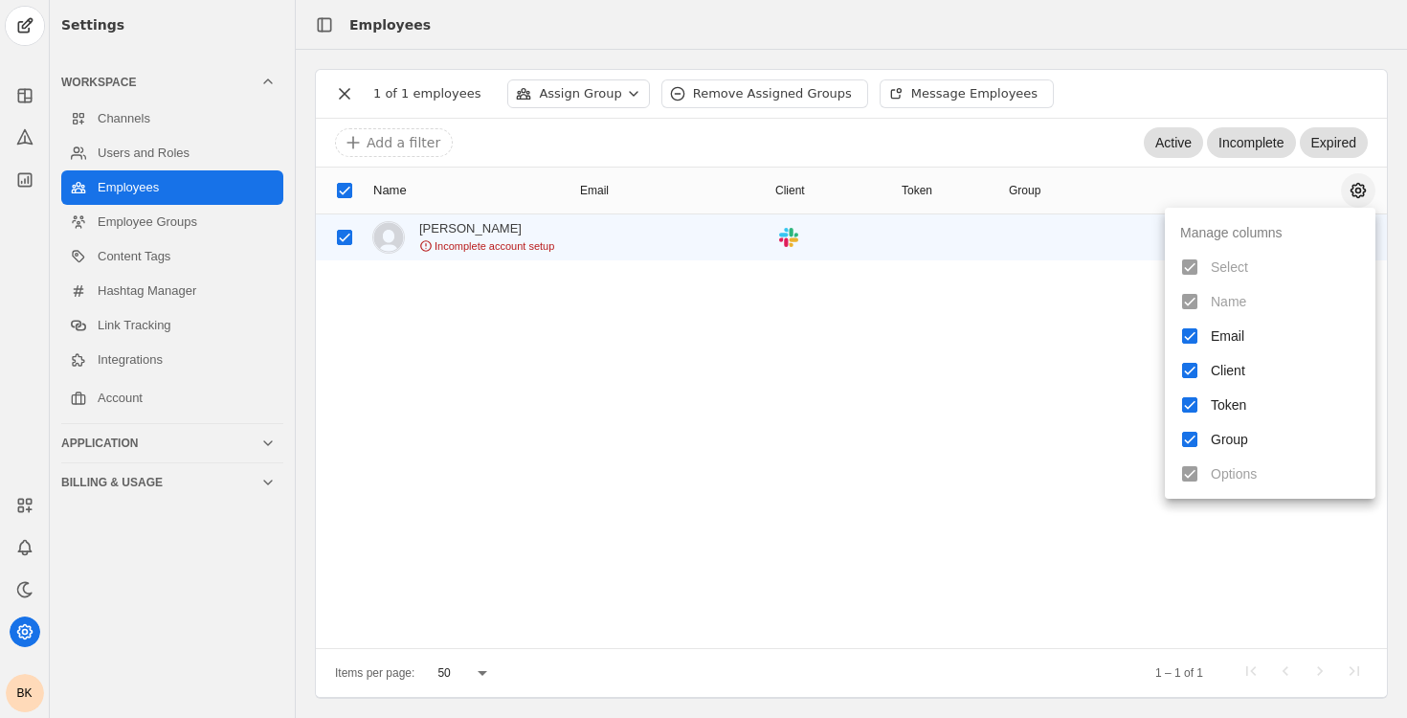
click at [1353, 186] on div at bounding box center [703, 359] width 1407 height 718
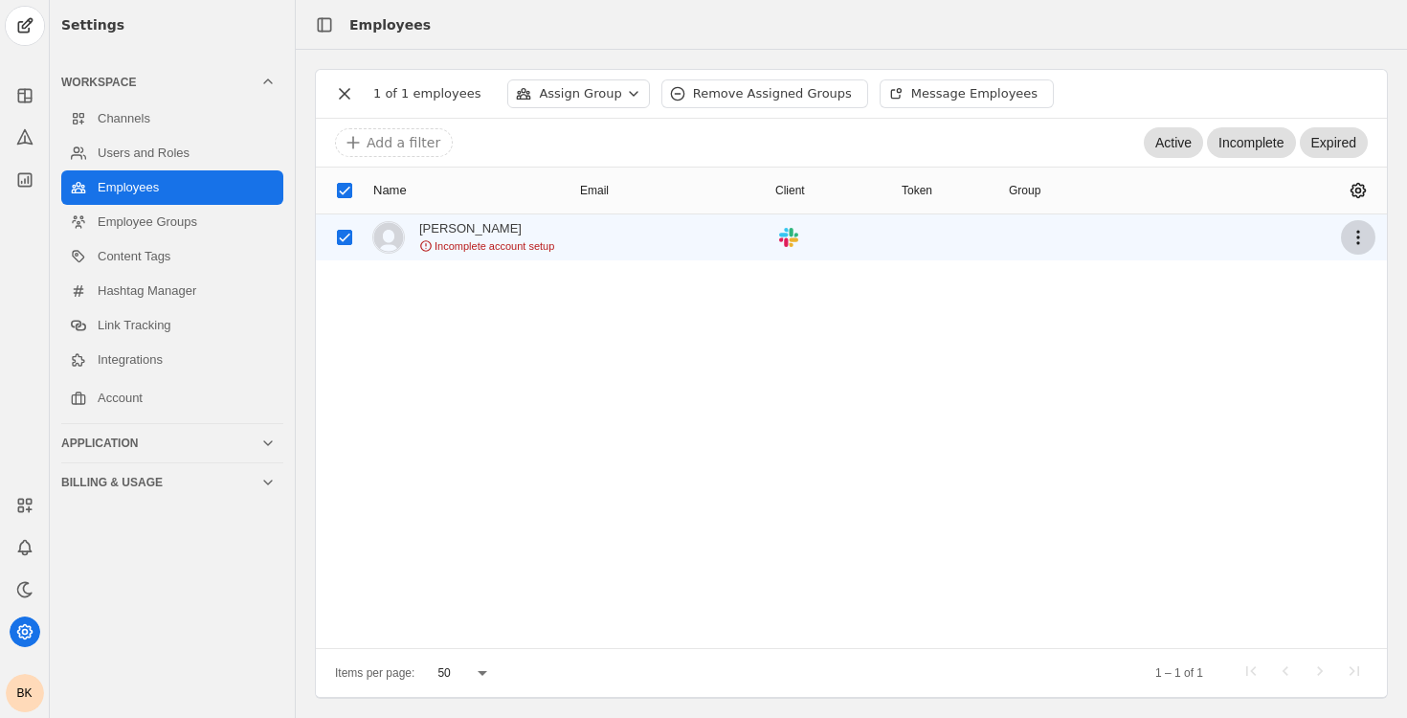
click at [1364, 233] on span "undefined" at bounding box center [1358, 237] width 34 height 34
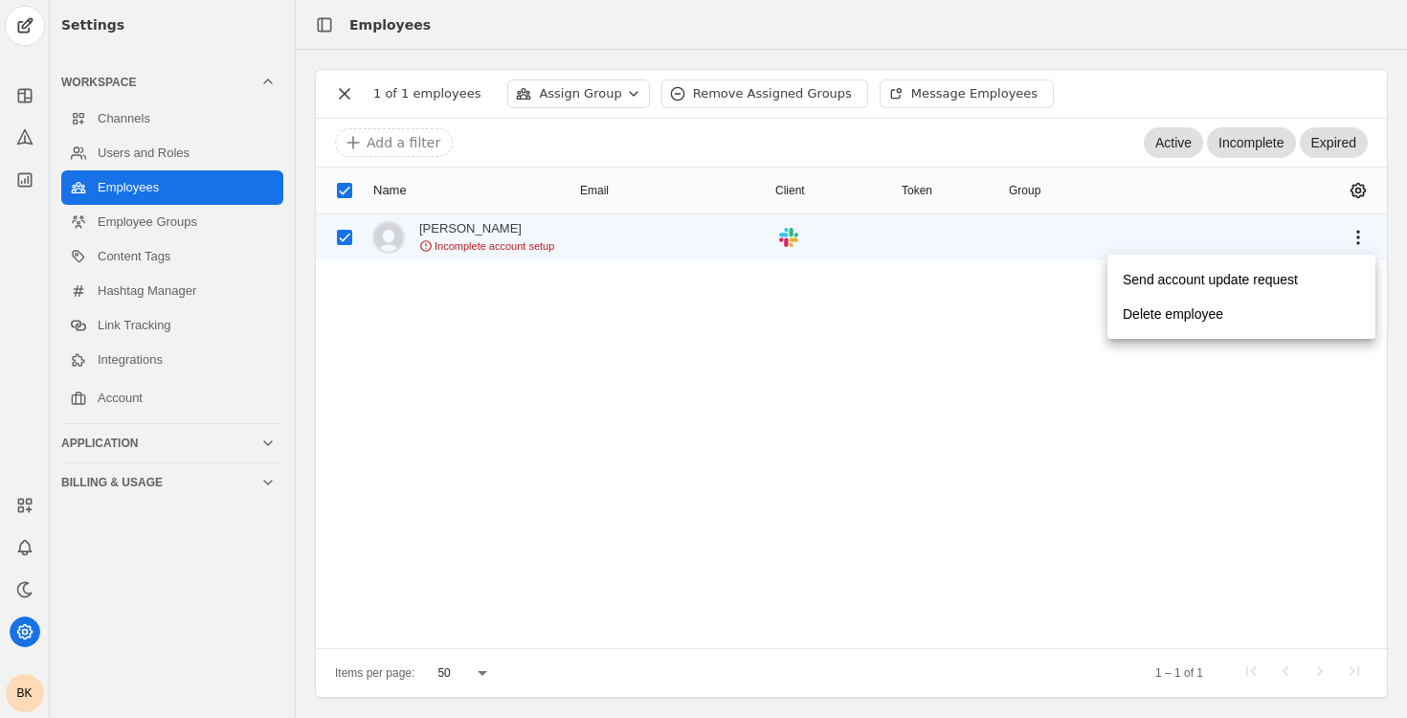
click at [1364, 234] on div at bounding box center [703, 359] width 1407 height 718
click at [598, 237] on mat-cell at bounding box center [666, 237] width 188 height 46
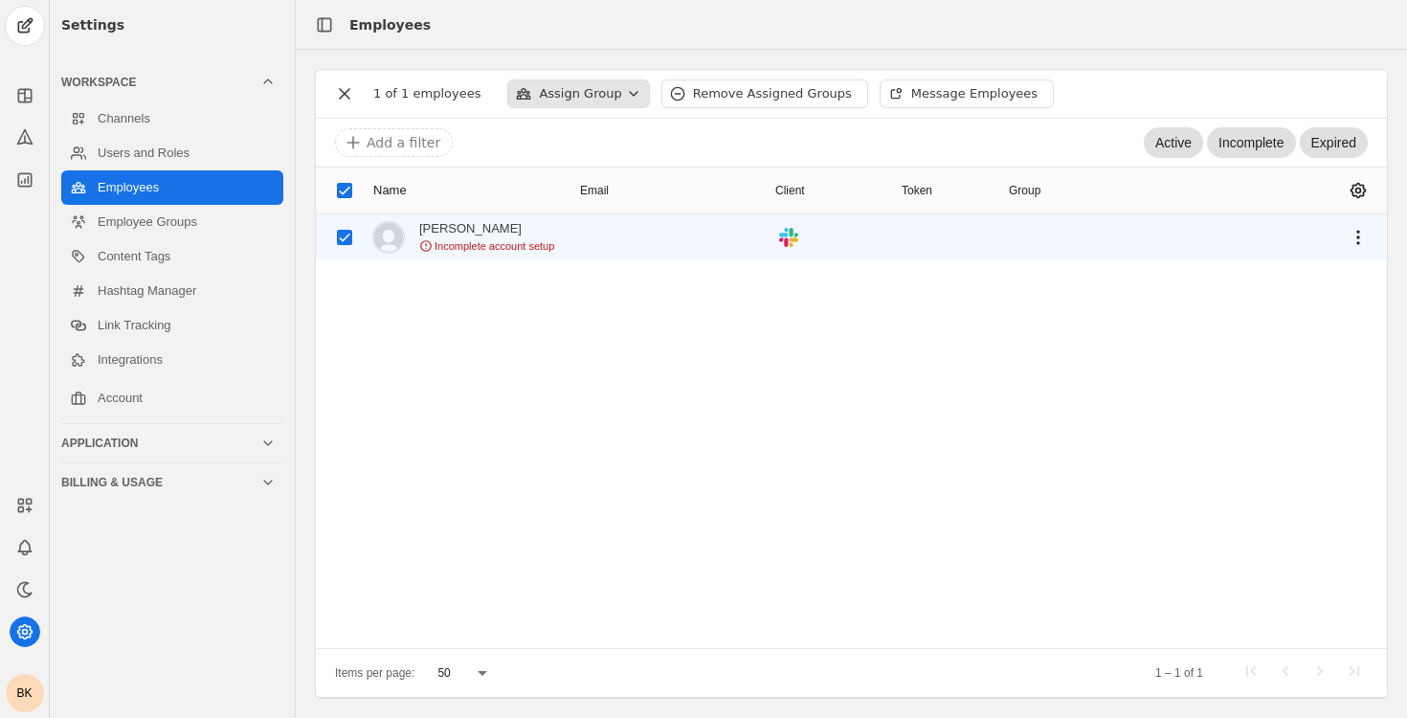
click at [566, 105] on div "Assign Group" at bounding box center [578, 93] width 142 height 29
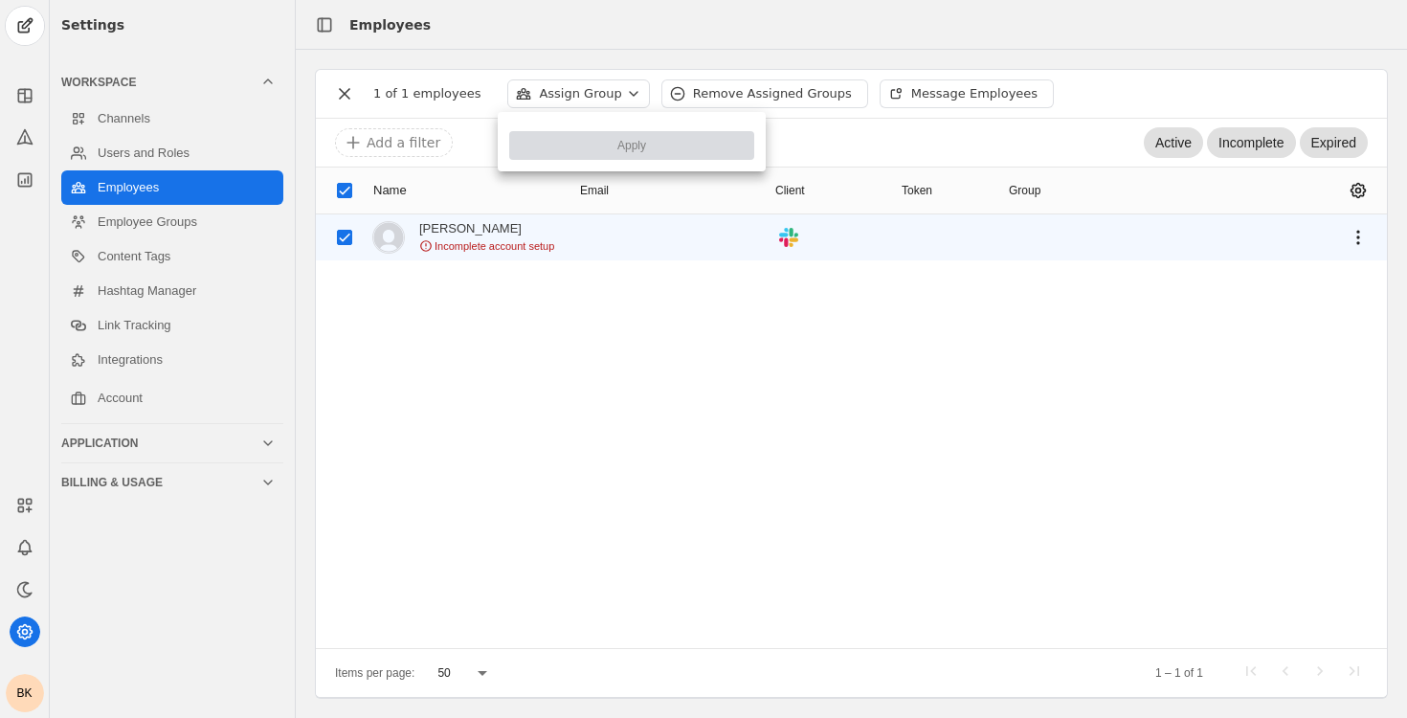
click at [566, 105] on div at bounding box center [703, 359] width 1407 height 718
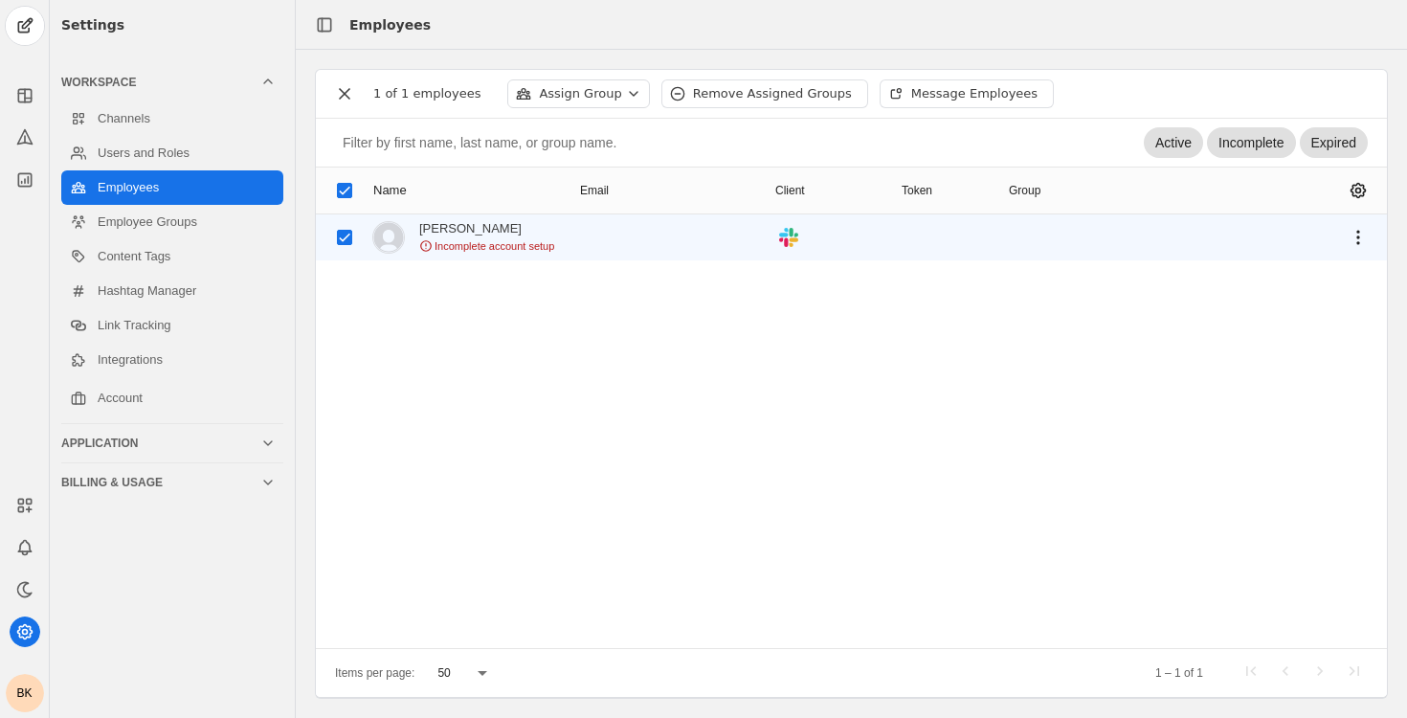
click at [413, 149] on input at bounding box center [745, 142] width 805 height 23
click at [814, 96] on div "Remove Assigned Groups" at bounding box center [772, 93] width 159 height 19
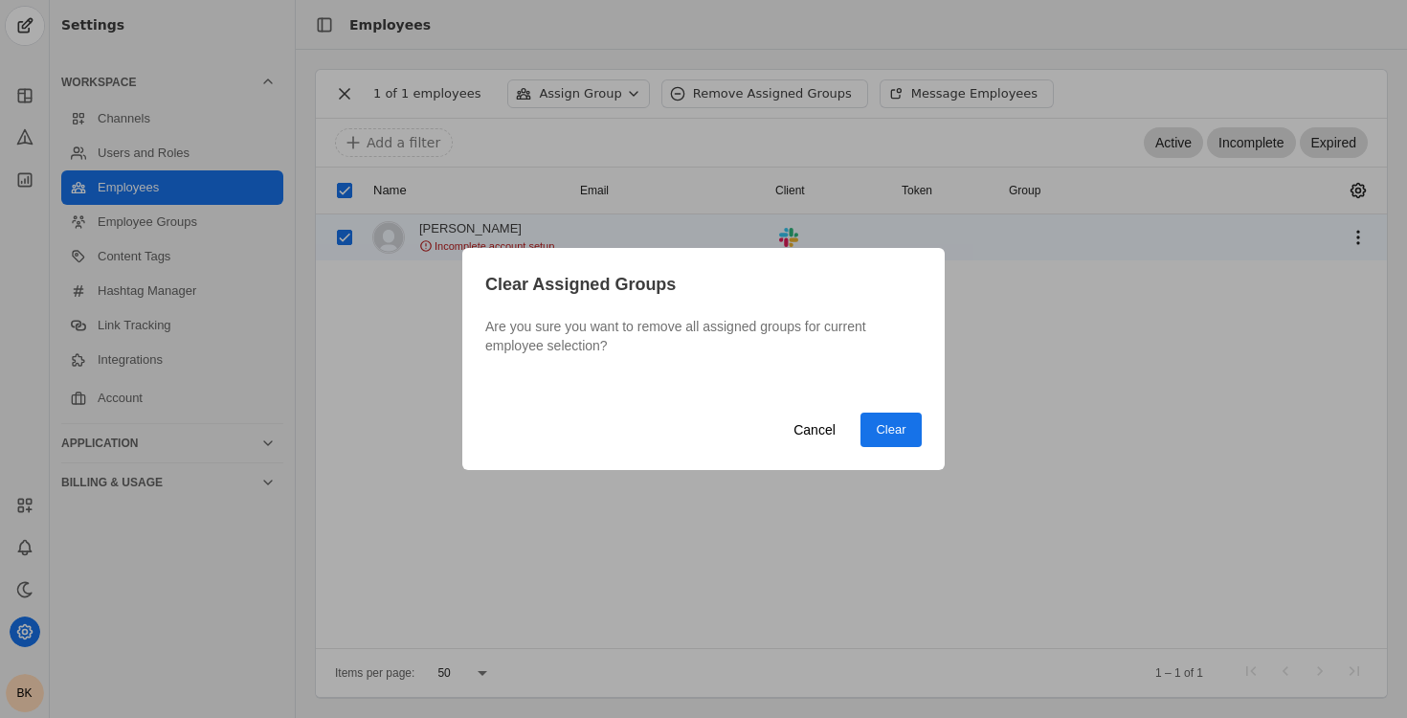
click at [887, 430] on span "Clear" at bounding box center [891, 429] width 30 height 19
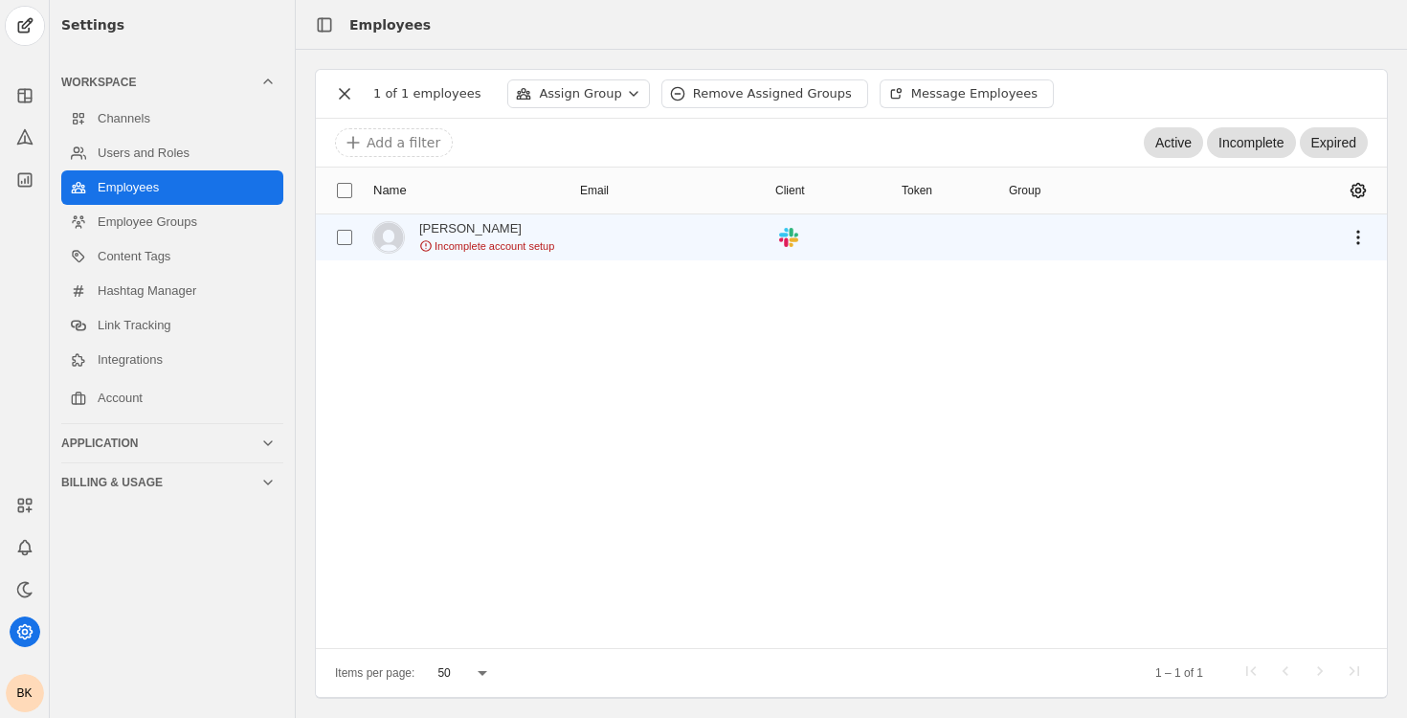
checkbox input "false"
click at [352, 229] on input "checkbox" at bounding box center [344, 237] width 34 height 34
checkbox input "true"
click at [190, 152] on link "Users and Roles" at bounding box center [172, 153] width 222 height 34
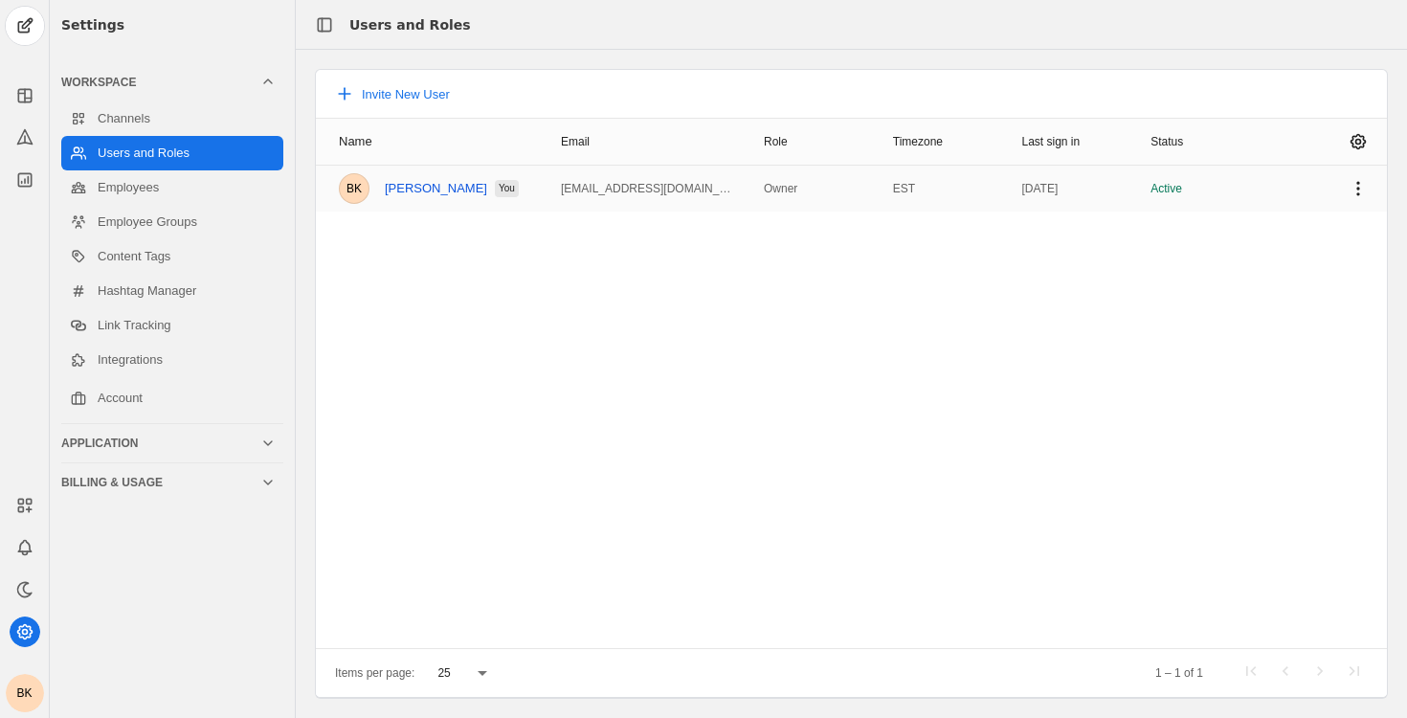
click at [434, 182] on link "Benjamin Krauss" at bounding box center [436, 188] width 102 height 15
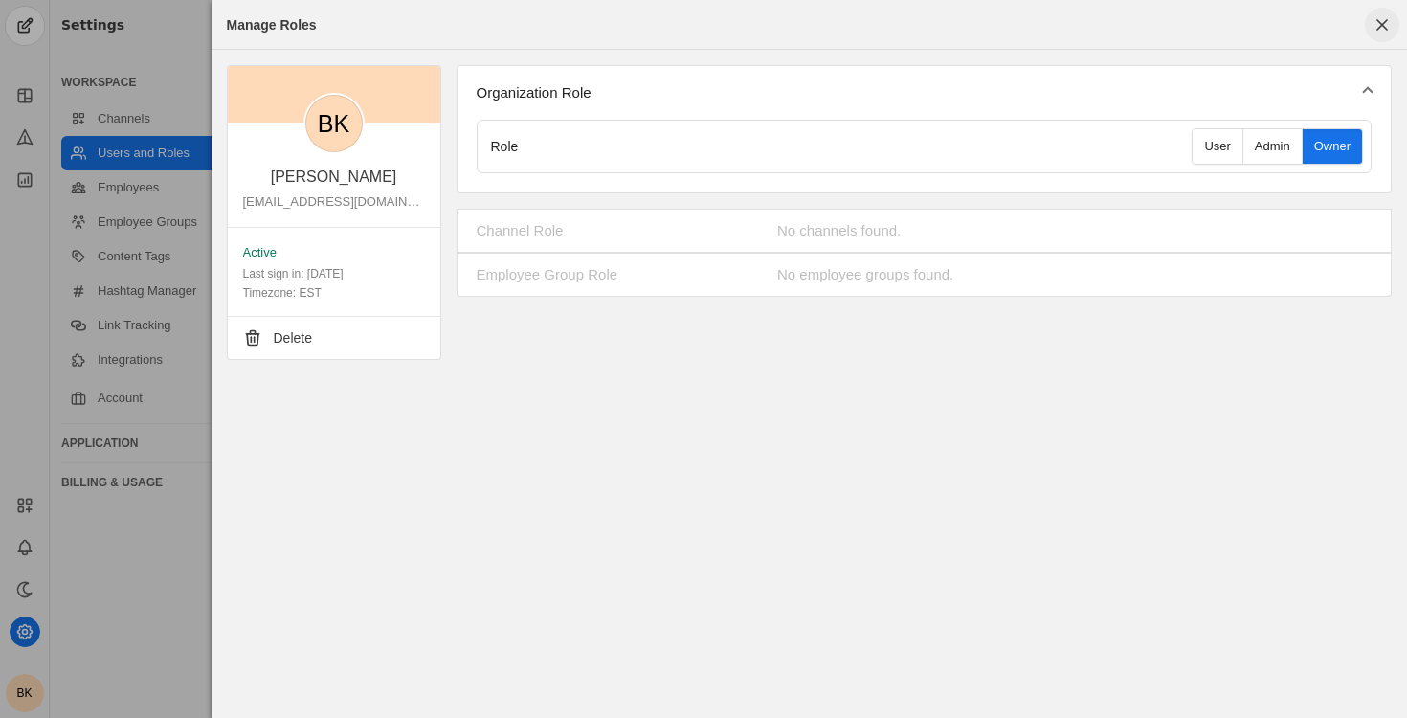
click at [1379, 20] on span "button" at bounding box center [1382, 25] width 34 height 34
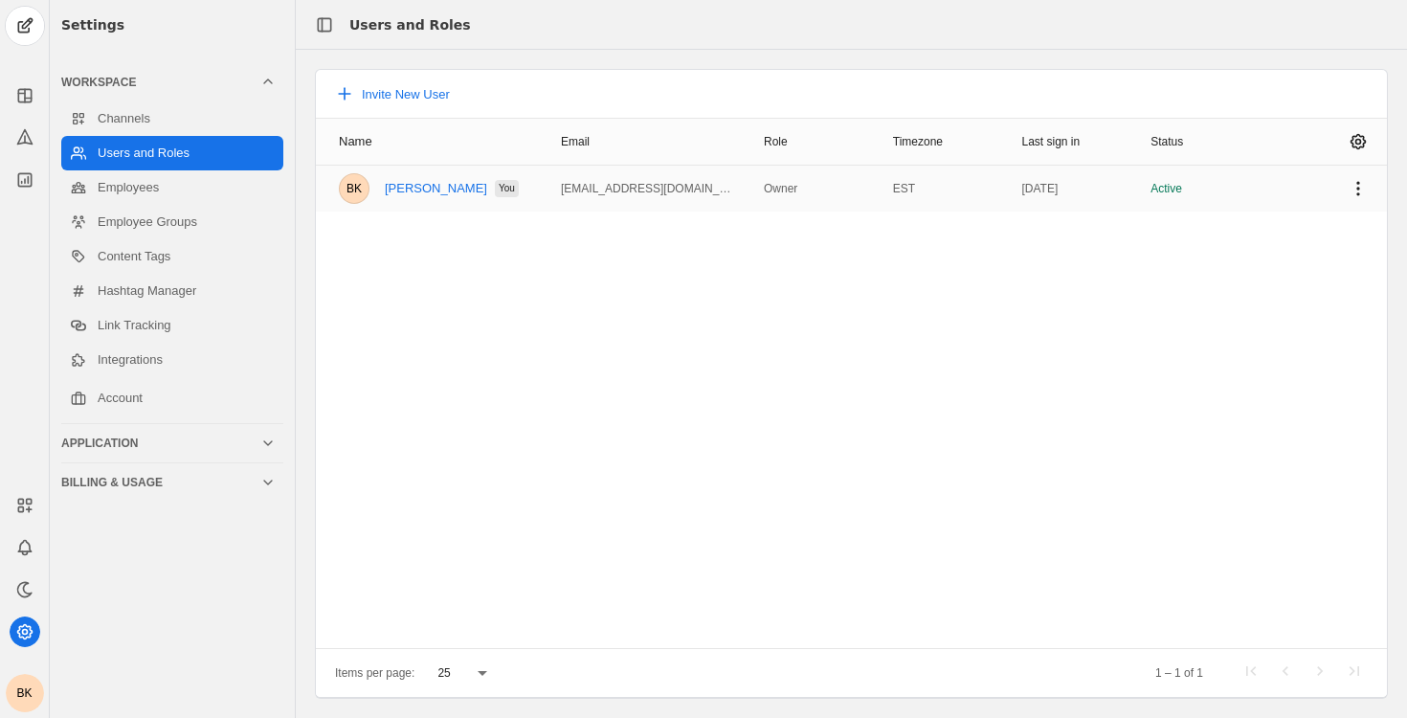
click at [1148, 208] on mat-cell "Active" at bounding box center [1198, 189] width 126 height 46
click at [1139, 189] on mat-cell "Active" at bounding box center [1198, 189] width 126 height 46
click at [153, 197] on link "Employees" at bounding box center [172, 187] width 222 height 34
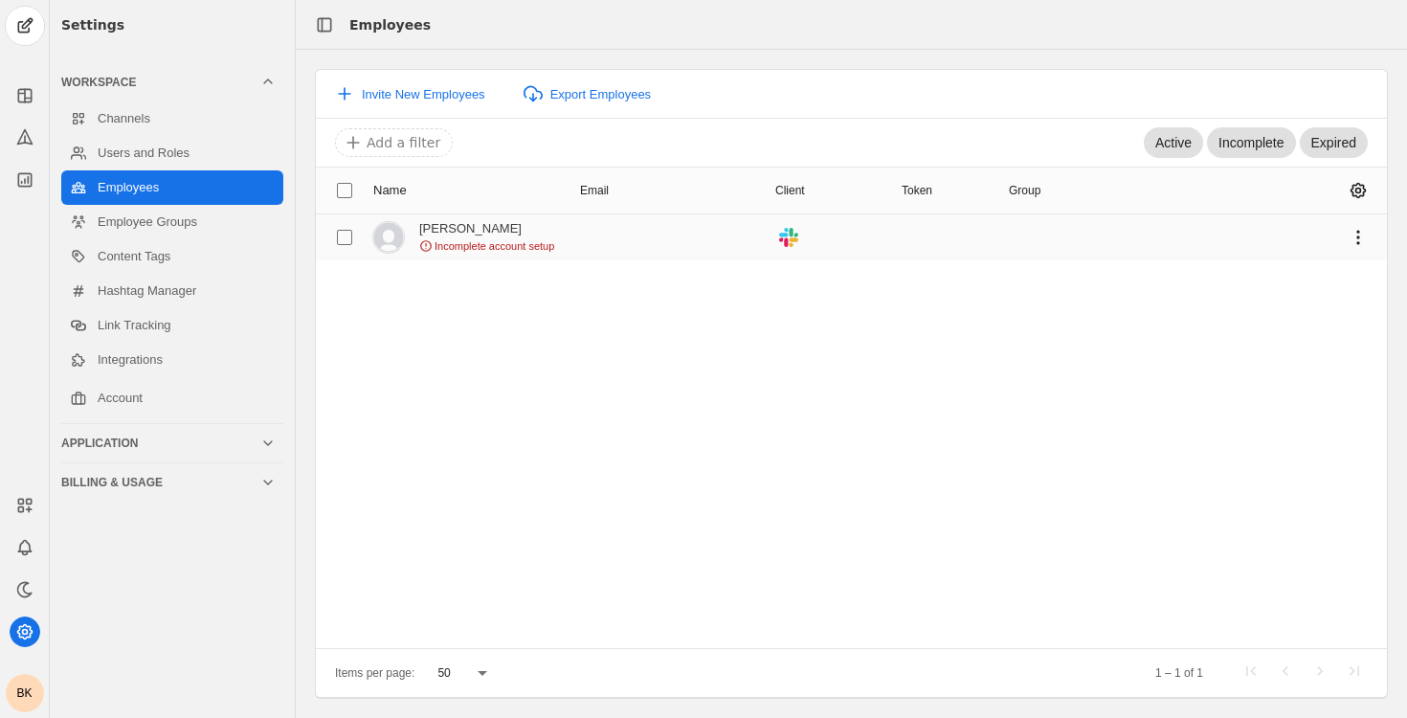
click at [399, 238] on img at bounding box center [388, 237] width 31 height 31
click at [346, 230] on input "checkbox" at bounding box center [344, 237] width 34 height 34
checkbox input "true"
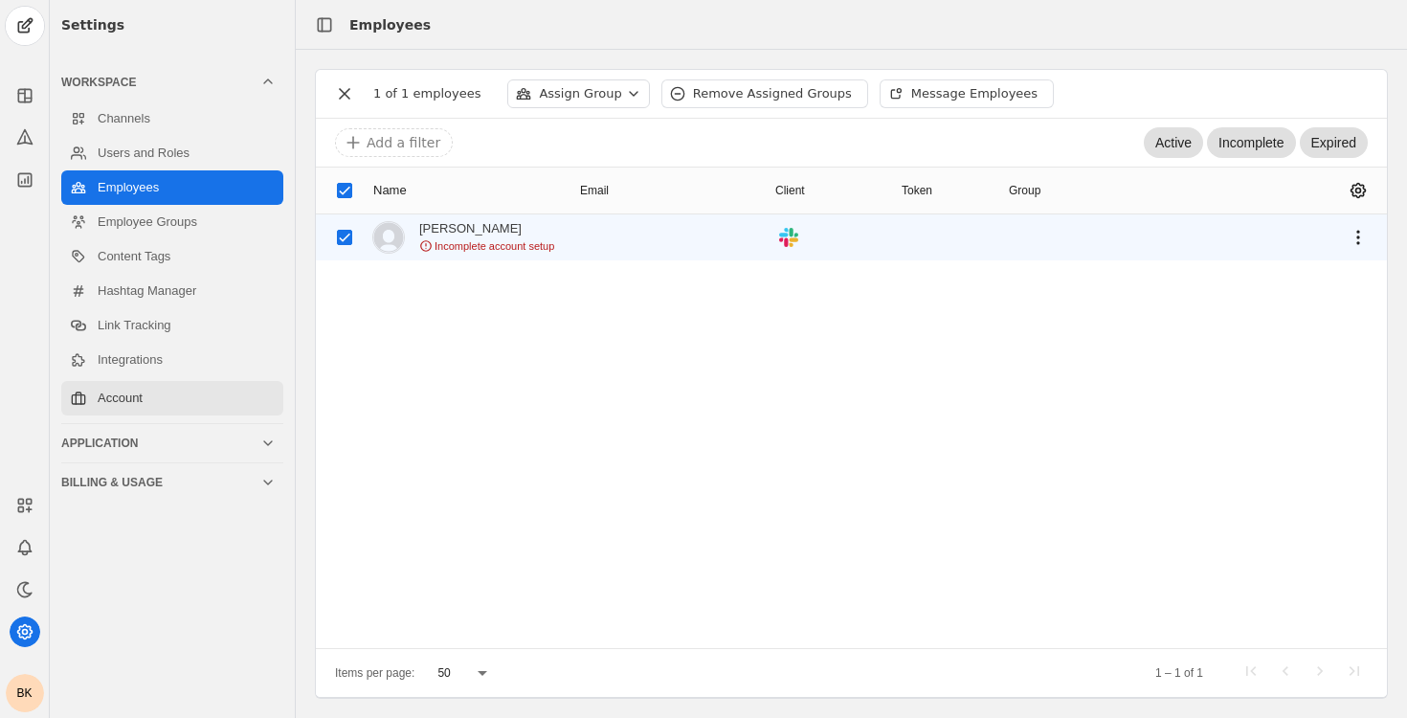
click at [152, 394] on link "Account" at bounding box center [172, 398] width 222 height 34
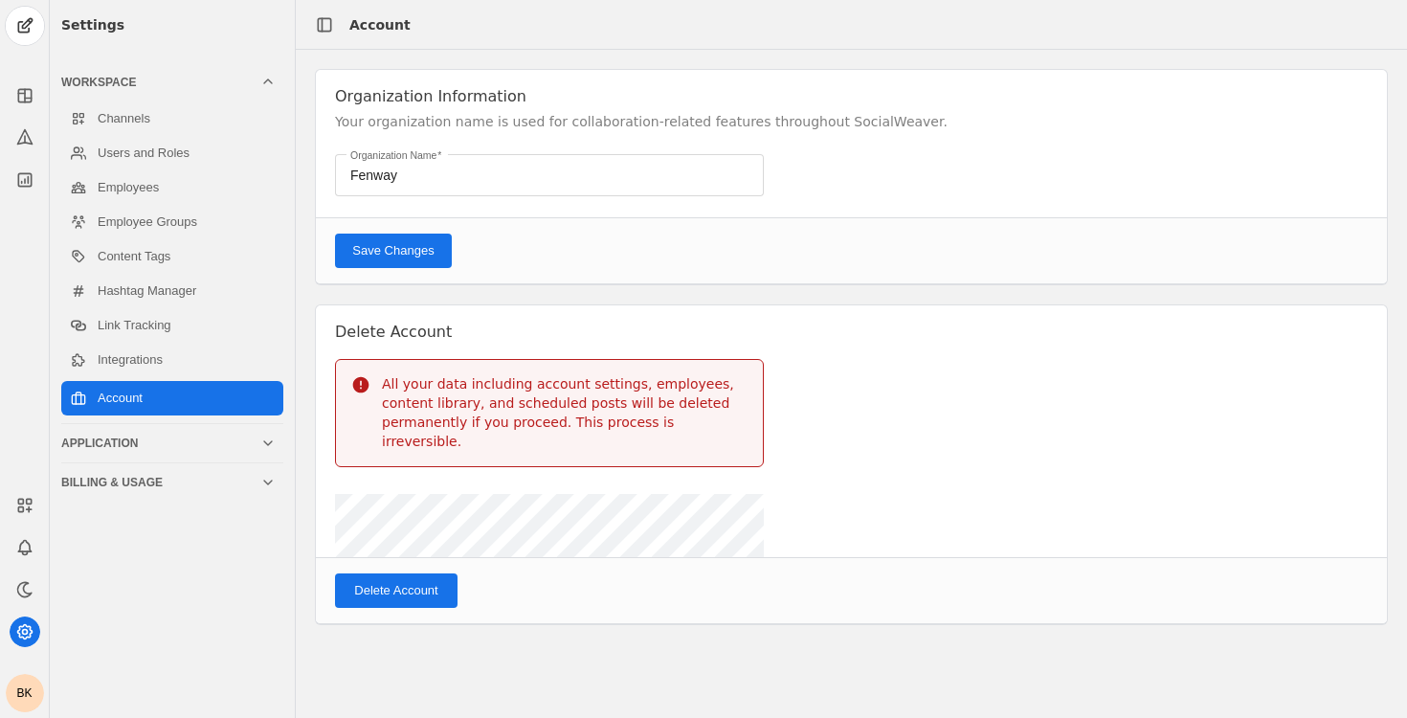
click at [167, 439] on div "Application" at bounding box center [160, 442] width 199 height 15
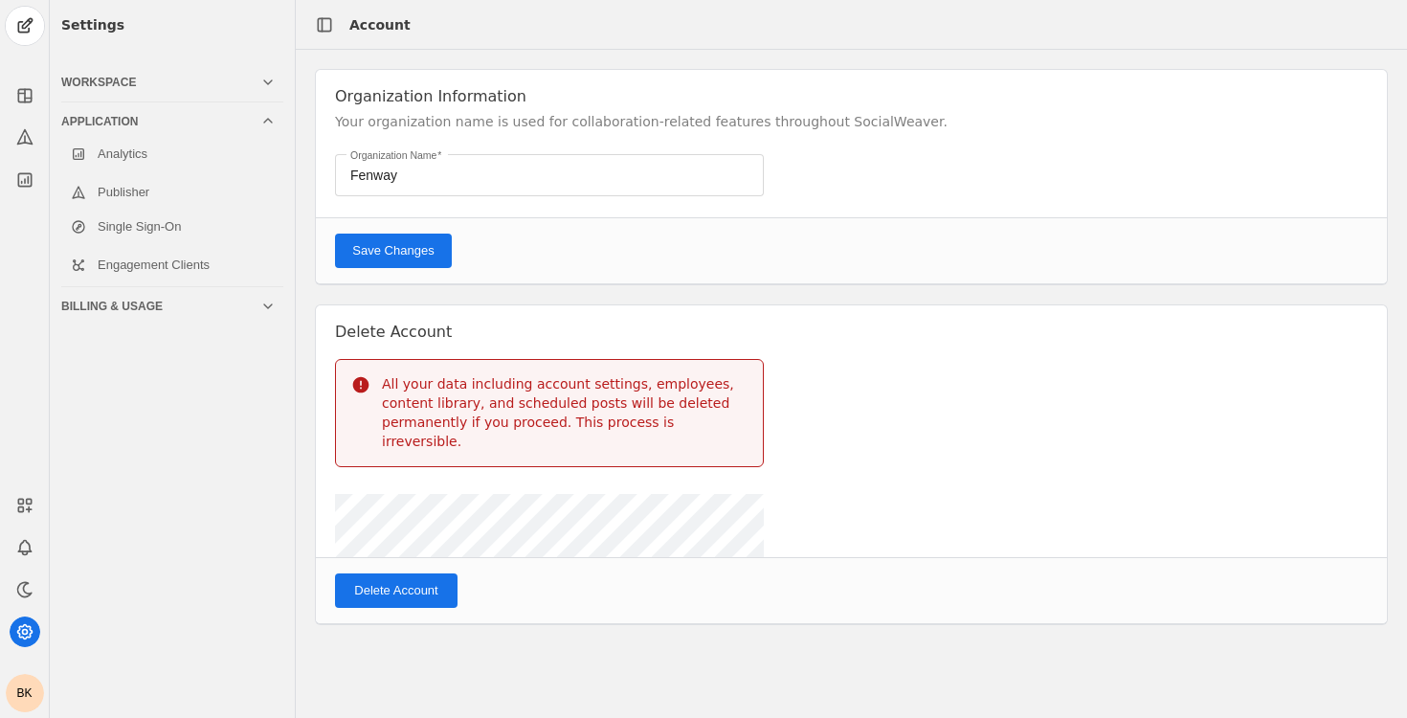
click at [172, 87] on div "Workspace" at bounding box center [160, 82] width 199 height 15
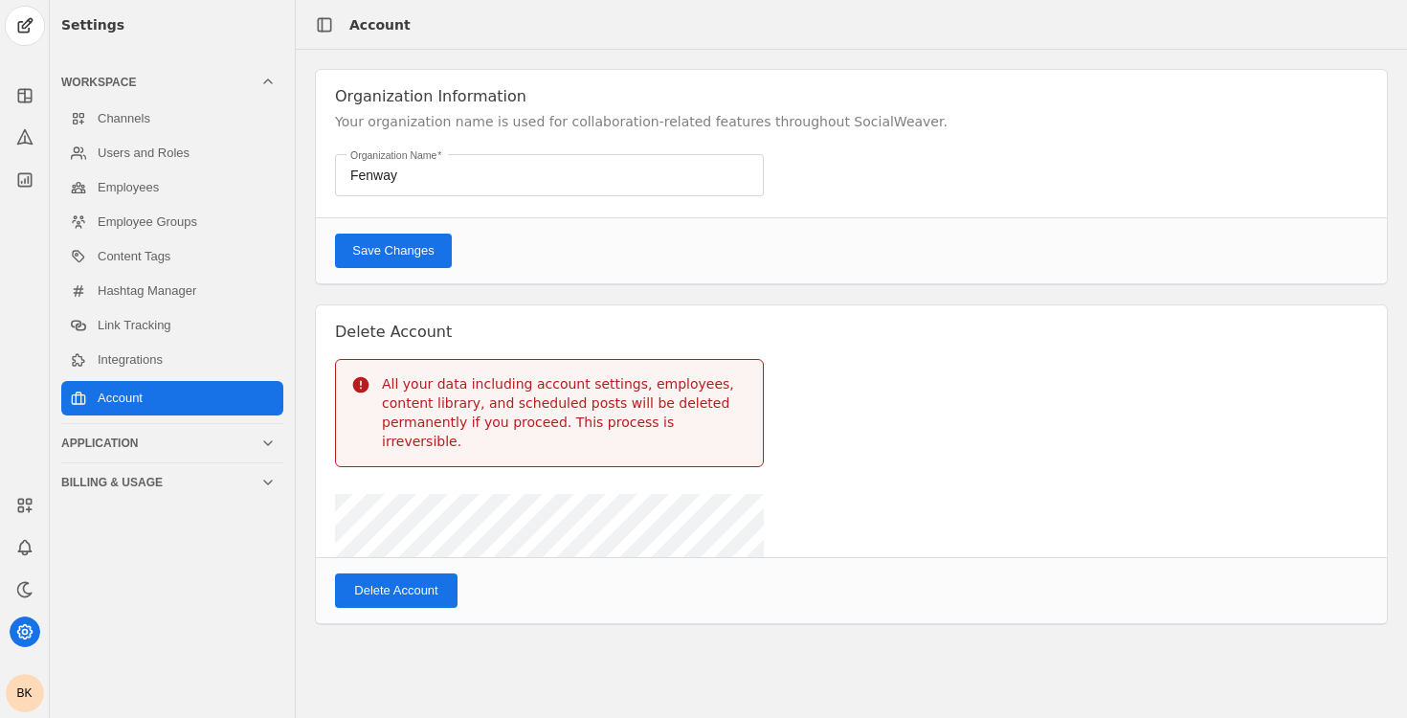
click at [177, 485] on div "Billing & Usage" at bounding box center [160, 482] width 199 height 15
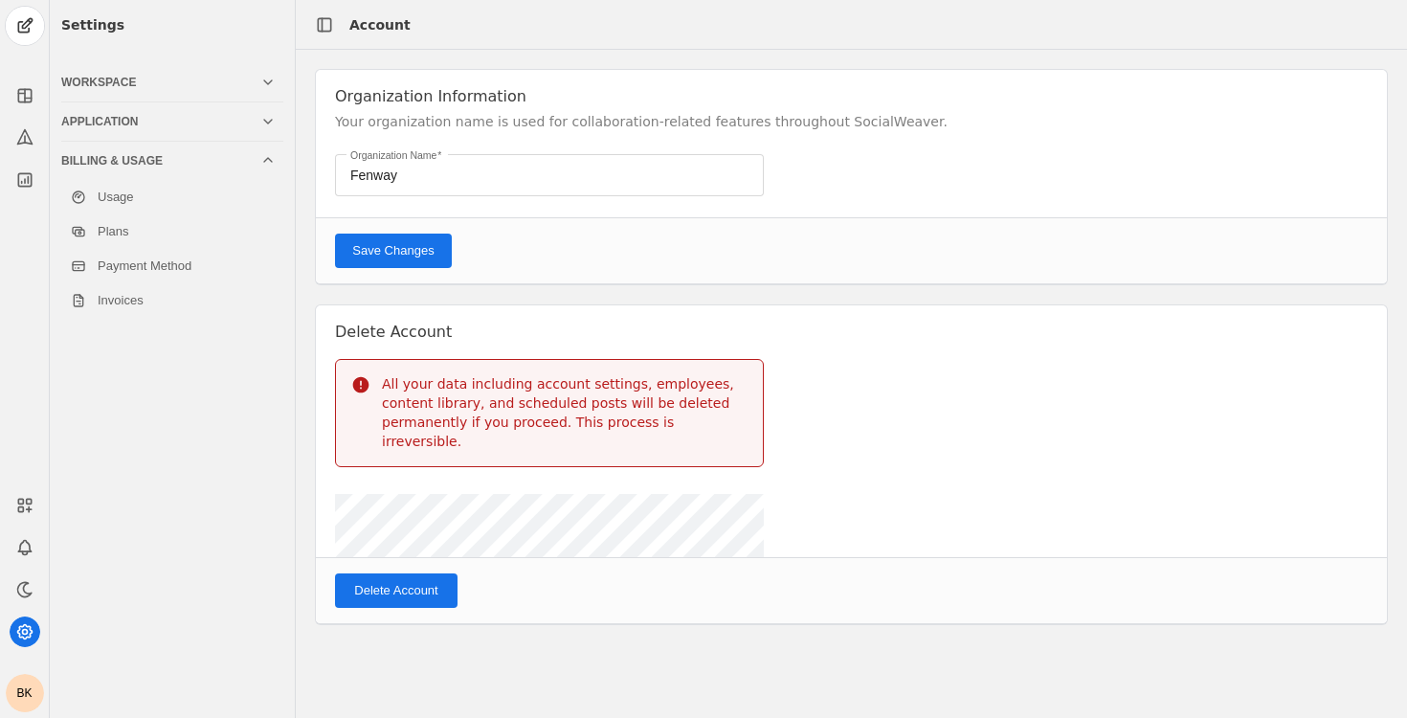
click at [109, 87] on div "Workspace" at bounding box center [160, 82] width 199 height 15
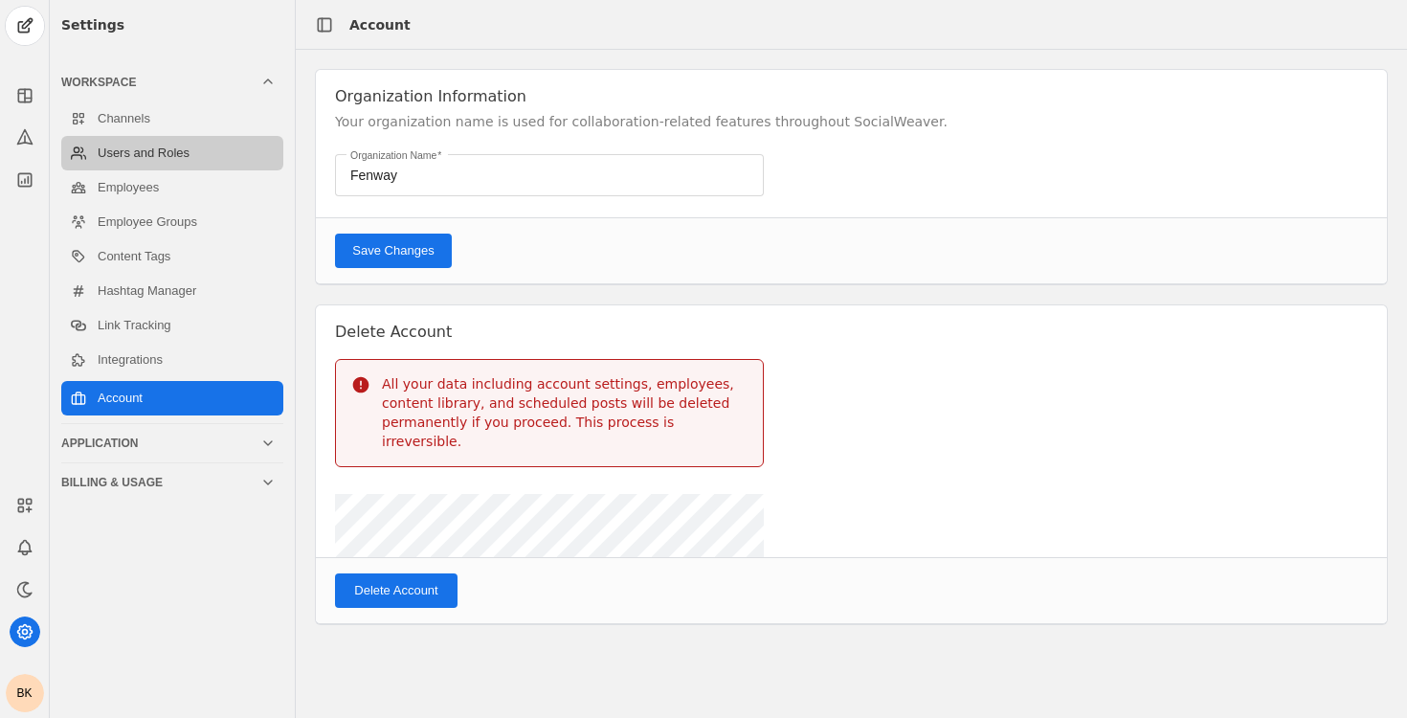
click at [123, 137] on link "Users and Roles" at bounding box center [172, 153] width 222 height 34
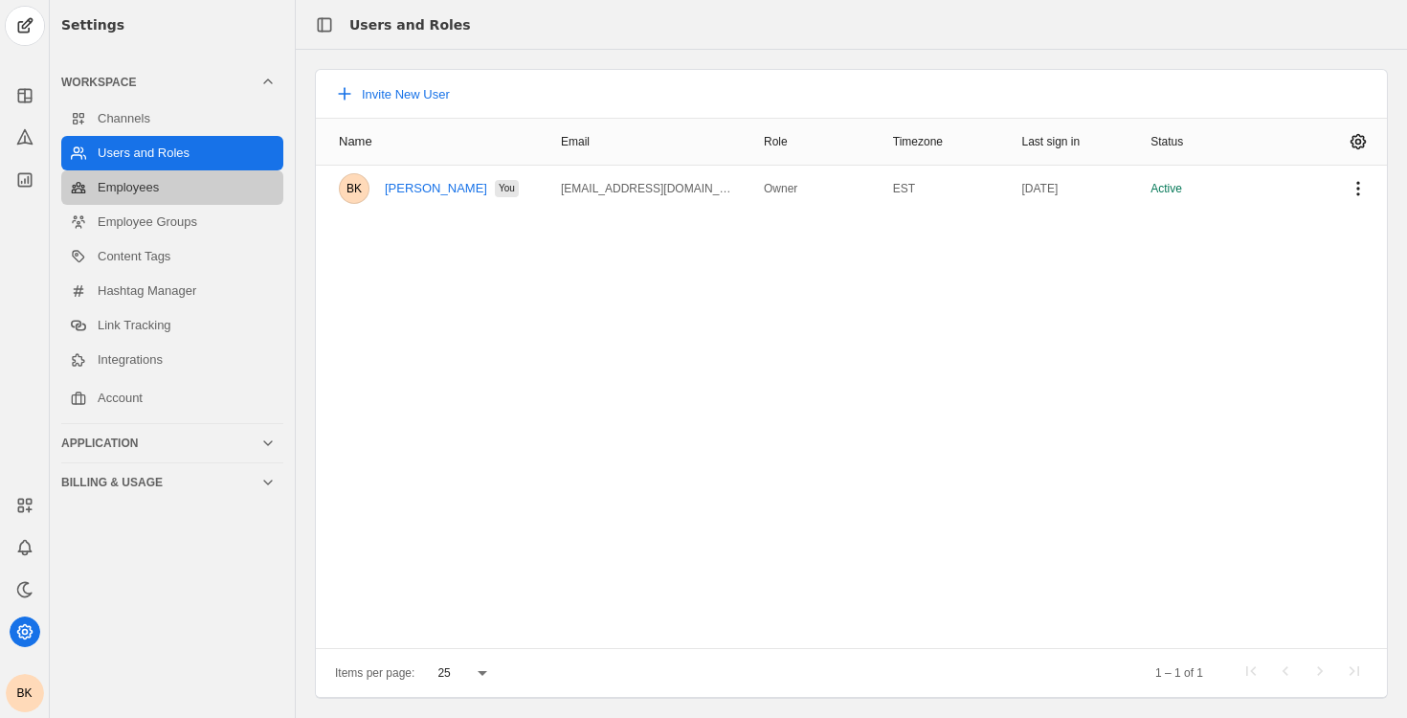
click at [175, 200] on link "Employees" at bounding box center [172, 187] width 222 height 34
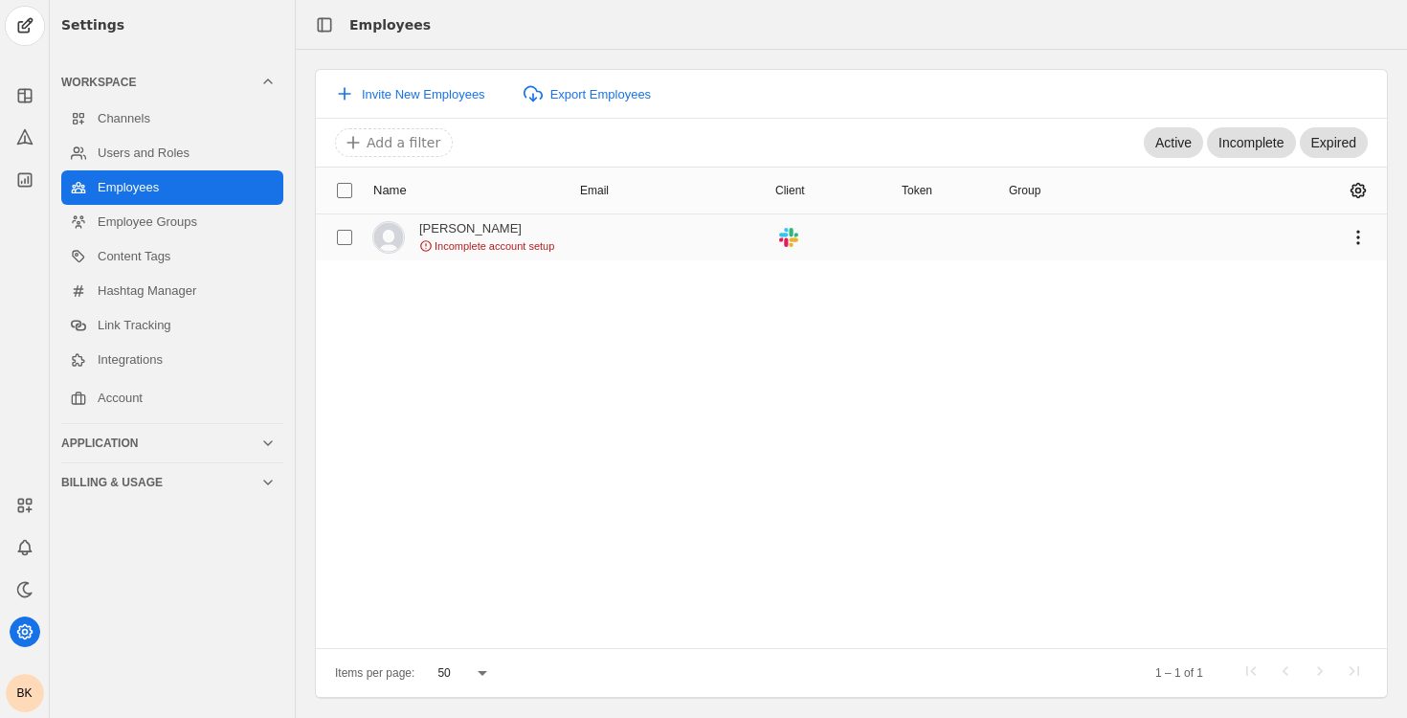
click at [390, 234] on img at bounding box center [388, 237] width 31 height 31
click at [450, 102] on button "Invite New Employees" at bounding box center [409, 94] width 173 height 34
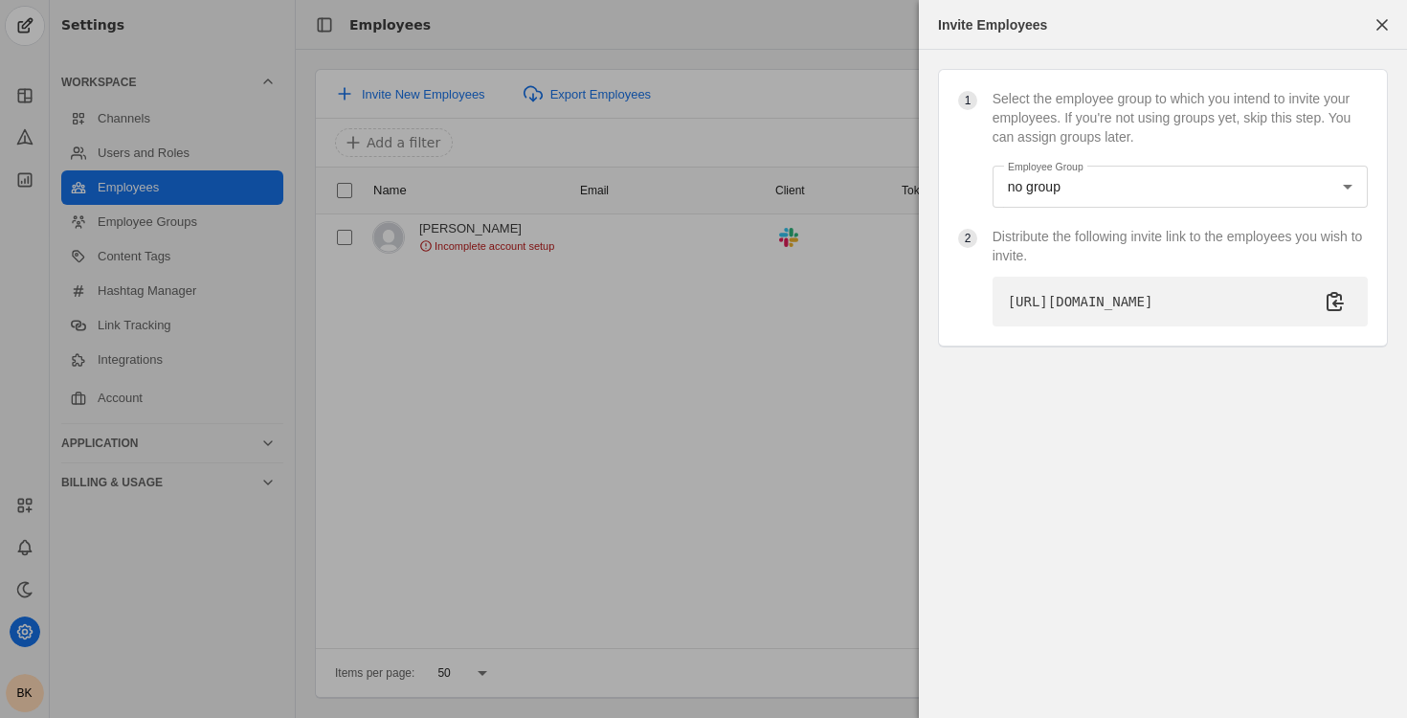
click at [1149, 311] on pre "[URL][DOMAIN_NAME]" at bounding box center [1080, 301] width 145 height 19
copy pre "[URL][DOMAIN_NAME]"
click at [653, 196] on div at bounding box center [703, 359] width 1407 height 718
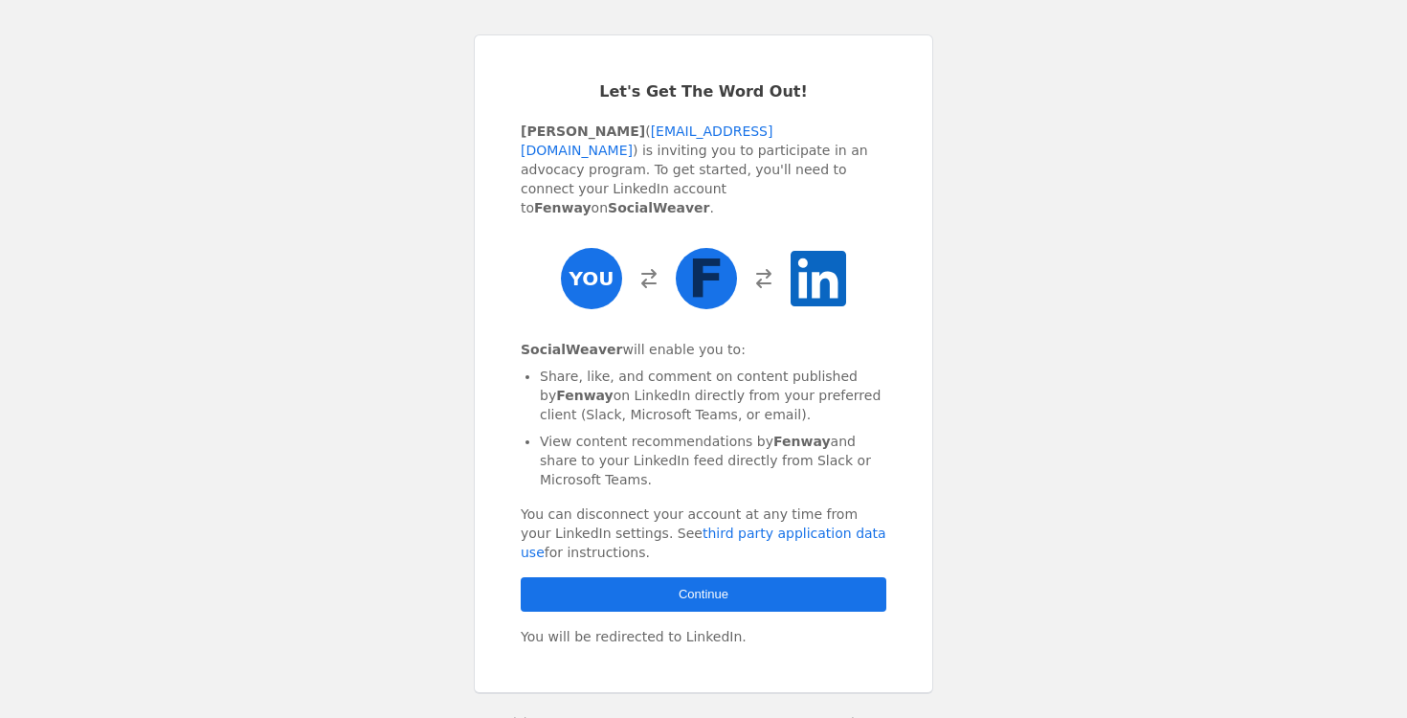
scroll to position [85, 0]
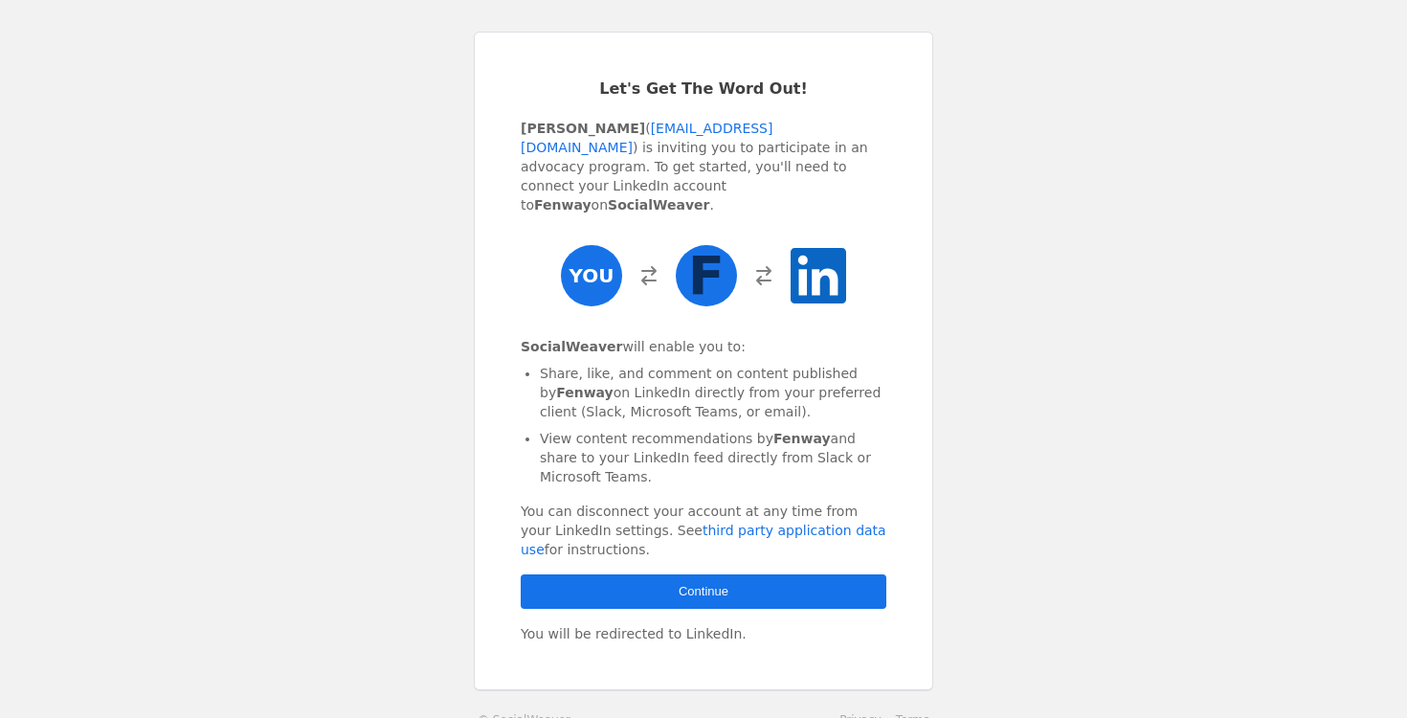
click at [771, 574] on span "button" at bounding box center [704, 591] width 366 height 34
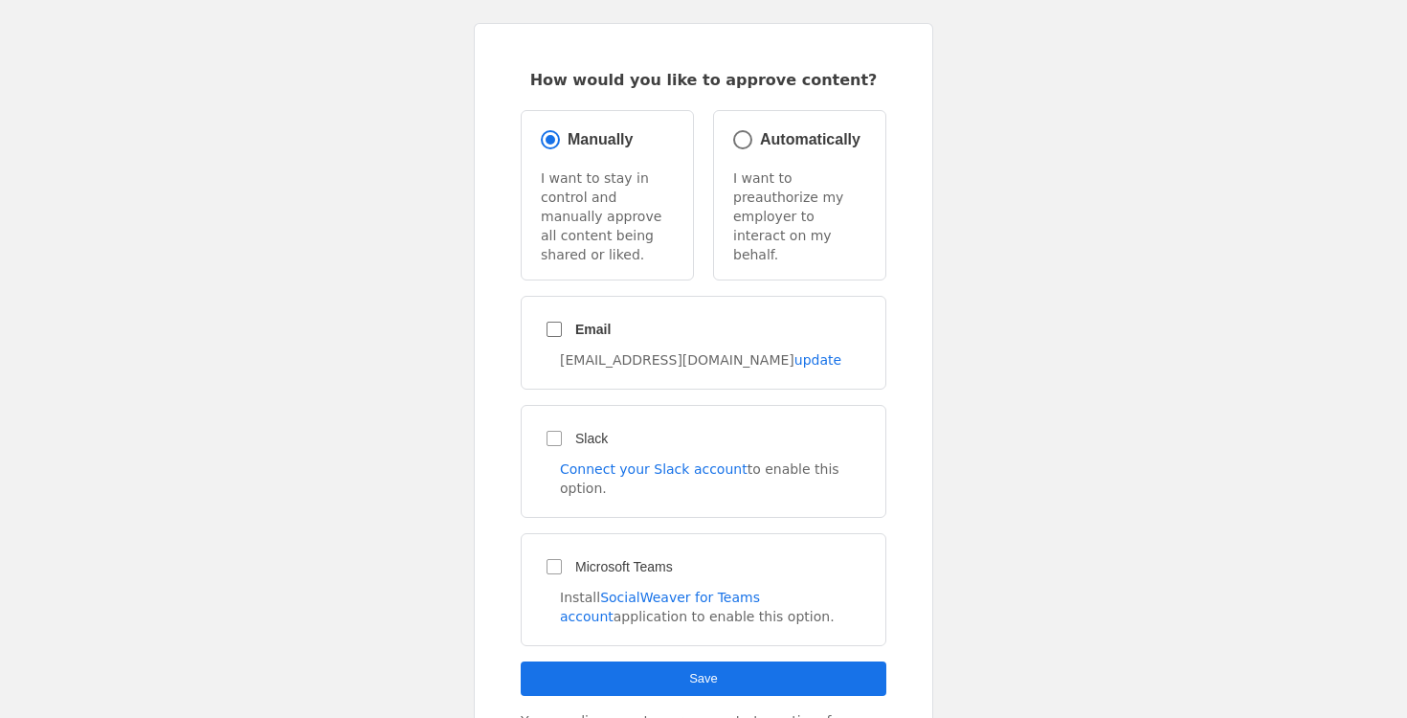
scroll to position [103, 0]
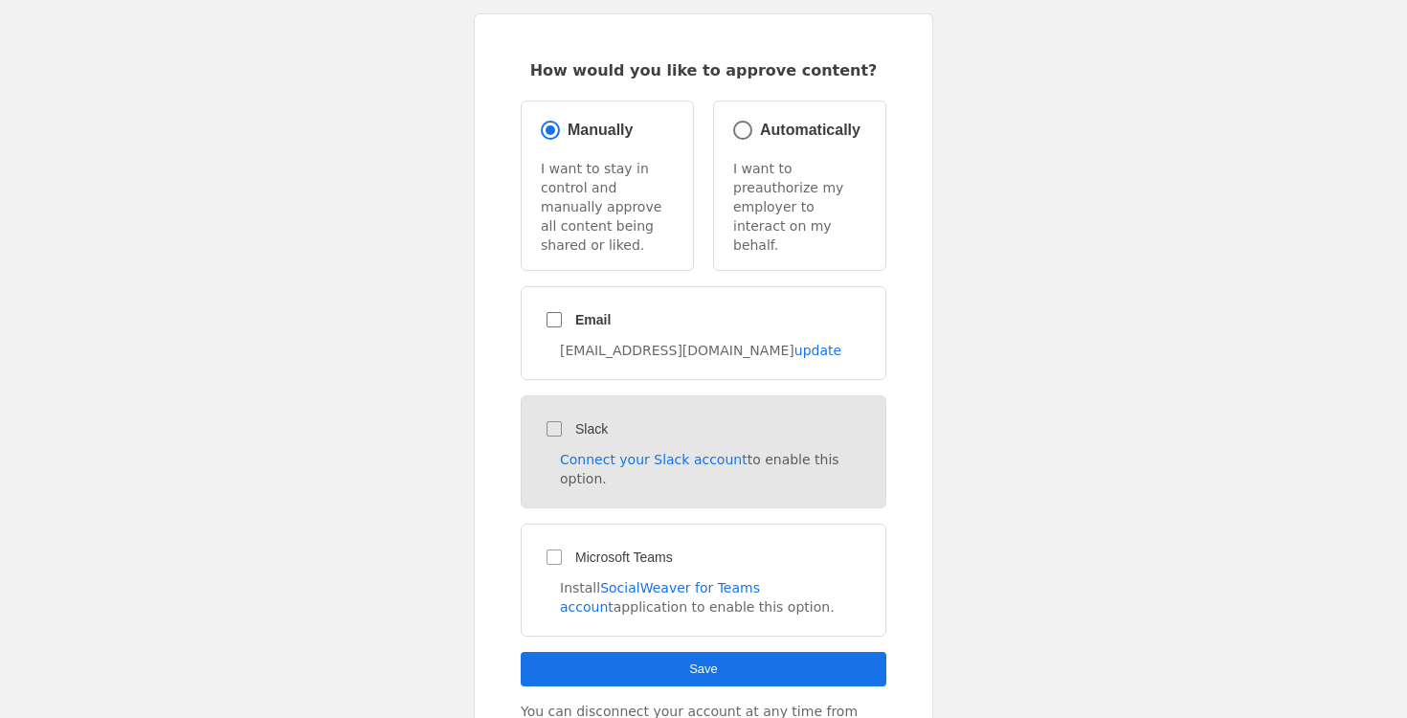
click at [550, 404] on div "Slack Connect your Slack account to enable this option." at bounding box center [704, 451] width 366 height 113
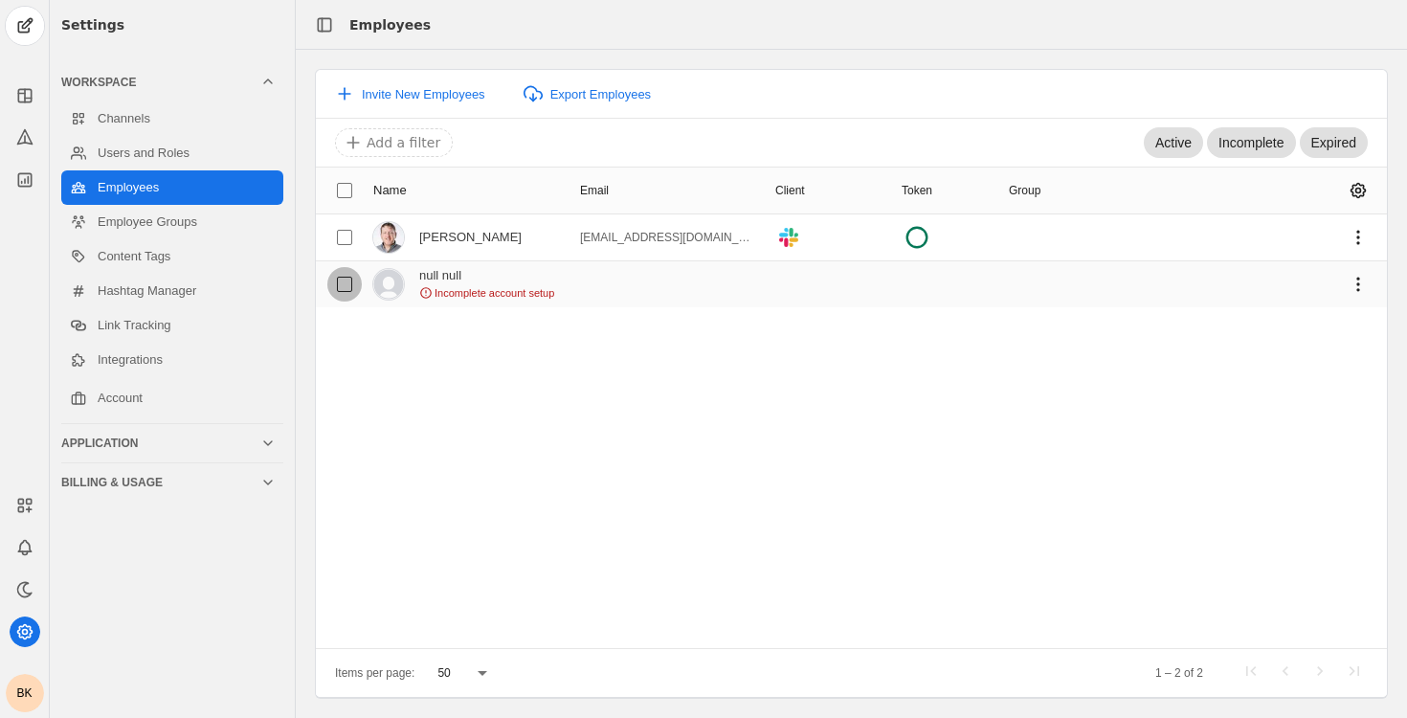
click at [341, 286] on input "checkbox" at bounding box center [344, 284] width 34 height 34
checkbox input "true"
click at [1362, 278] on span "undefined" at bounding box center [1358, 284] width 34 height 34
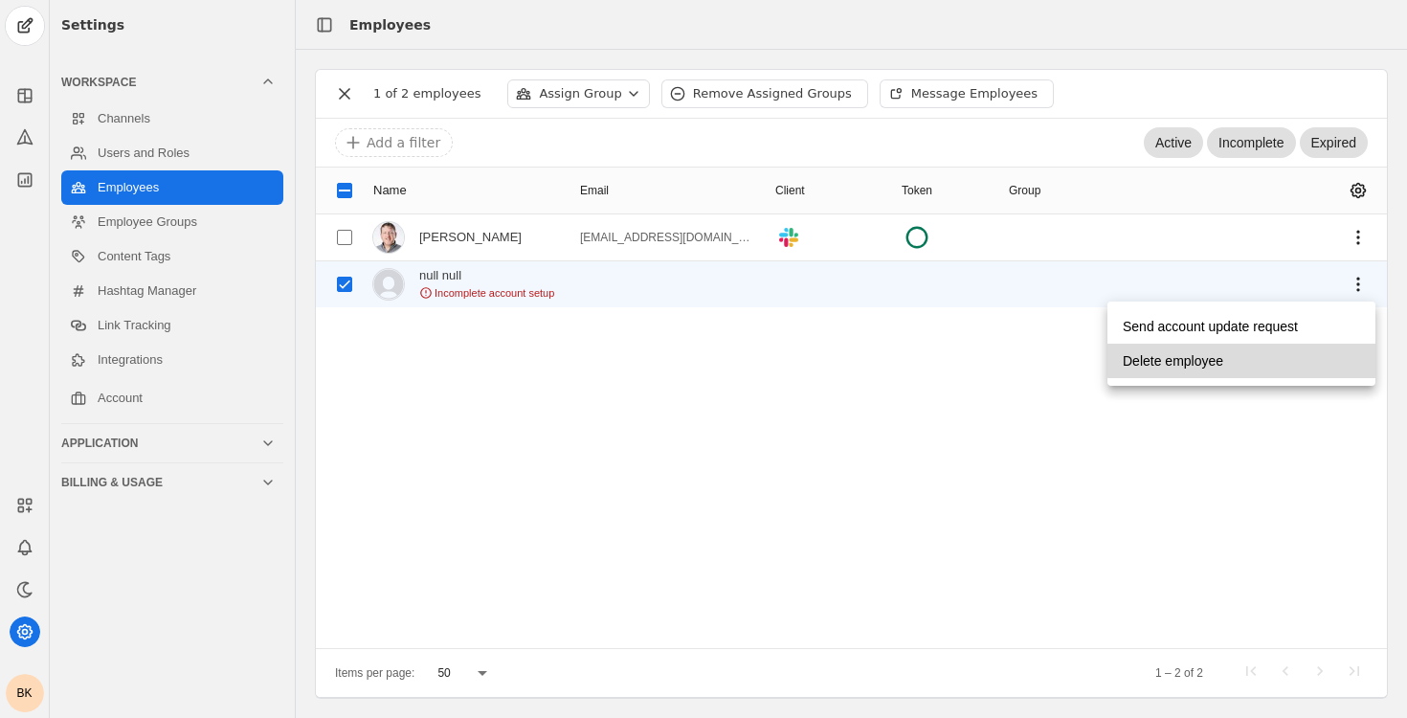
click at [1297, 358] on span "undefined" at bounding box center [1241, 361] width 268 height 34
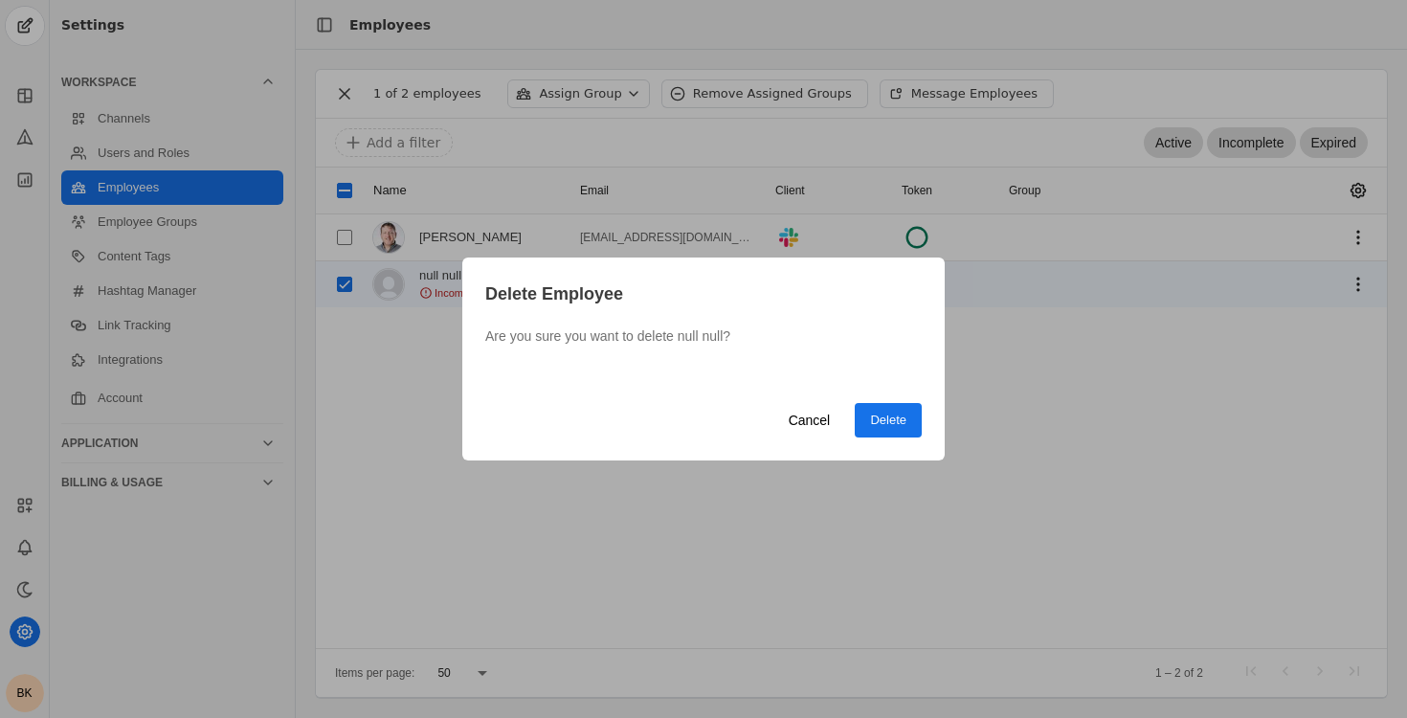
click at [878, 417] on span "Delete" at bounding box center [888, 420] width 36 height 19
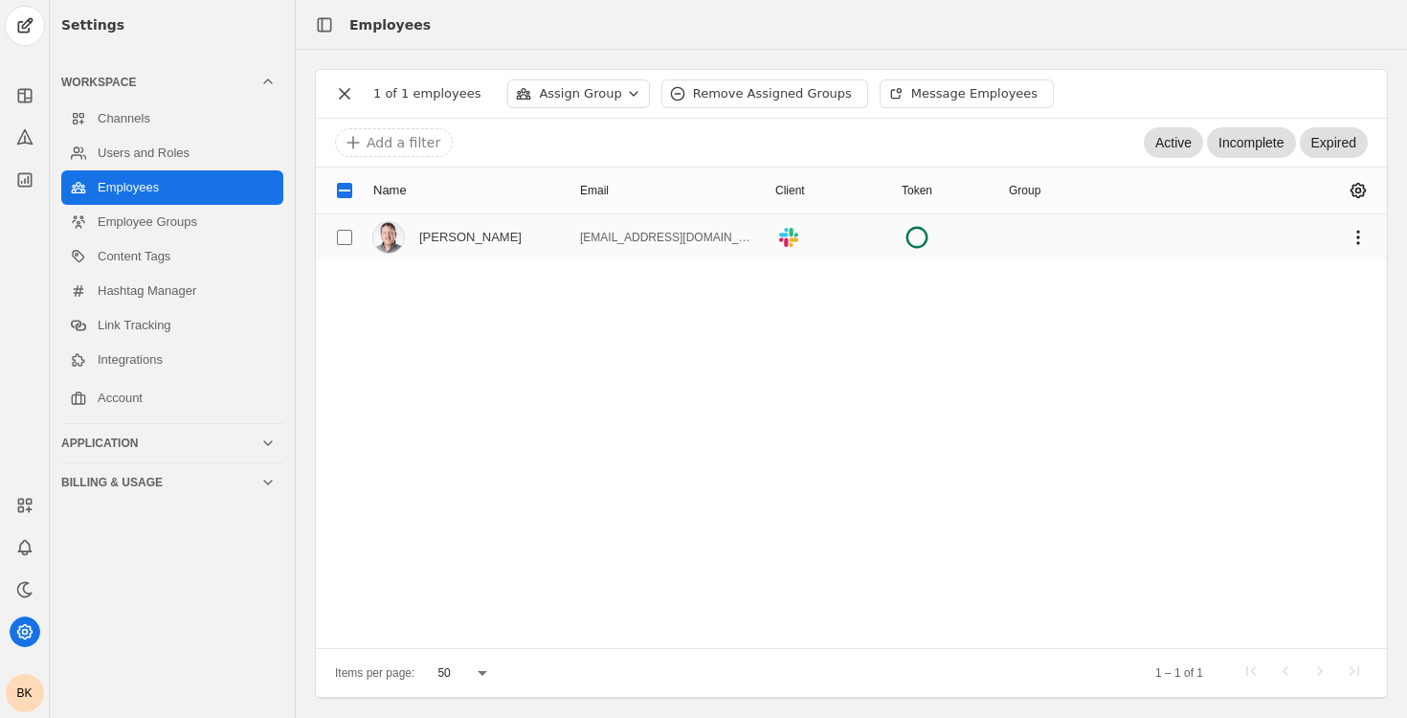
click at [423, 246] on div "[PERSON_NAME]" at bounding box center [447, 237] width 148 height 31
click at [546, 227] on mat-cell "[PERSON_NAME]" at bounding box center [469, 237] width 207 height 46
click at [193, 221] on link "Employee Groups" at bounding box center [172, 222] width 222 height 34
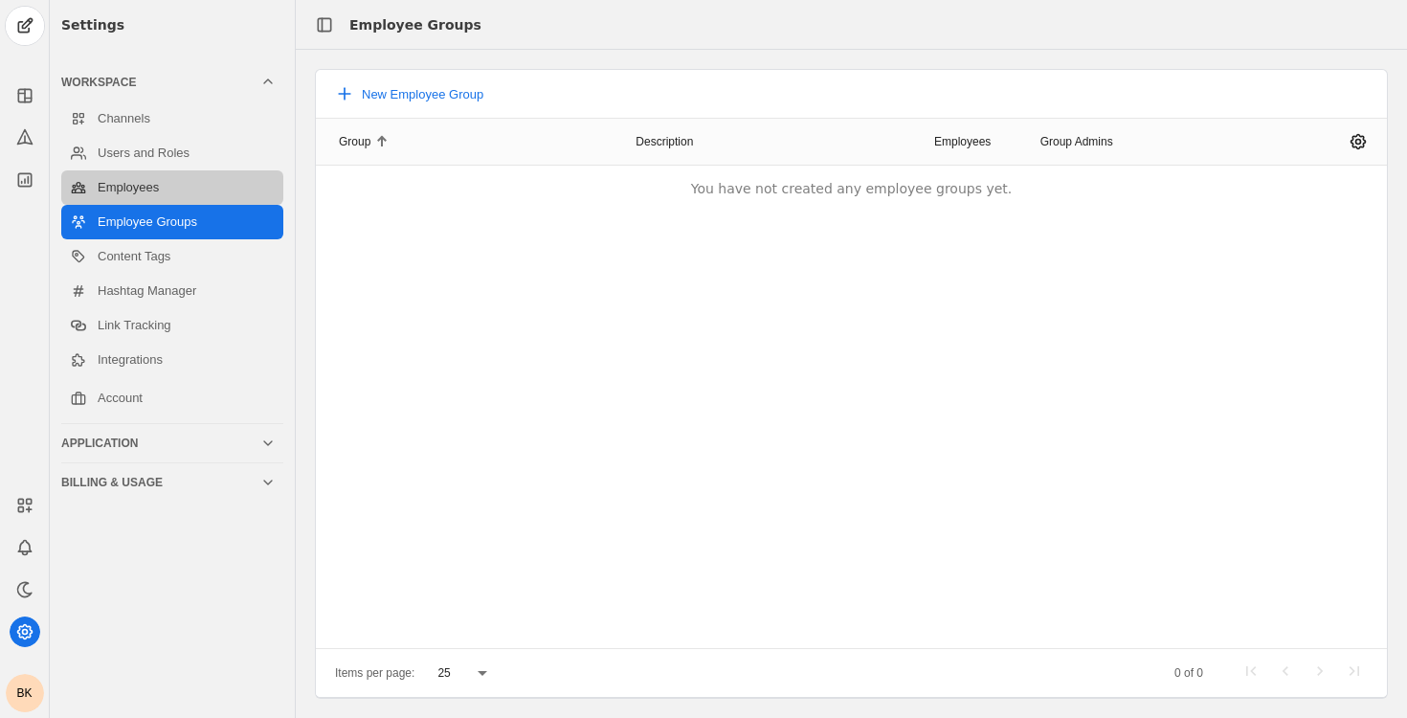
click at [188, 197] on link "Employees" at bounding box center [172, 187] width 222 height 34
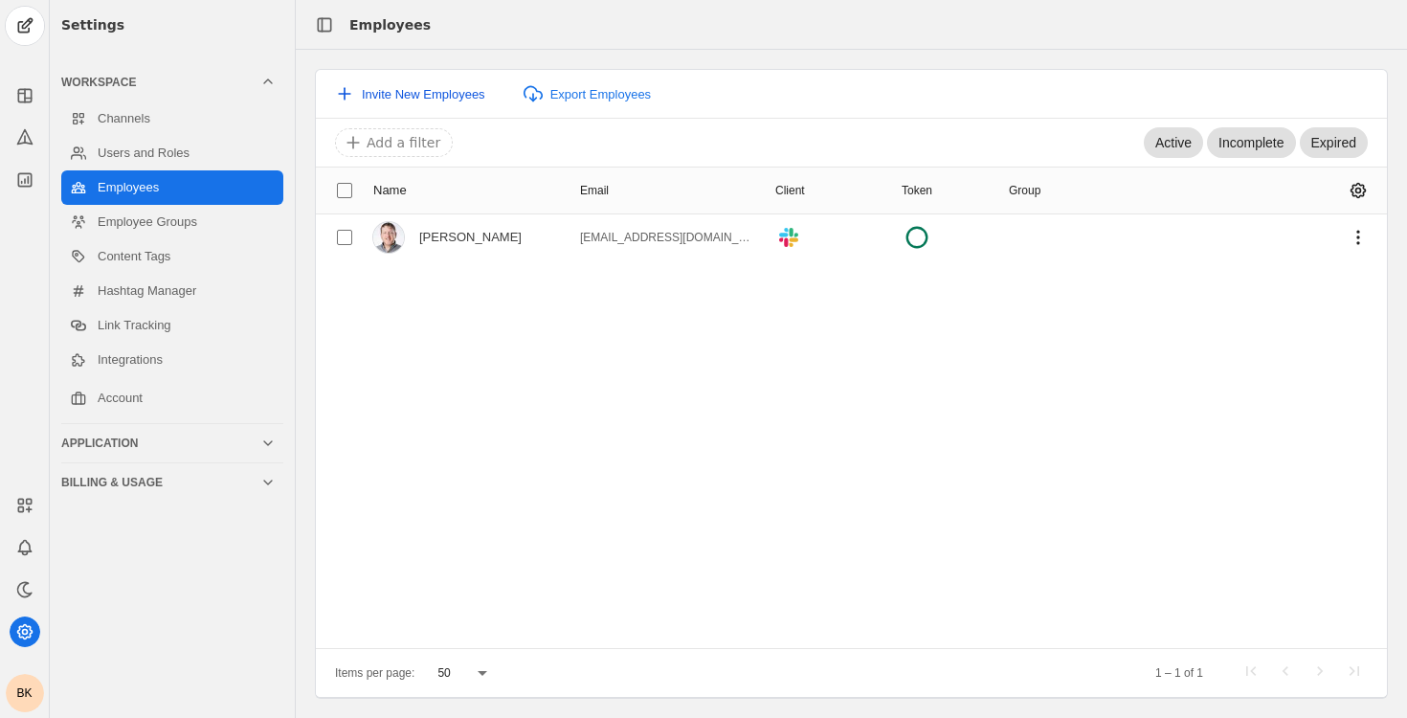
click at [416, 98] on span "Invite New Employees" at bounding box center [423, 94] width 123 height 14
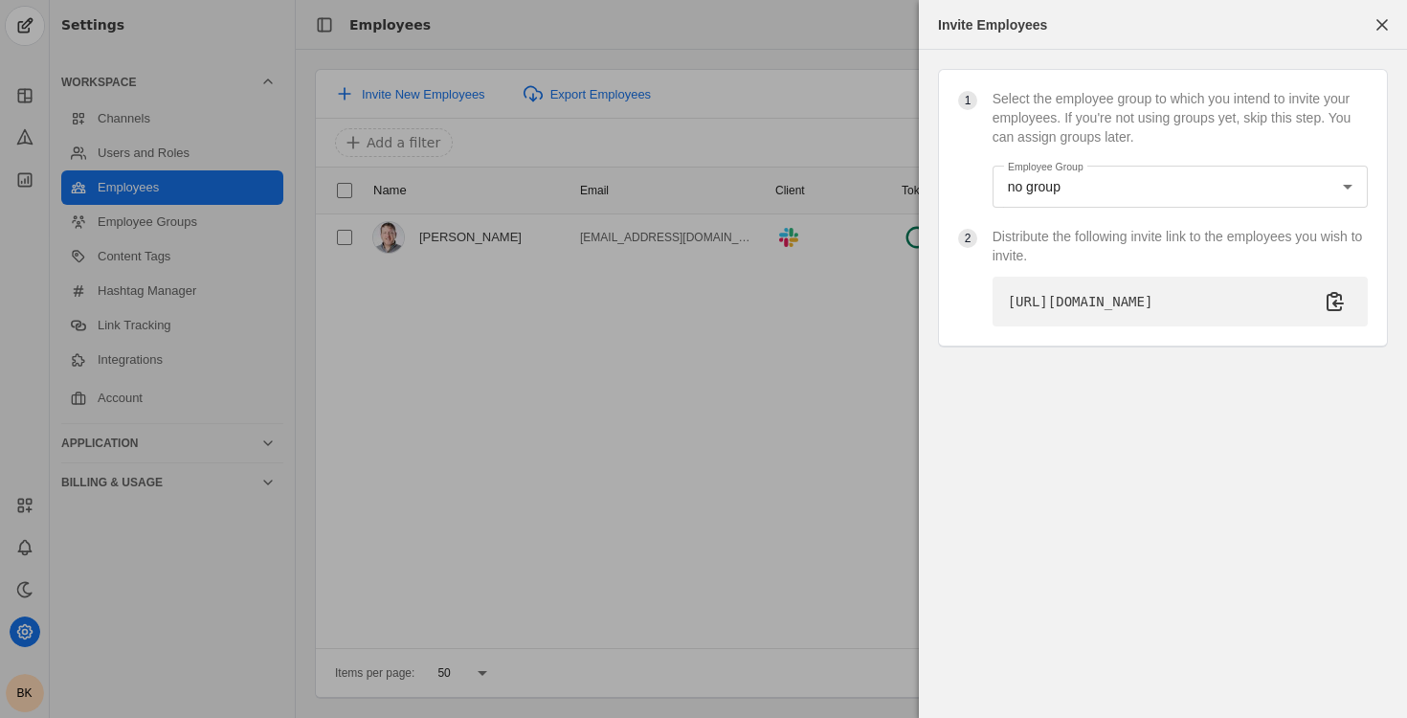
click at [1084, 311] on pre "[URL][DOMAIN_NAME]" at bounding box center [1080, 301] width 145 height 19
copy pre "[URL][DOMAIN_NAME]"
